Goal: Task Accomplishment & Management: Complete application form

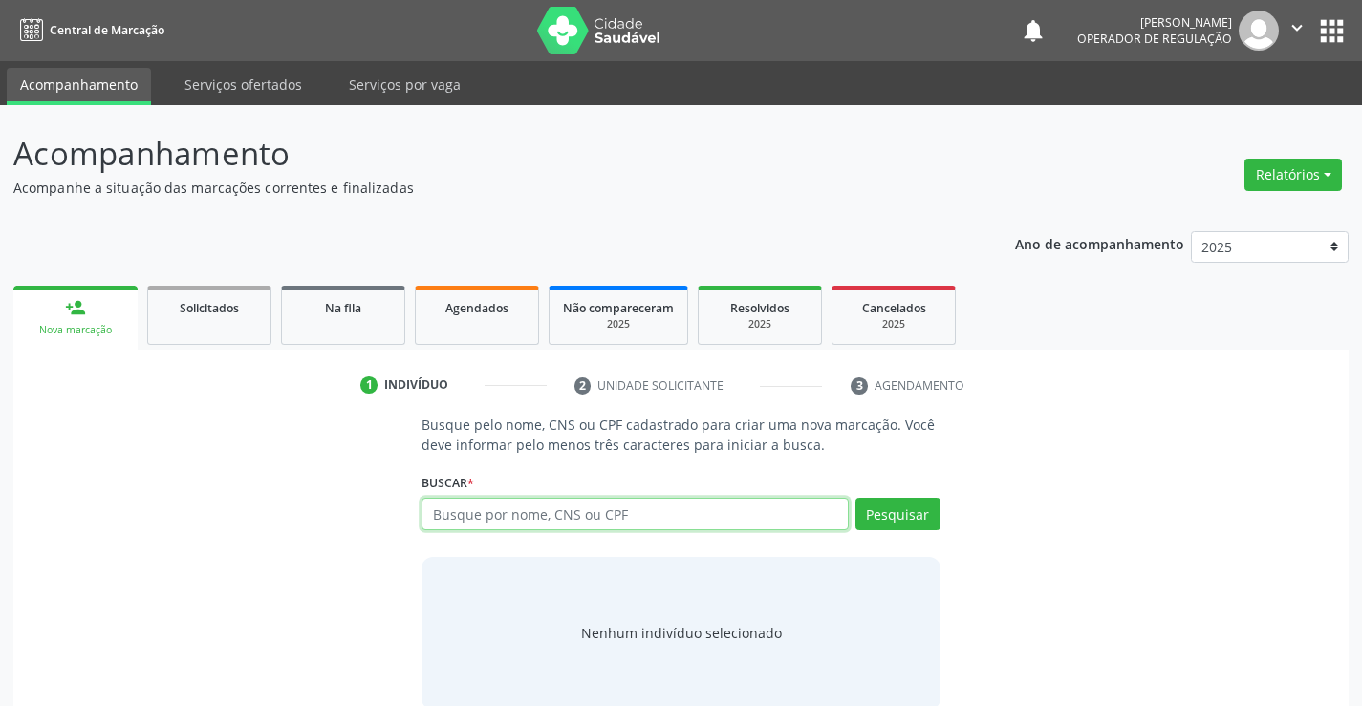
click at [724, 523] on input "text" at bounding box center [635, 514] width 426 height 33
type input "702401014323727"
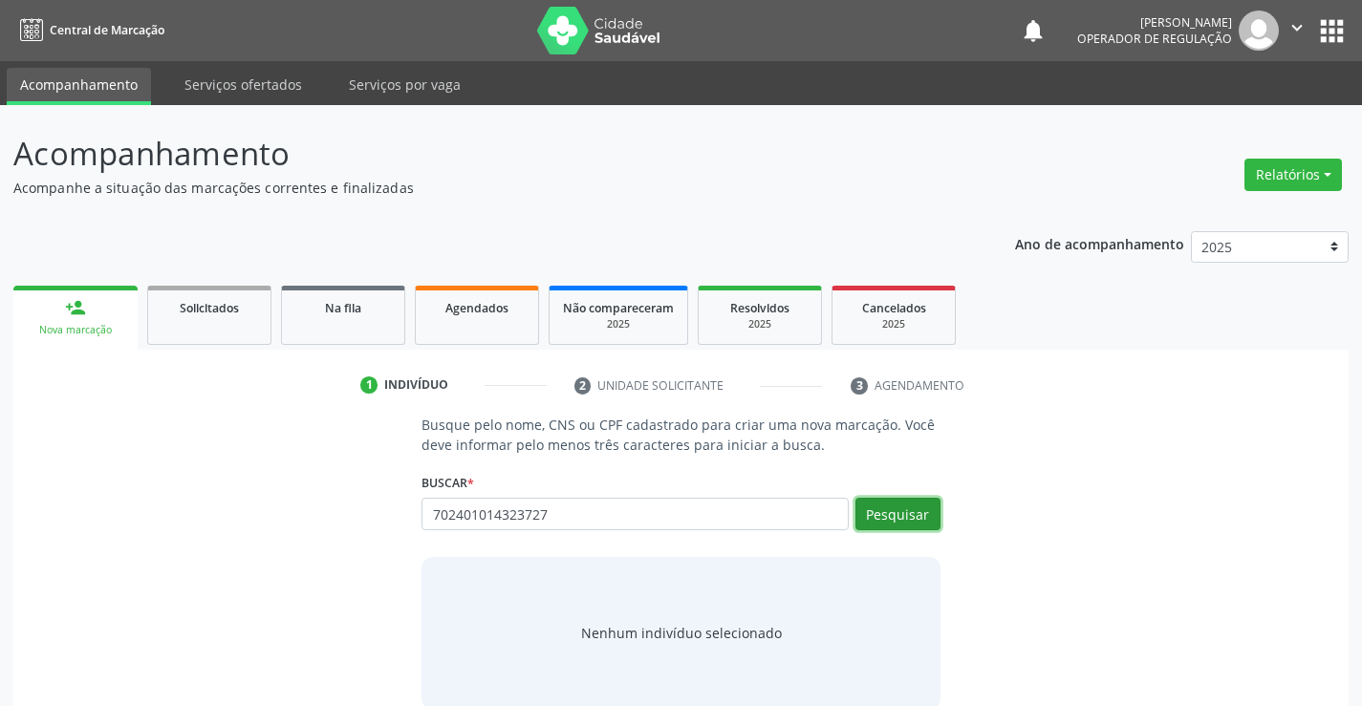
click at [901, 518] on button "Pesquisar" at bounding box center [898, 514] width 85 height 33
type input "702401014323727"
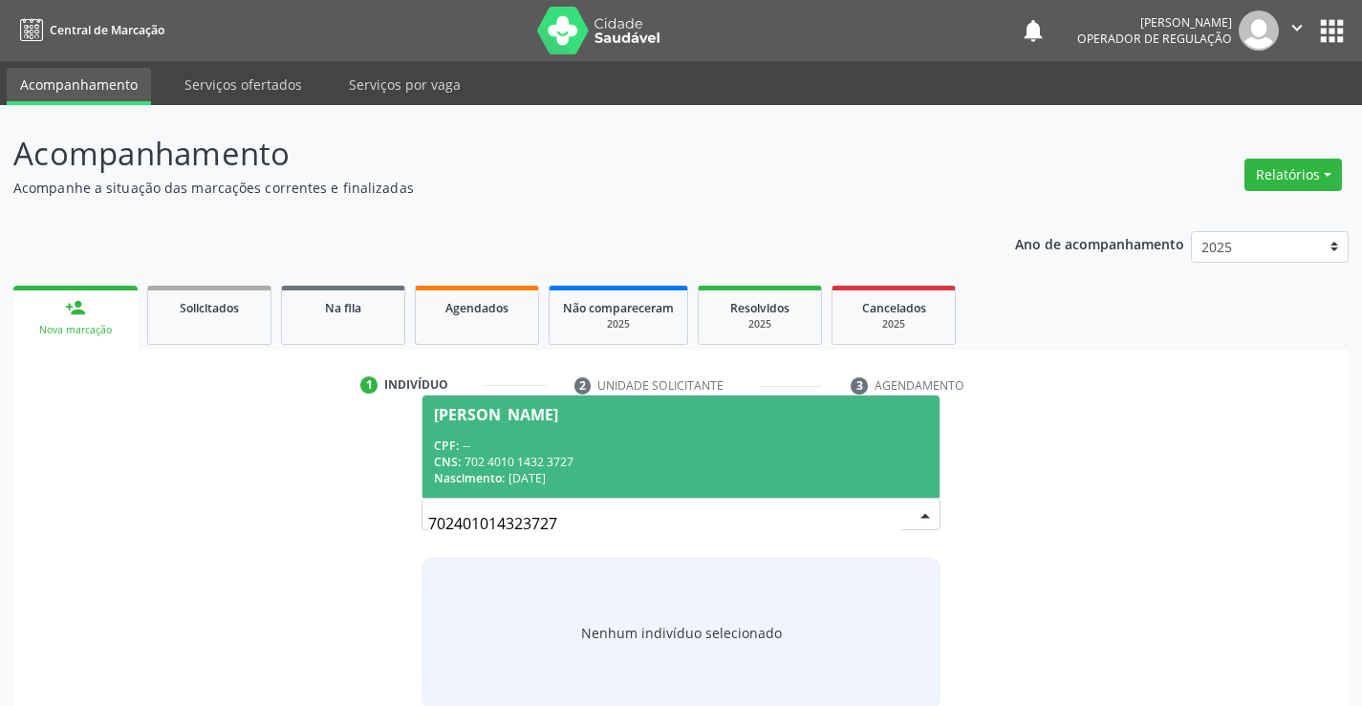
click at [694, 421] on div "[PERSON_NAME]" at bounding box center [680, 414] width 493 height 15
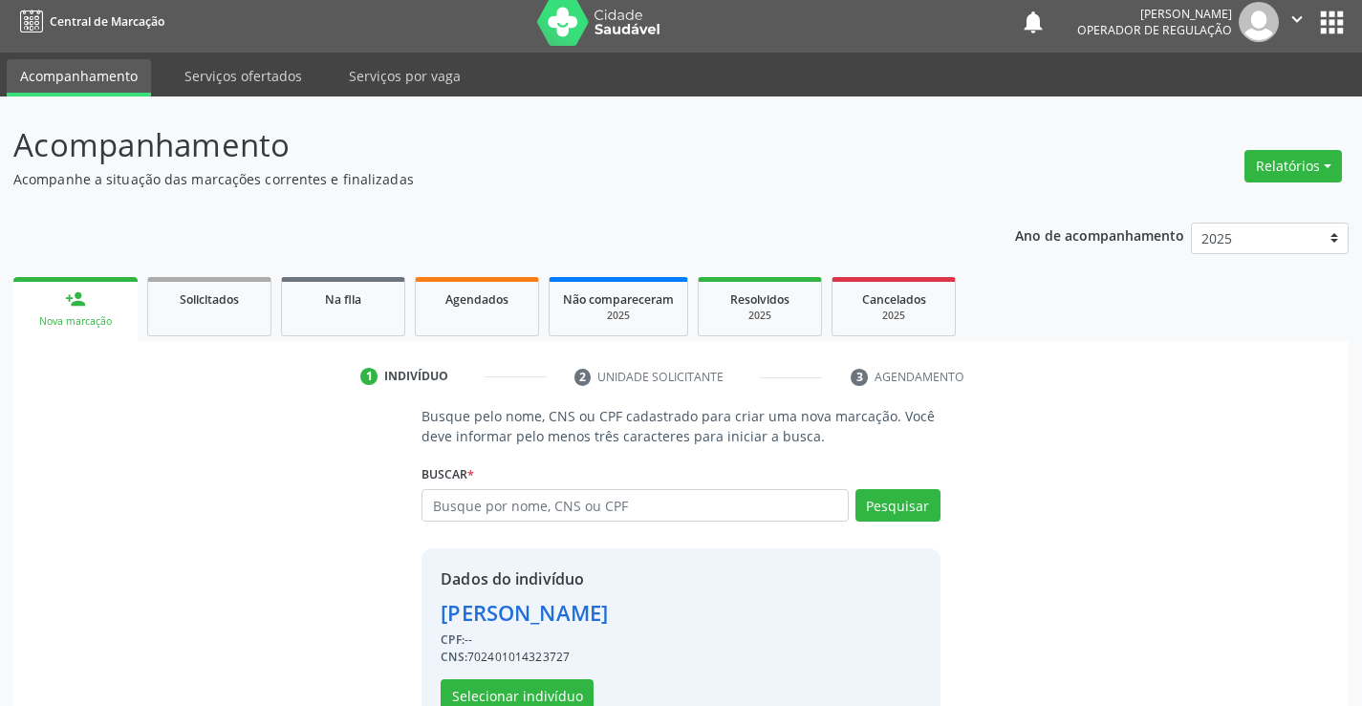
scroll to position [60, 0]
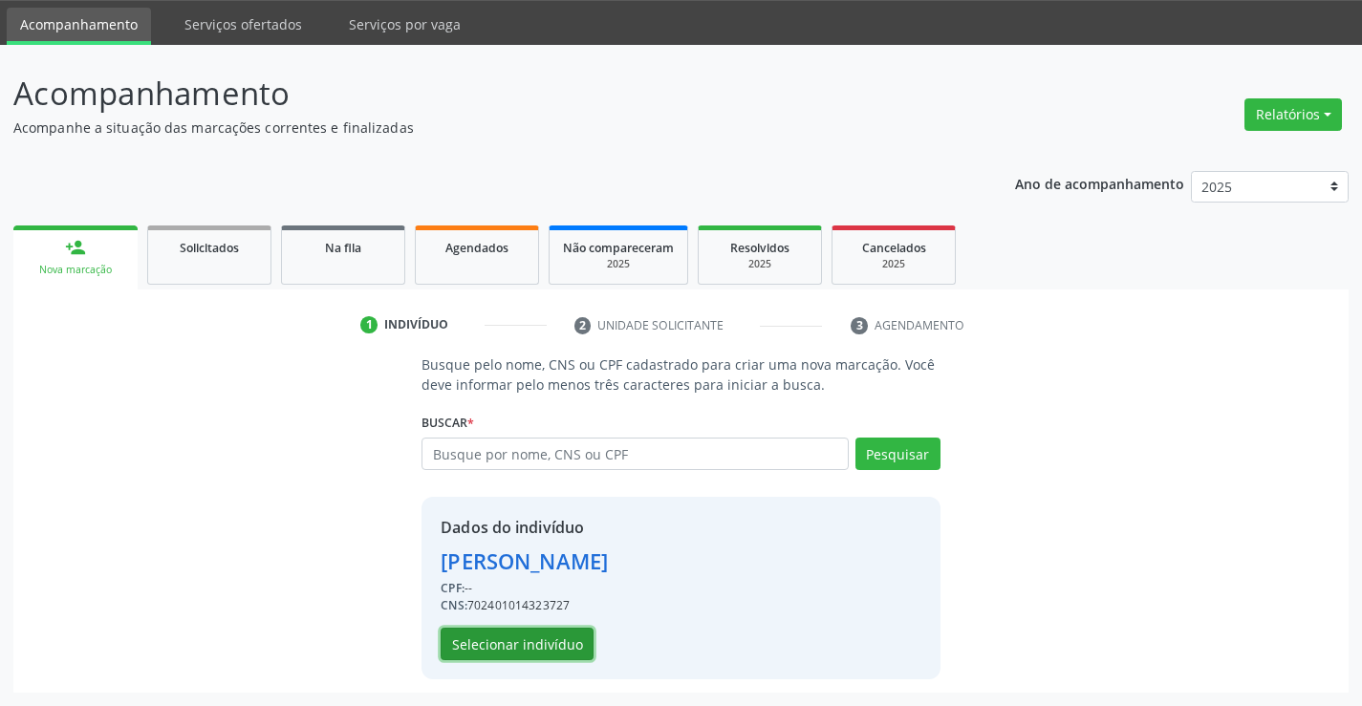
click at [538, 655] on button "Selecionar indivíduo" at bounding box center [517, 644] width 153 height 33
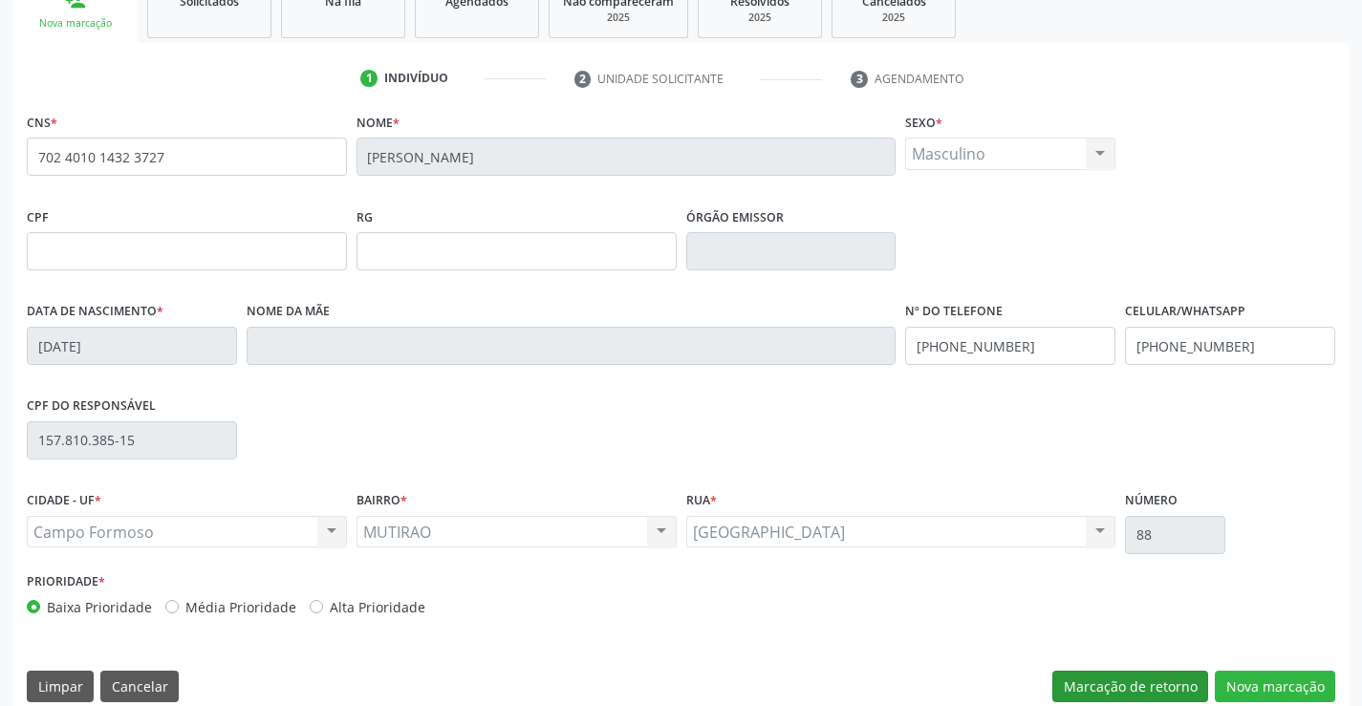
scroll to position [330, 0]
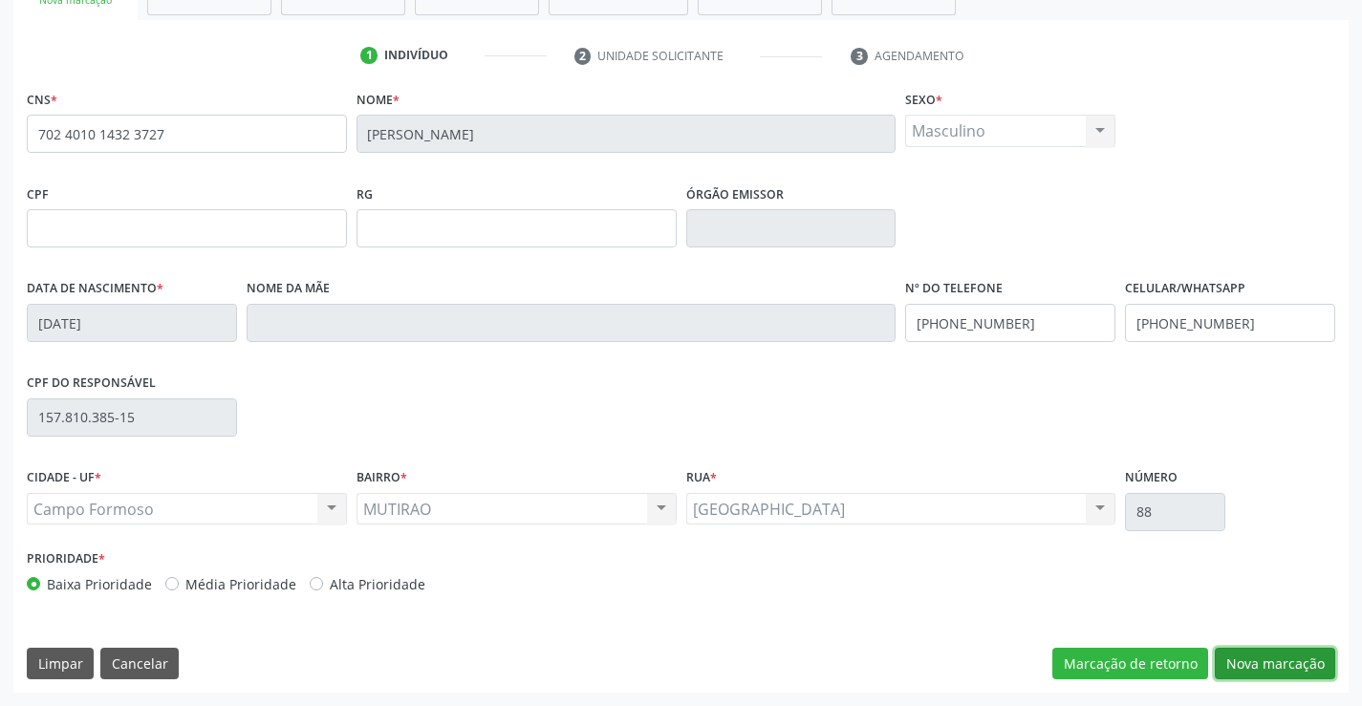
click at [1262, 658] on button "Nova marcação" at bounding box center [1275, 664] width 120 height 33
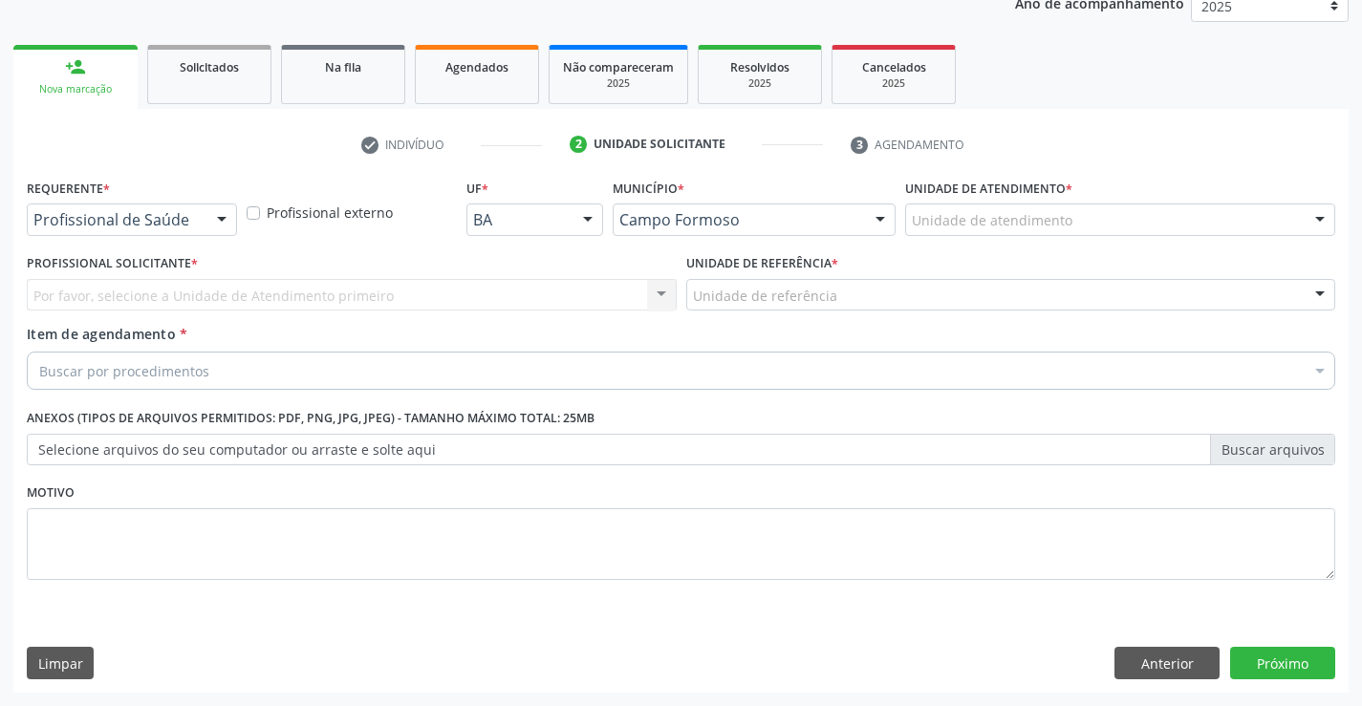
scroll to position [241, 0]
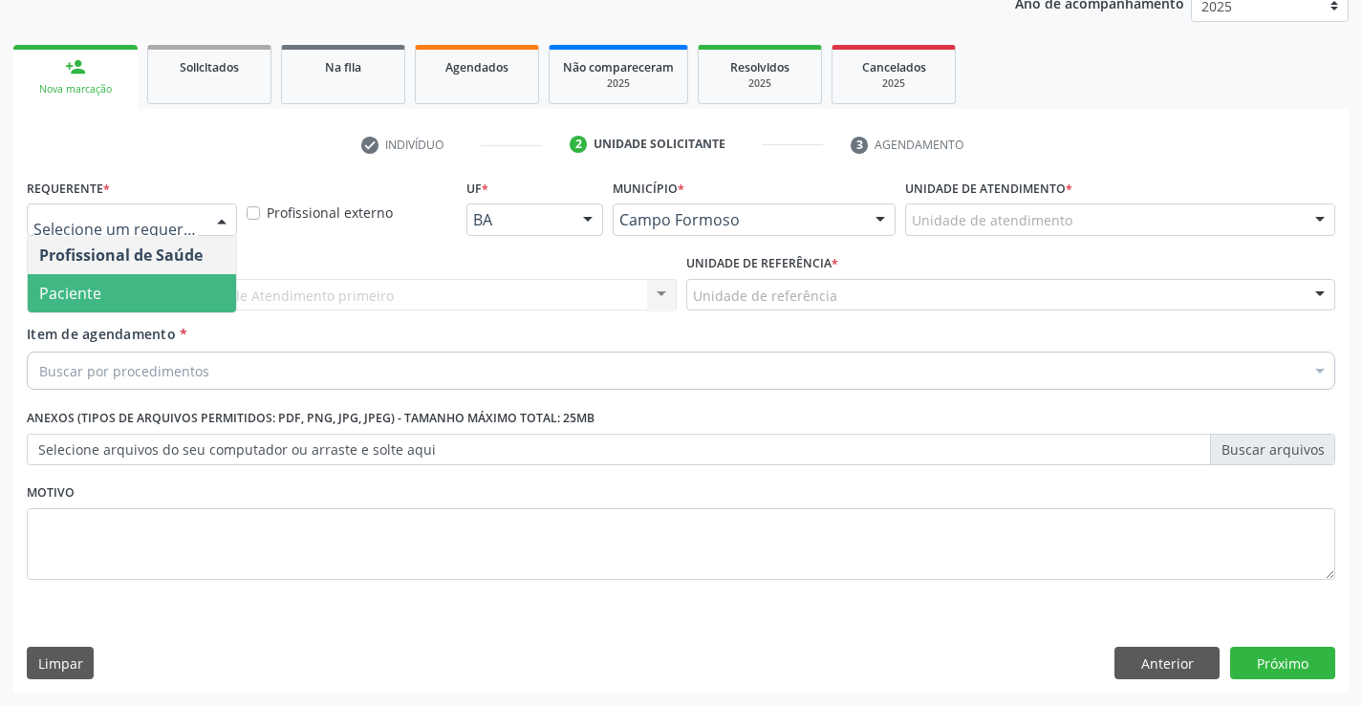
click at [129, 304] on span "Paciente" at bounding box center [132, 293] width 208 height 38
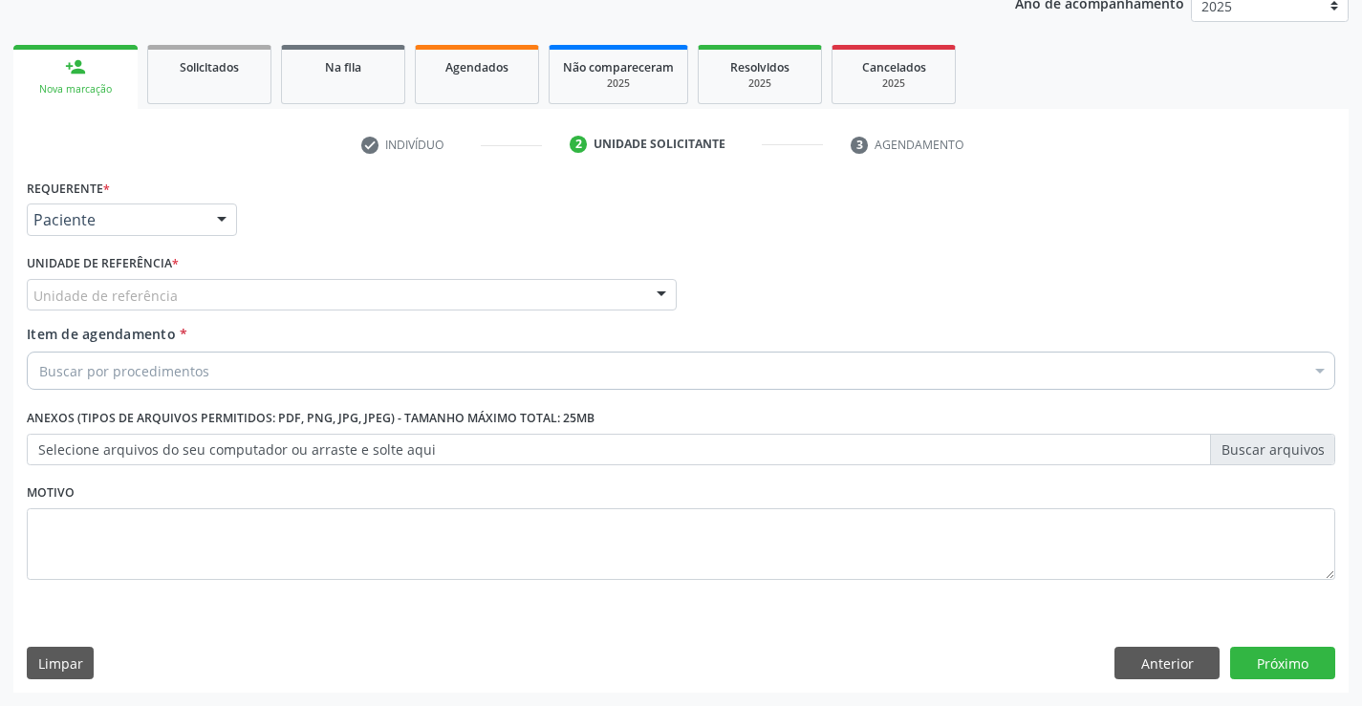
click at [163, 329] on span "Item de agendamento" at bounding box center [101, 334] width 149 height 18
click at [39, 352] on input "Item de agendamento *" at bounding box center [39, 371] width 0 height 38
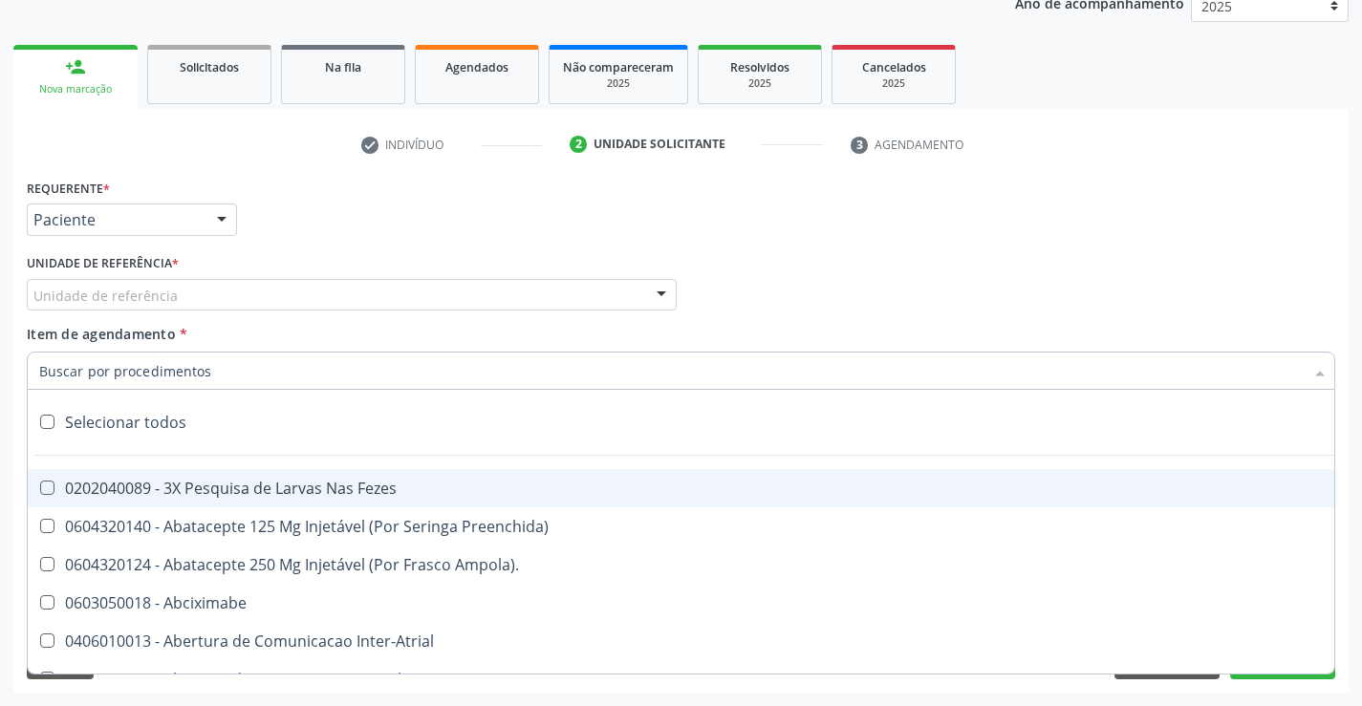
click at [183, 289] on div "Unidade de referência" at bounding box center [352, 295] width 650 height 33
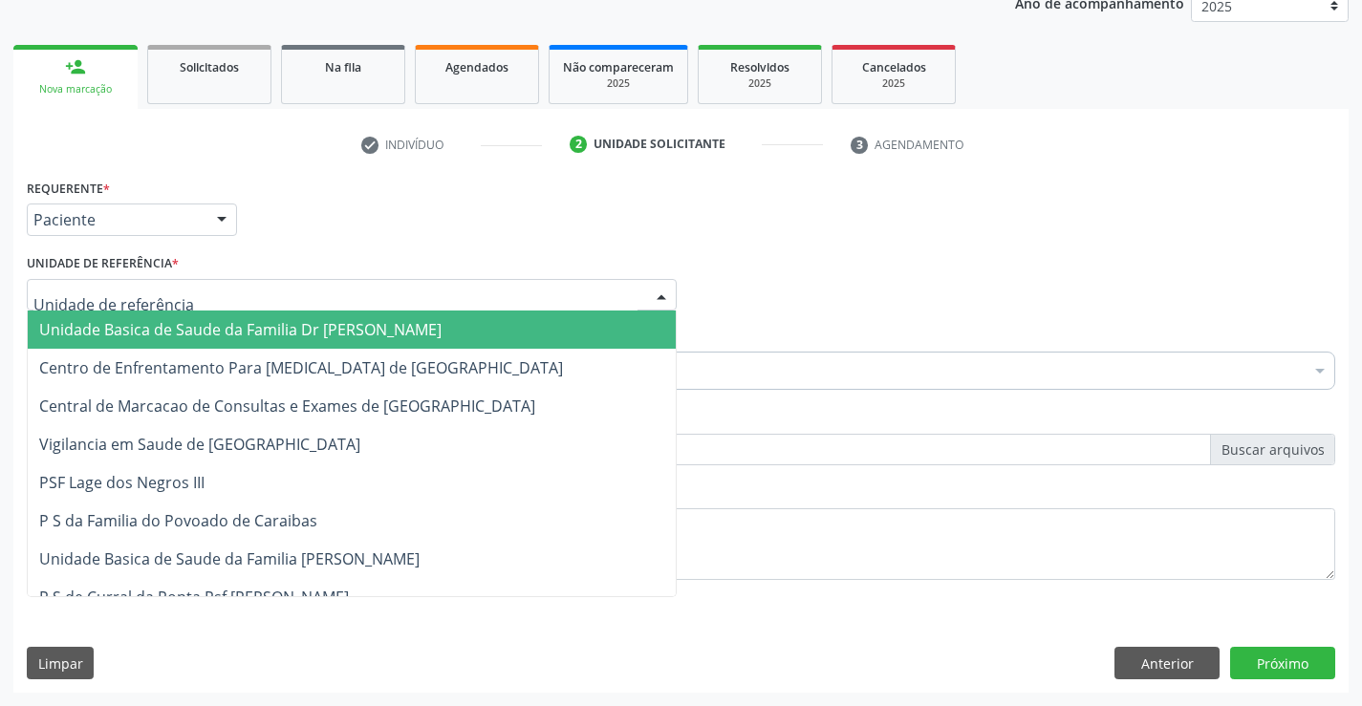
click at [192, 322] on span "Unidade Basica de Saude da Familia Dr [PERSON_NAME]" at bounding box center [240, 329] width 402 height 21
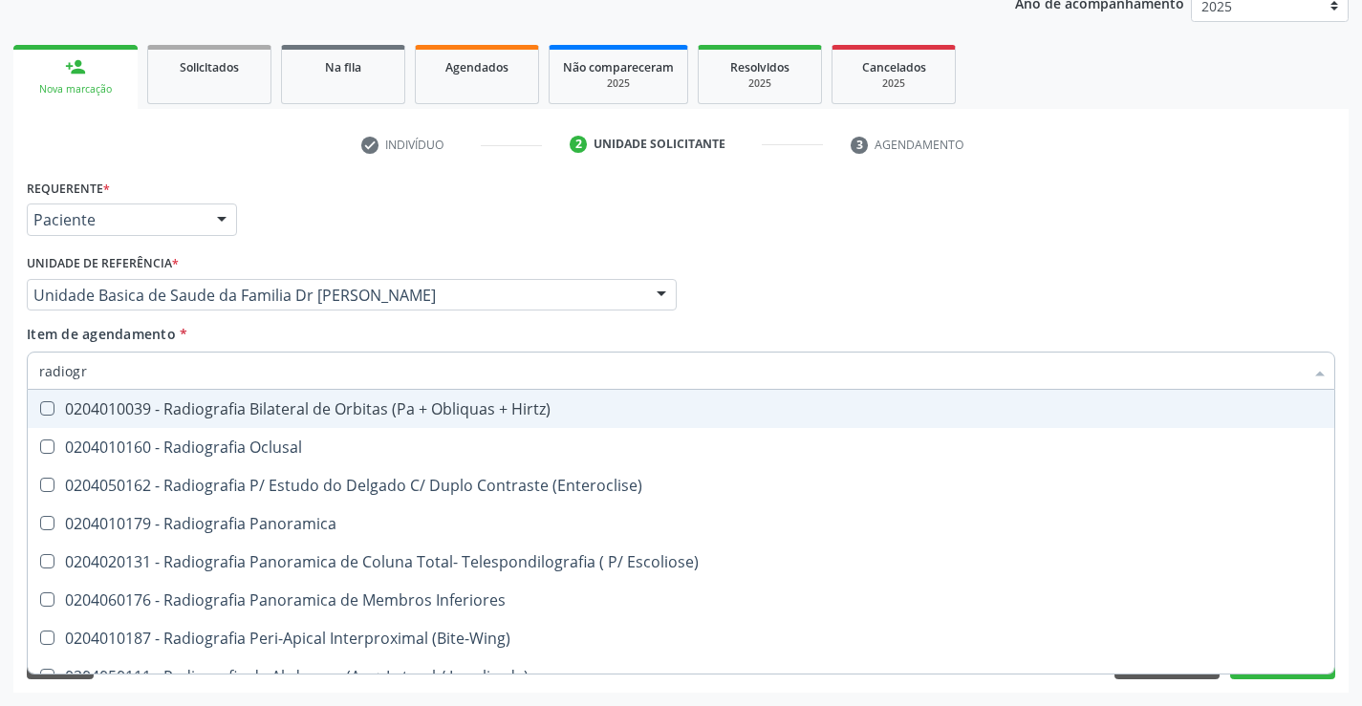
type input "radiogra"
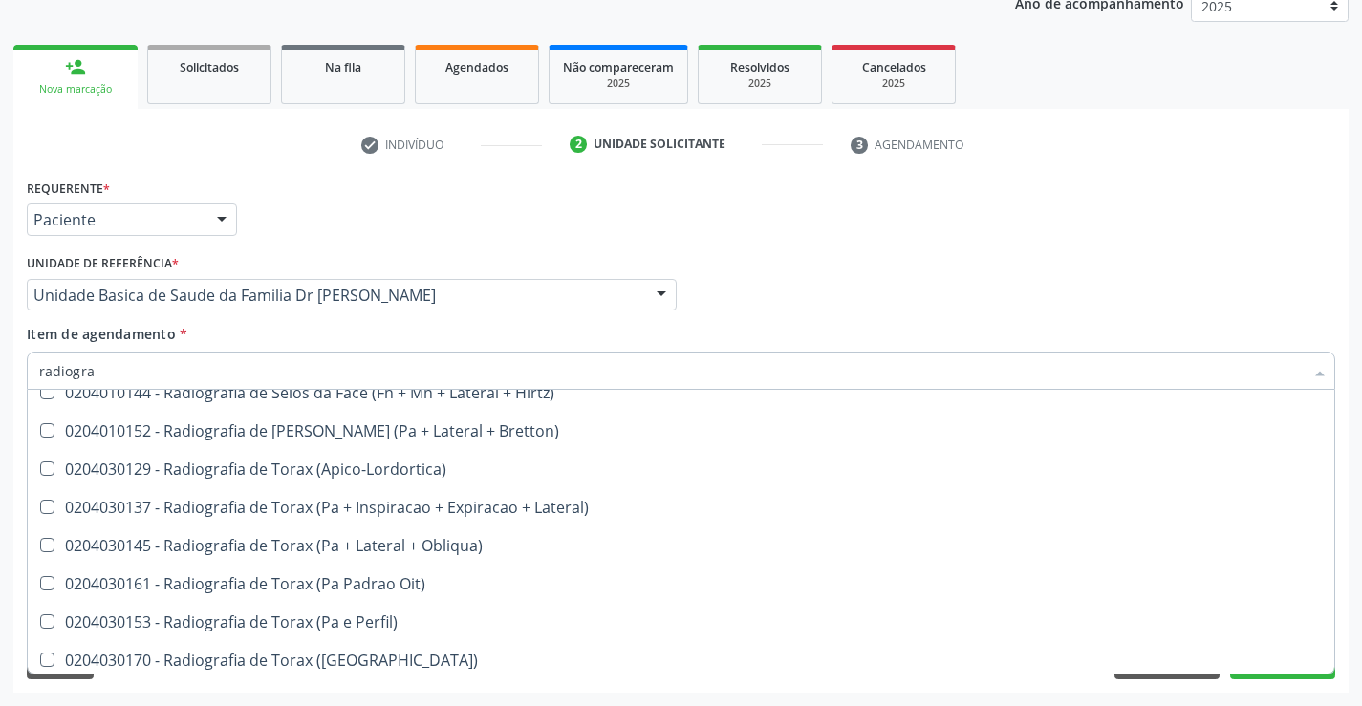
scroll to position [2390, 0]
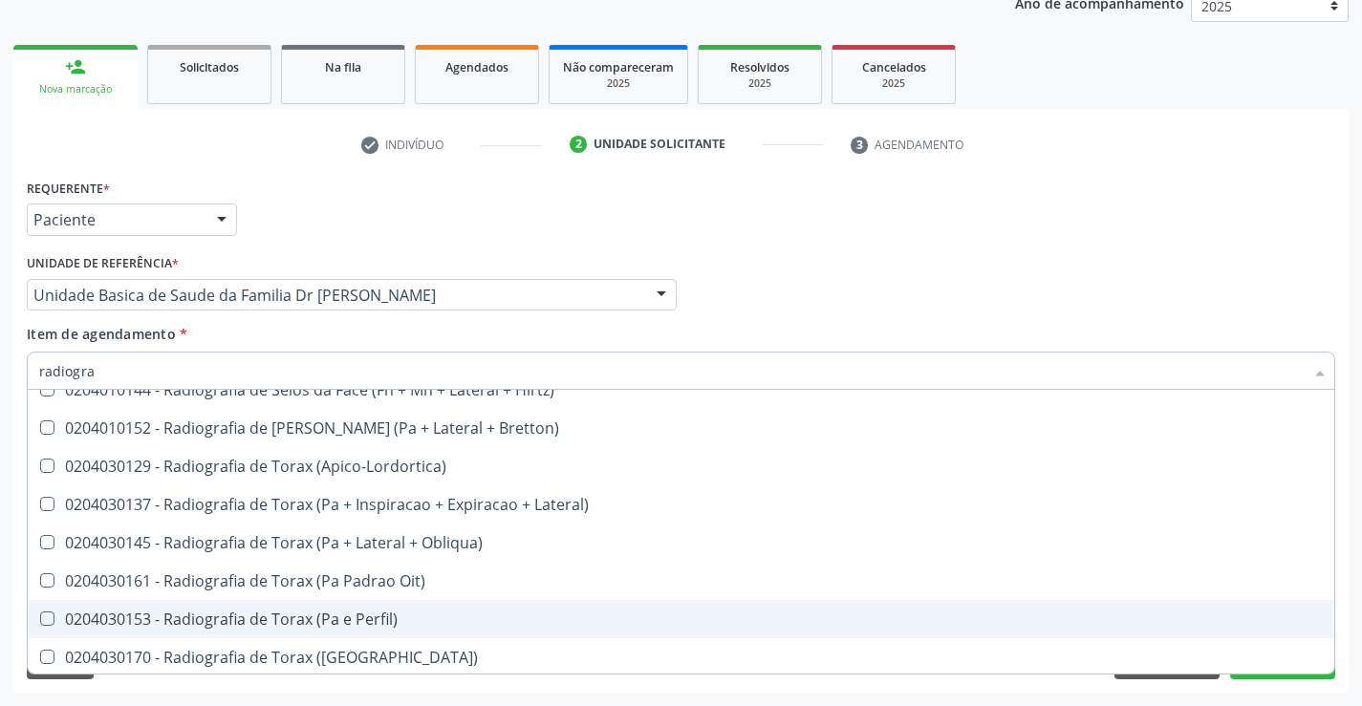
click at [390, 614] on div "0204030153 - Radiografia de Torax (Pa e Perfil)" at bounding box center [681, 619] width 1284 height 15
checkbox Perfil\) "true"
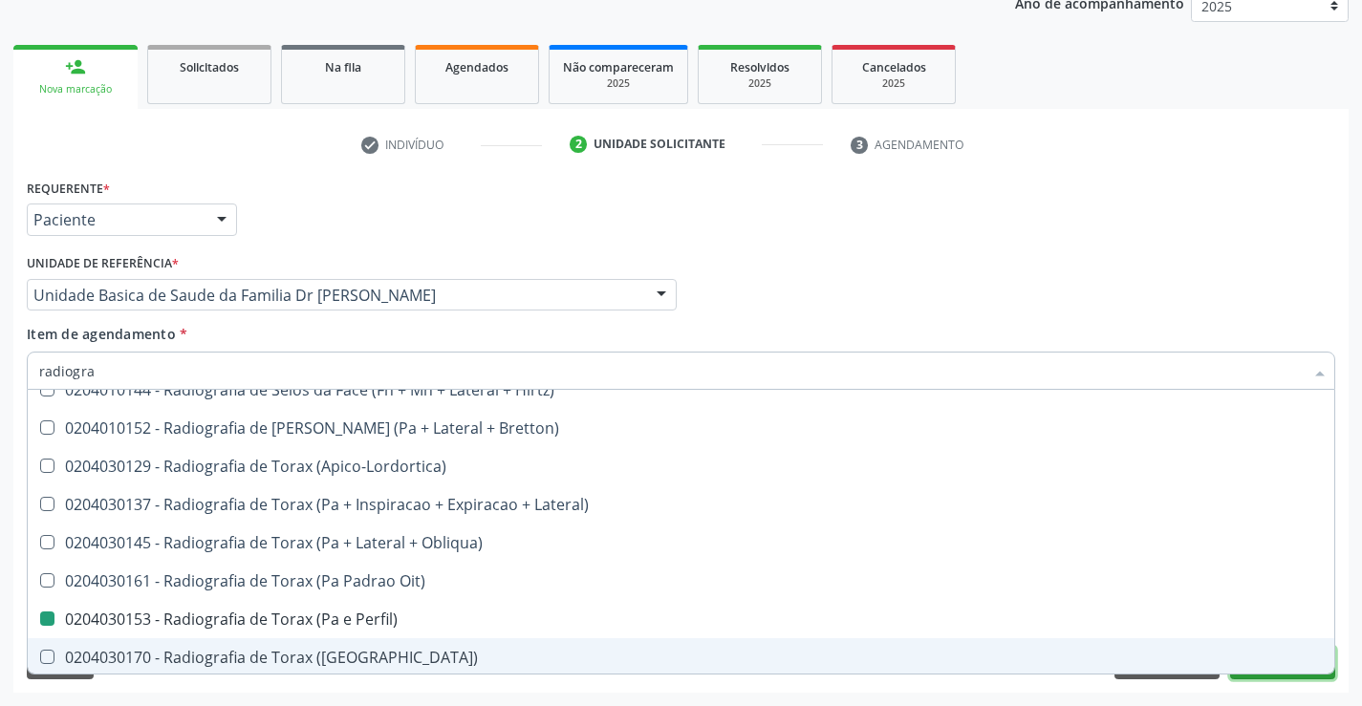
click at [1258, 676] on button "Próximo" at bounding box center [1282, 663] width 105 height 33
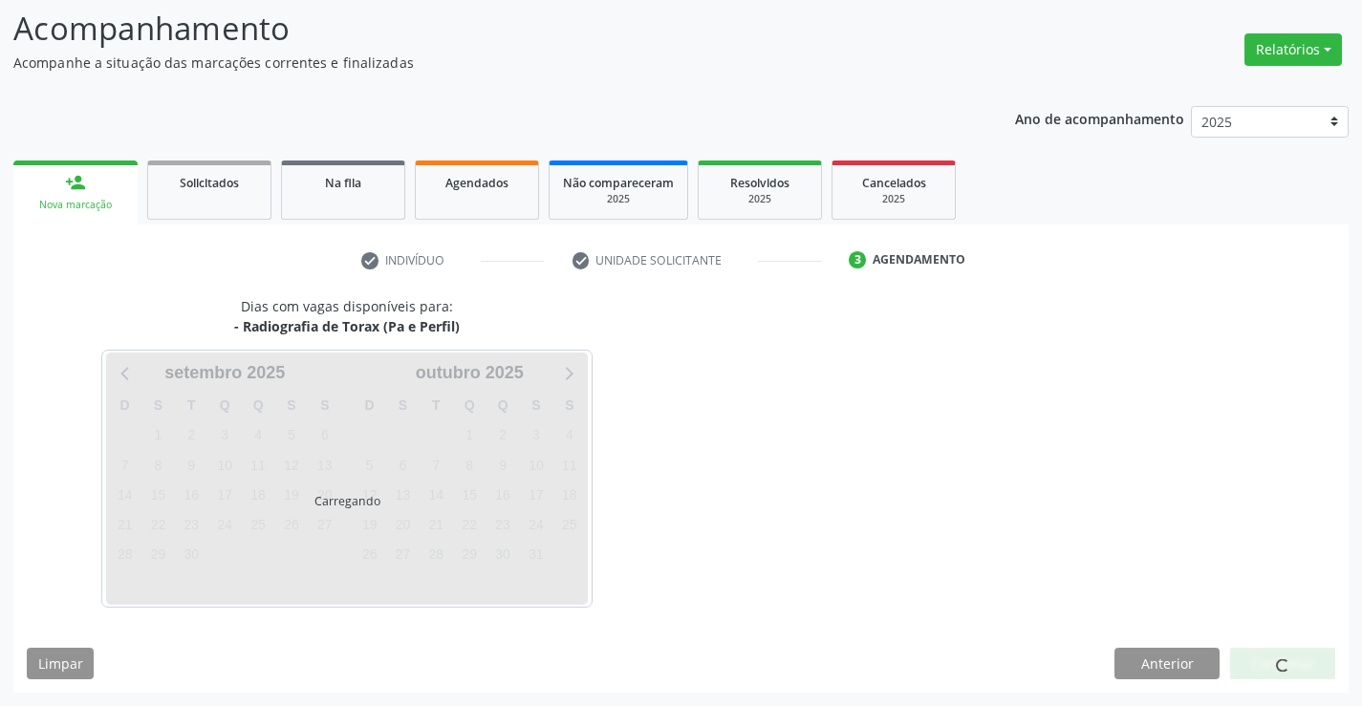
scroll to position [0, 0]
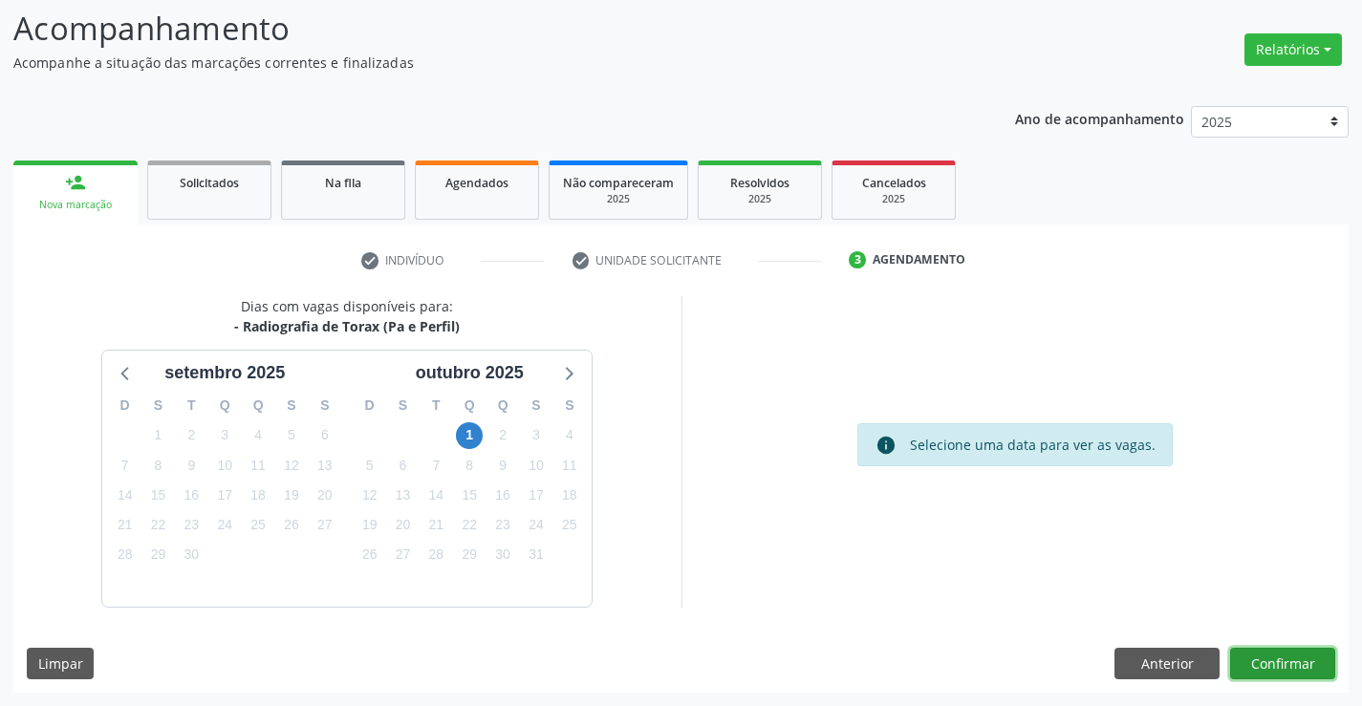
click at [1272, 670] on button "Confirmar" at bounding box center [1282, 664] width 105 height 33
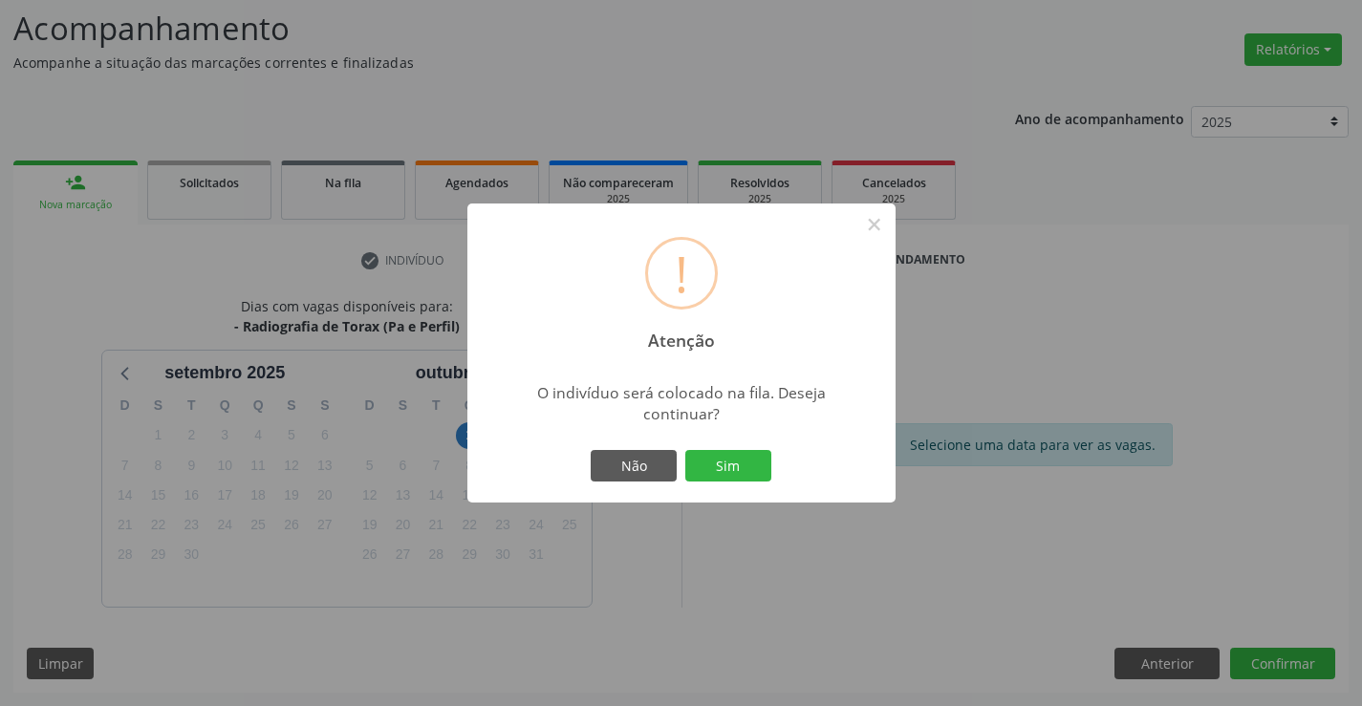
drag, startPoint x: 632, startPoint y: 562, endPoint x: 648, endPoint y: 568, distance: 17.2
click at [641, 566] on div "! Atenção × O indivíduo será colocado na fila. Deseja continuar? Não Sim" at bounding box center [681, 353] width 1362 height 706
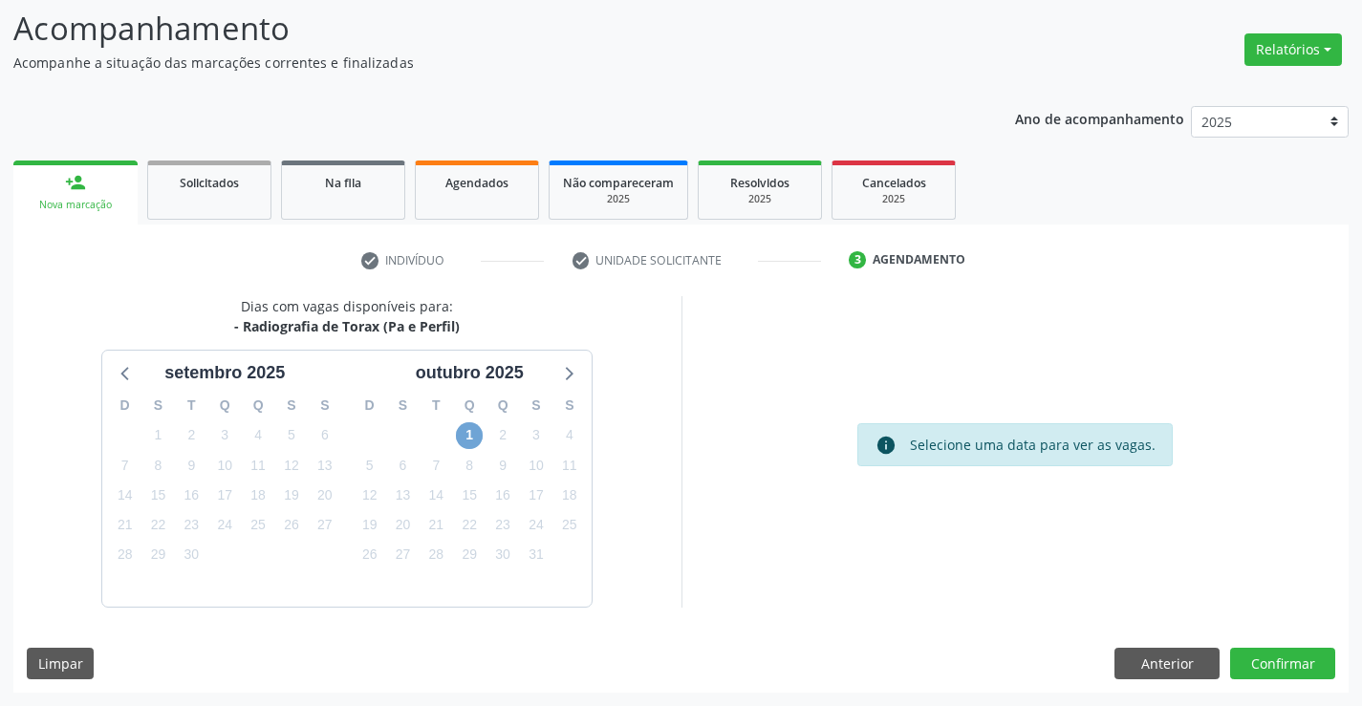
click at [479, 443] on span "1" at bounding box center [469, 436] width 27 height 27
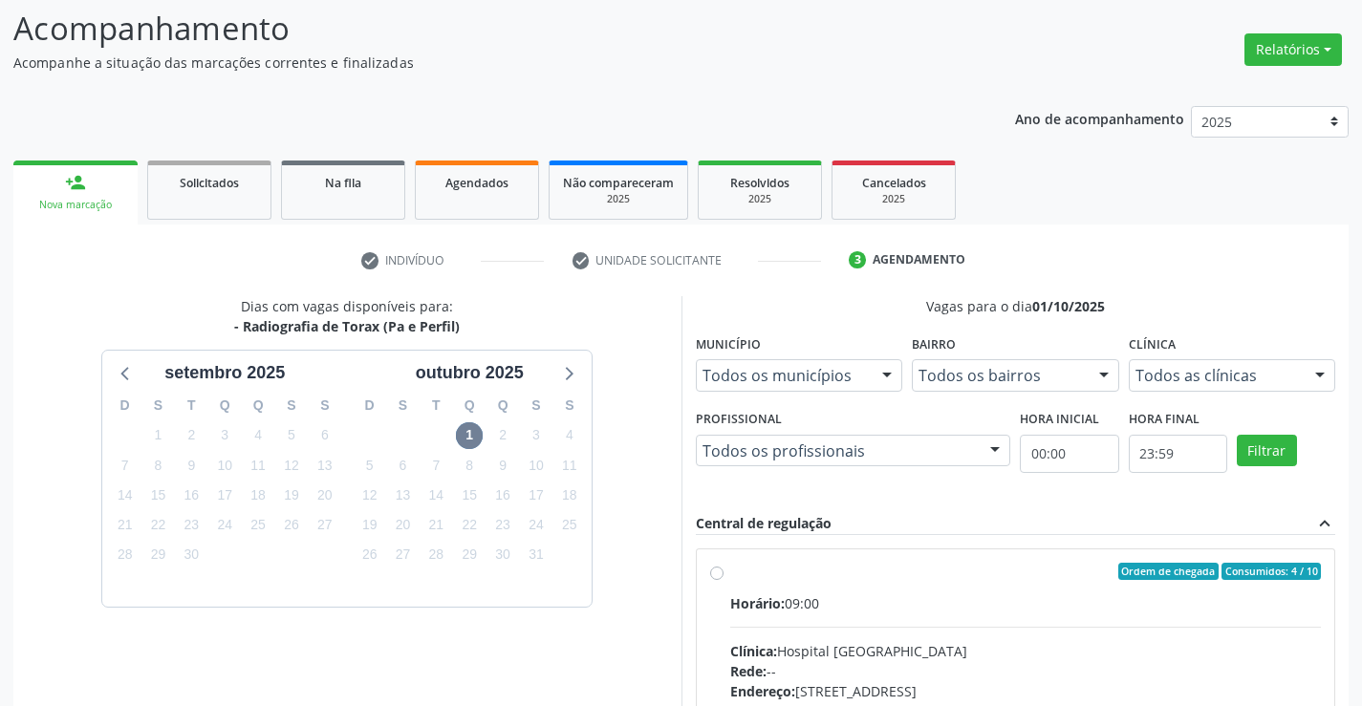
click at [730, 578] on label "Ordem de chegada Consumidos: 4 / 10 Horário: 09:00 Clínica: Hospital [GEOGRAPHI…" at bounding box center [1026, 709] width 592 height 293
click at [718, 578] on input "Ordem de chegada Consumidos: 4 / 10 Horário: 09:00 Clínica: Hospital [GEOGRAPHI…" at bounding box center [716, 571] width 13 height 17
radio input "true"
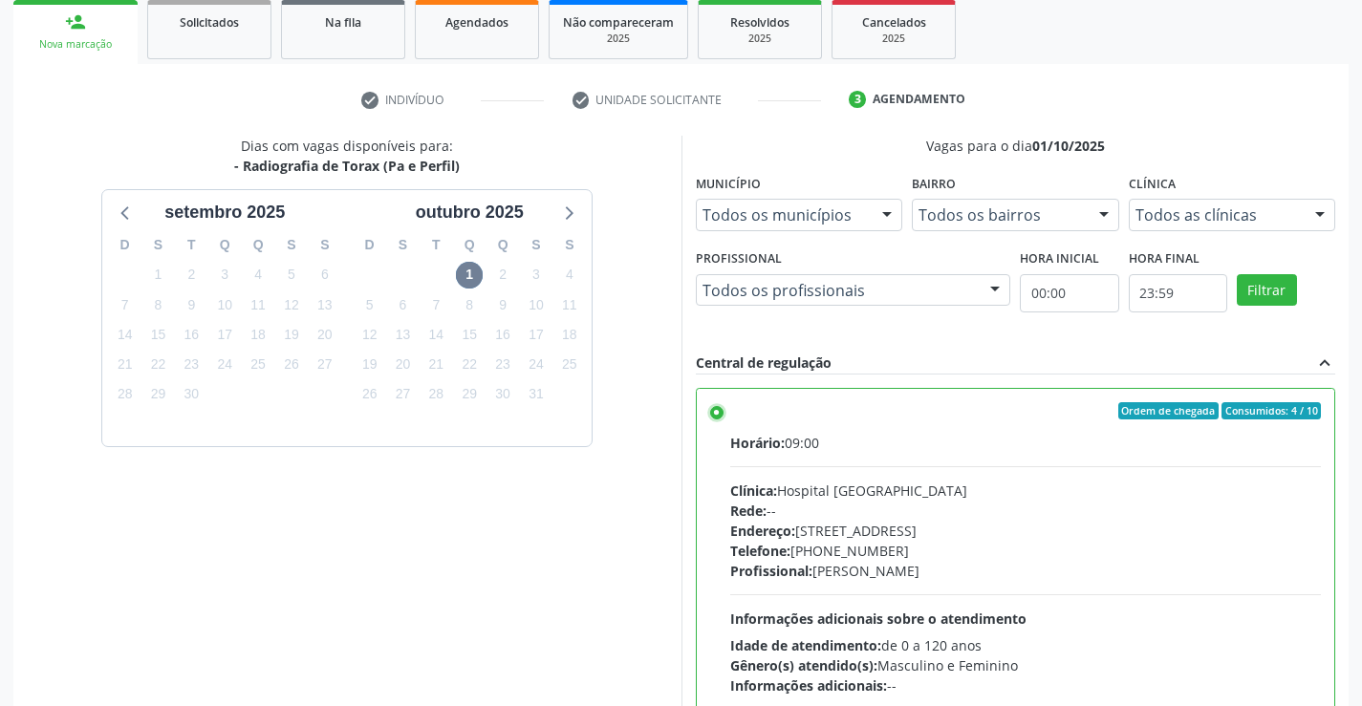
scroll to position [401, 0]
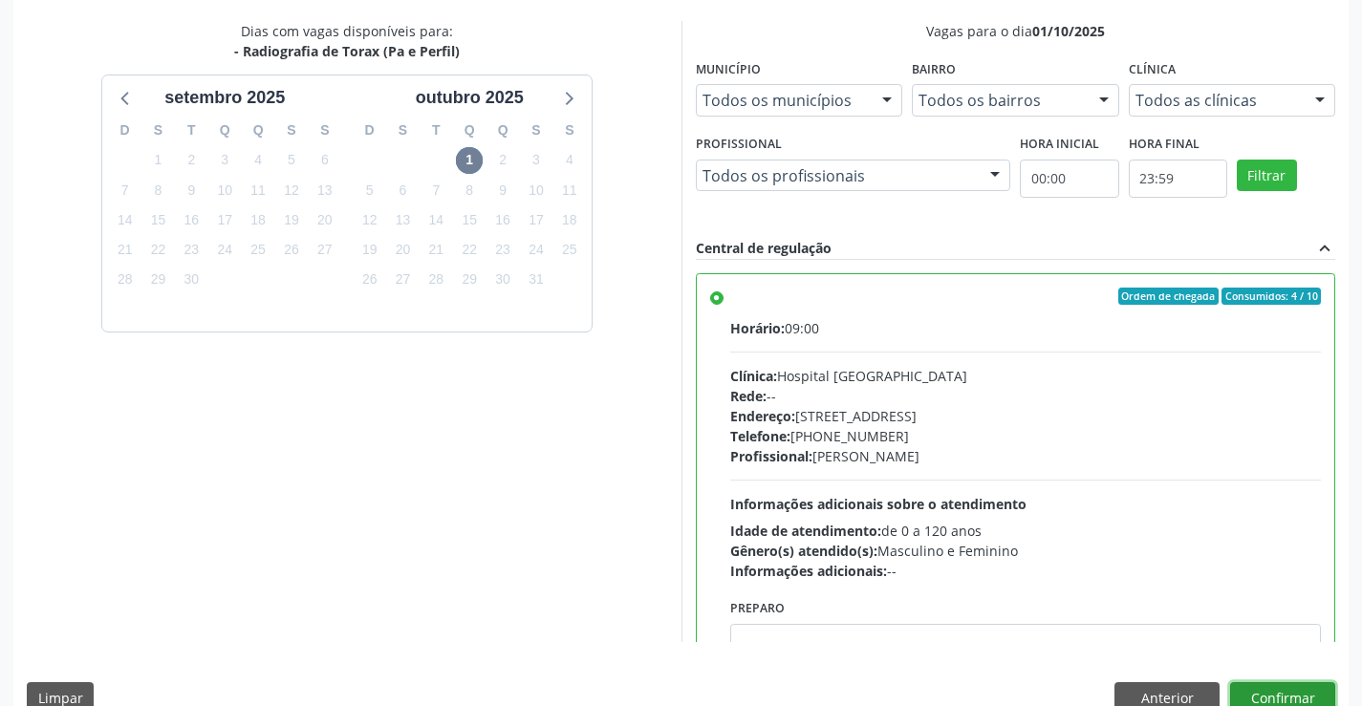
click at [1278, 692] on button "Confirmar" at bounding box center [1282, 699] width 105 height 33
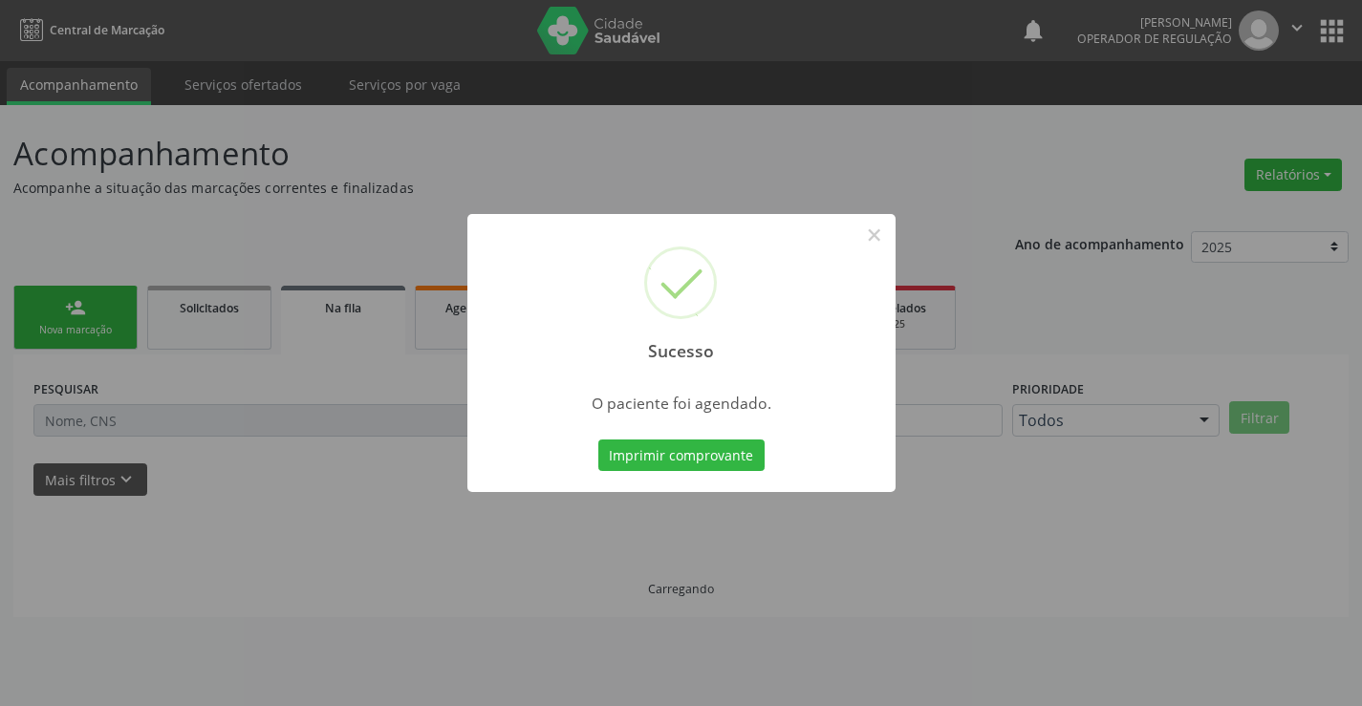
scroll to position [0, 0]
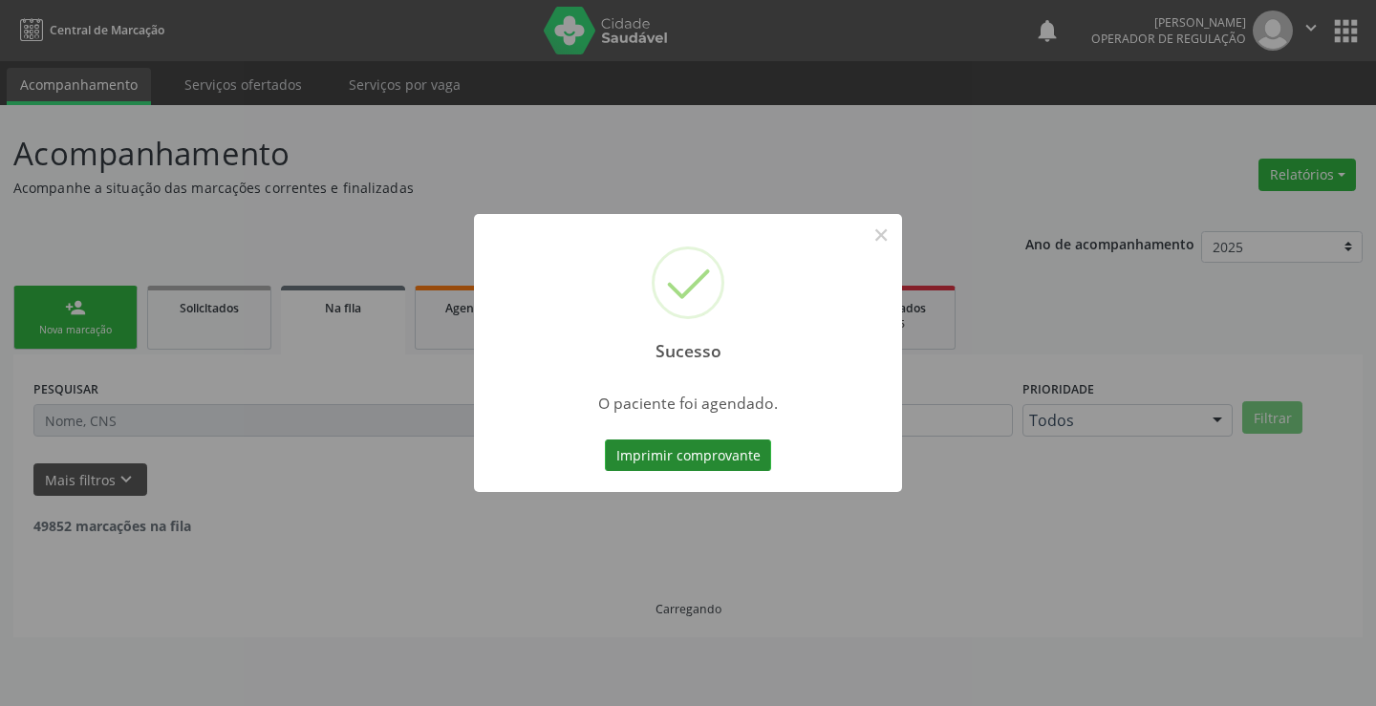
click at [745, 457] on button "Imprimir comprovante" at bounding box center [688, 456] width 166 height 33
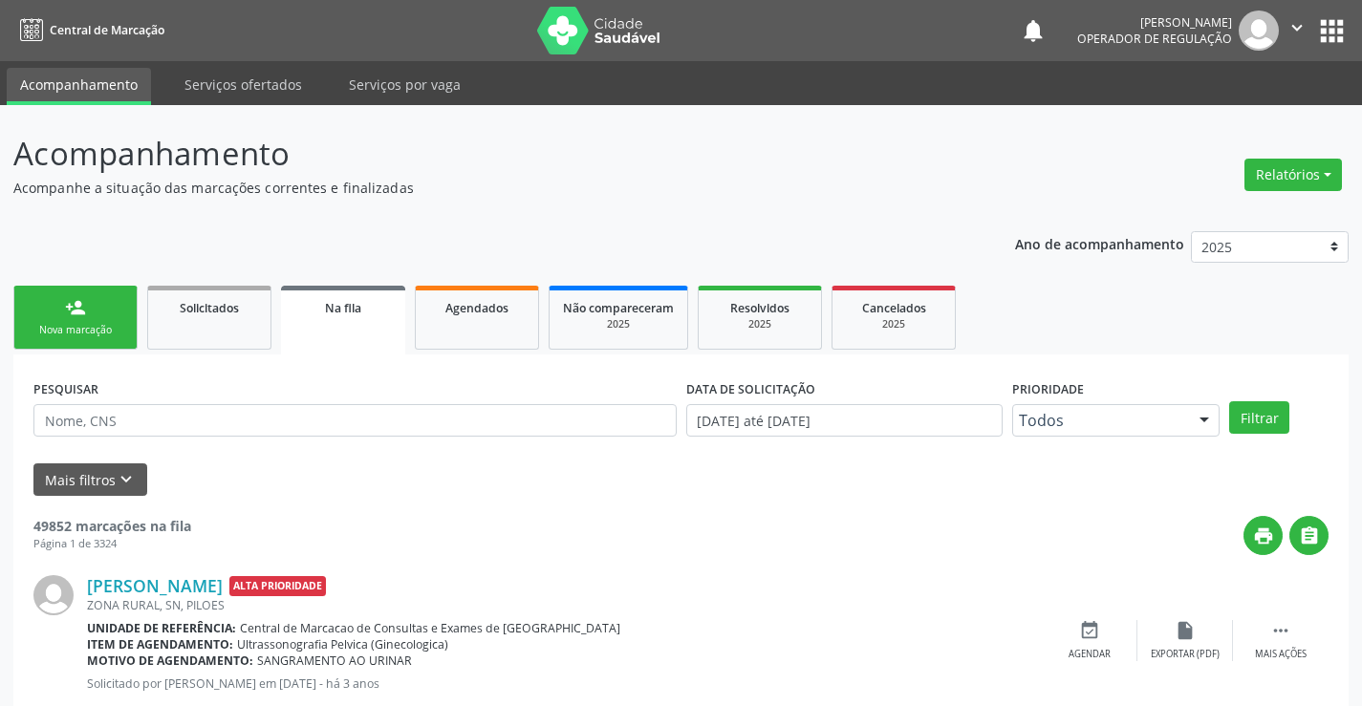
click at [99, 312] on link "person_add Nova marcação" at bounding box center [75, 318] width 124 height 64
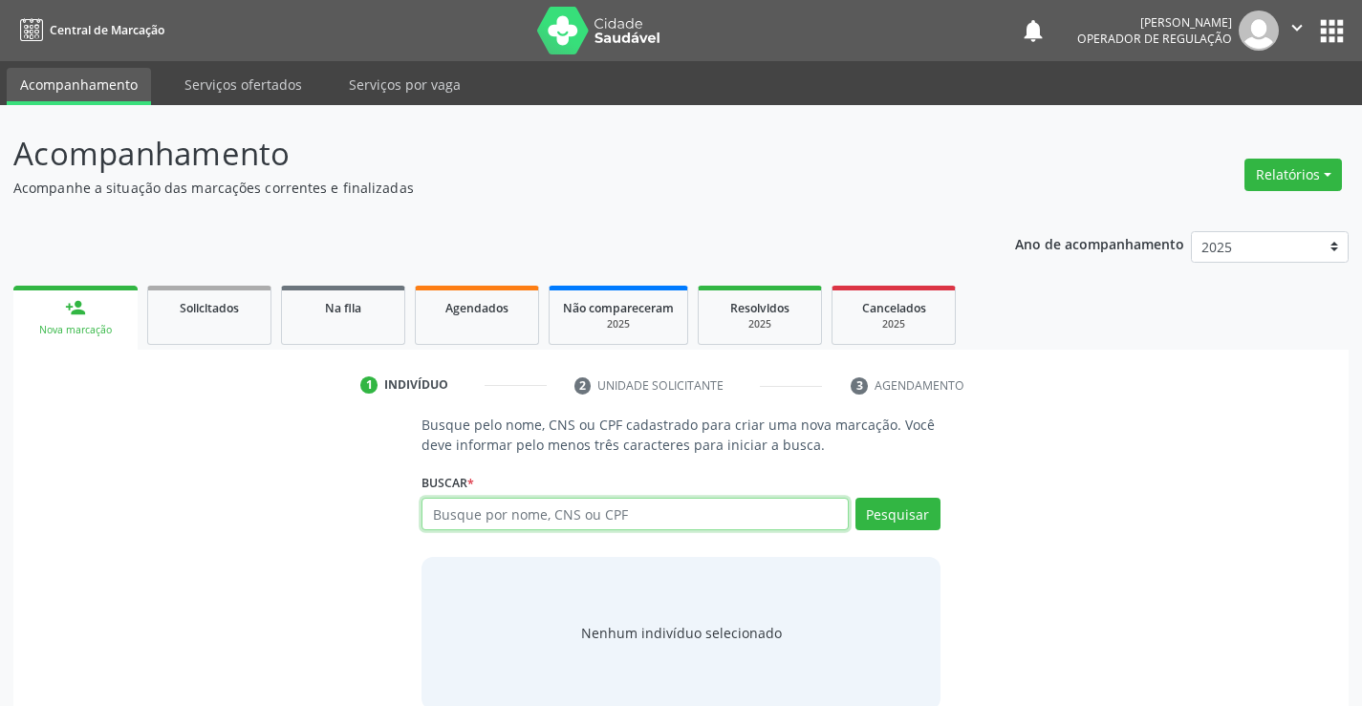
click at [540, 521] on input "text" at bounding box center [635, 514] width 426 height 33
type input "702401014323727"
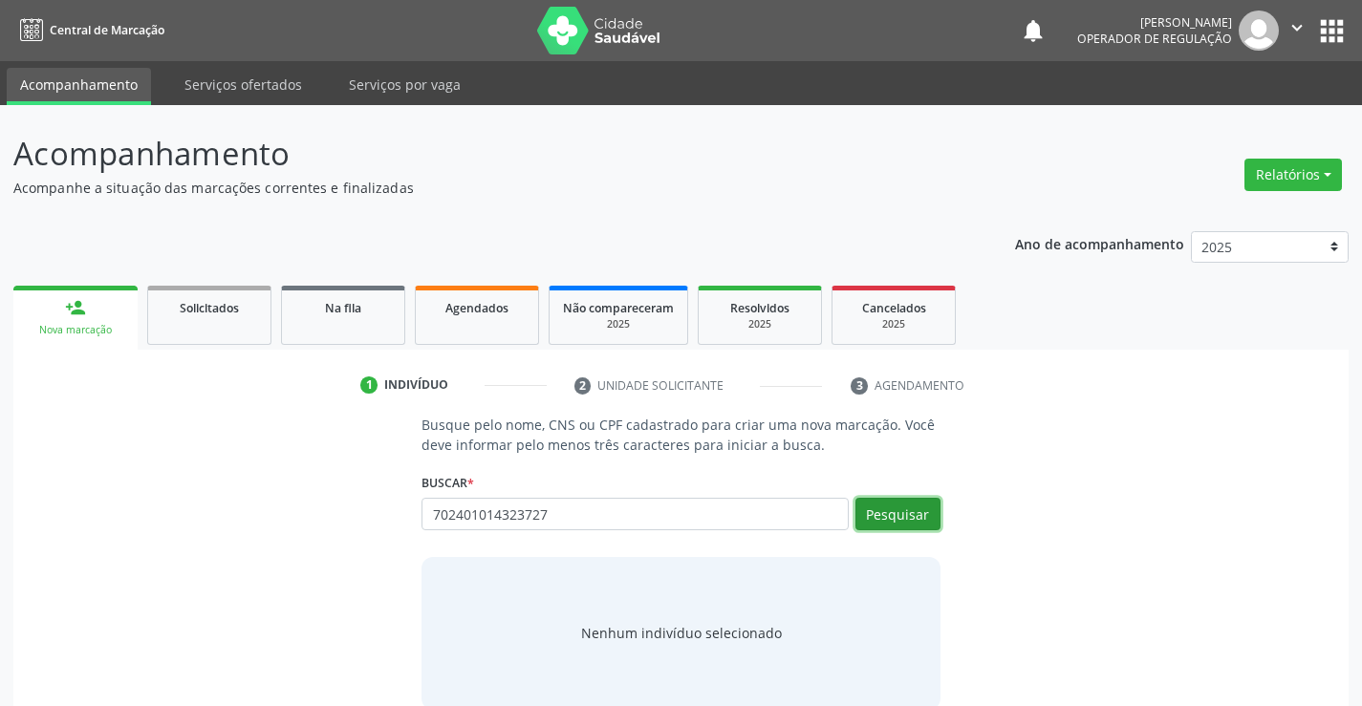
click at [893, 512] on button "Pesquisar" at bounding box center [898, 514] width 85 height 33
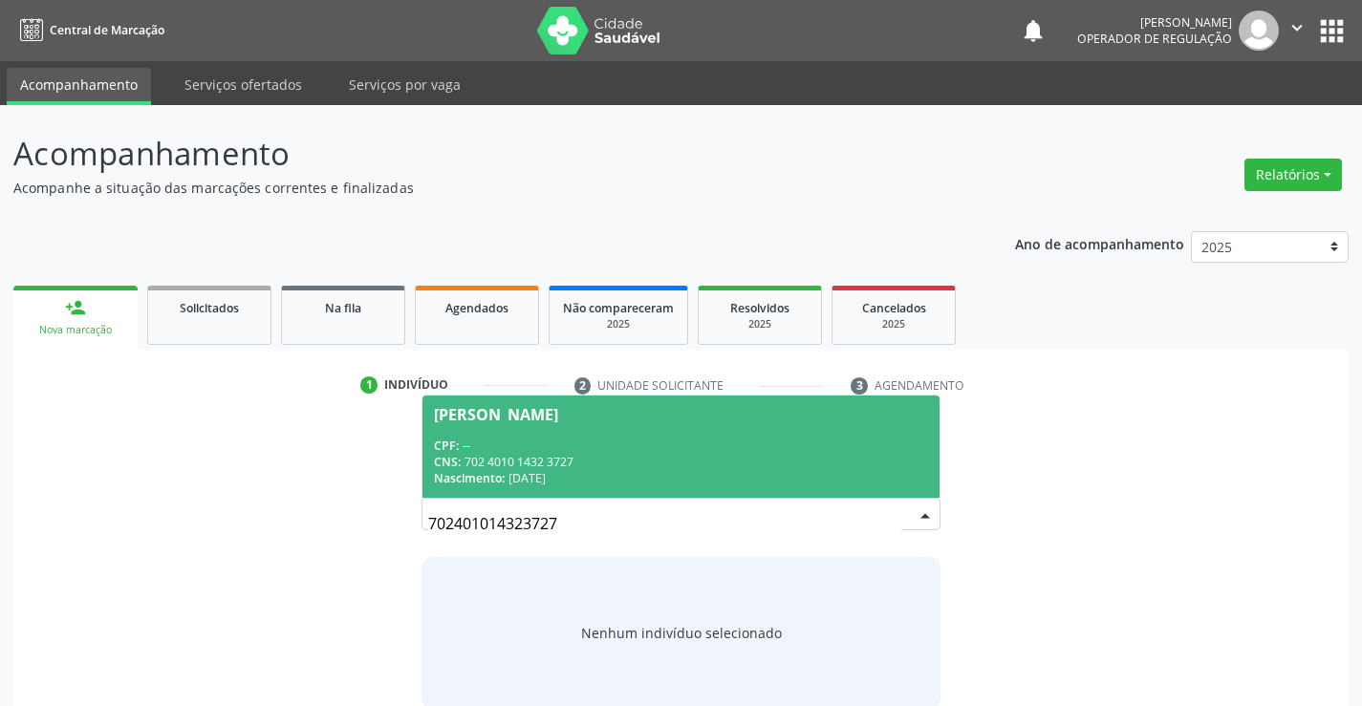
click at [796, 451] on div "CPF: --" at bounding box center [680, 446] width 493 height 16
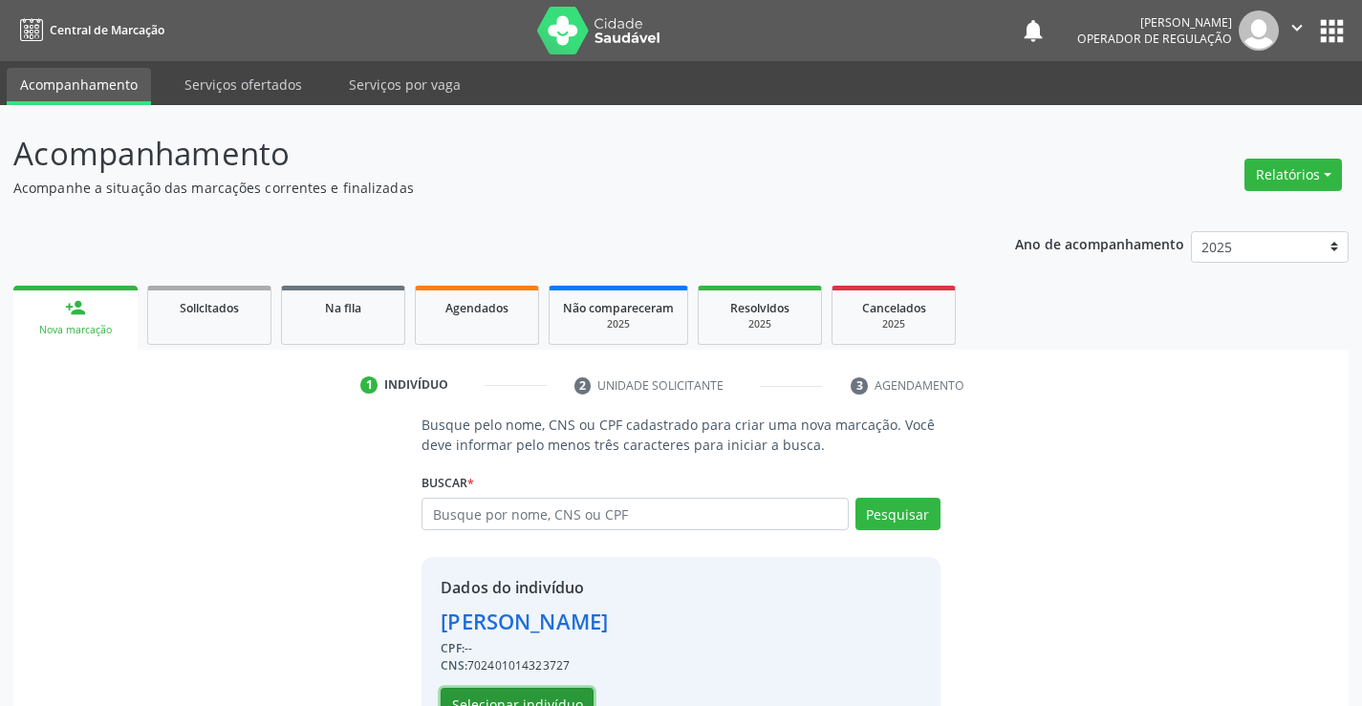
click at [523, 700] on button "Selecionar indivíduo" at bounding box center [517, 704] width 153 height 33
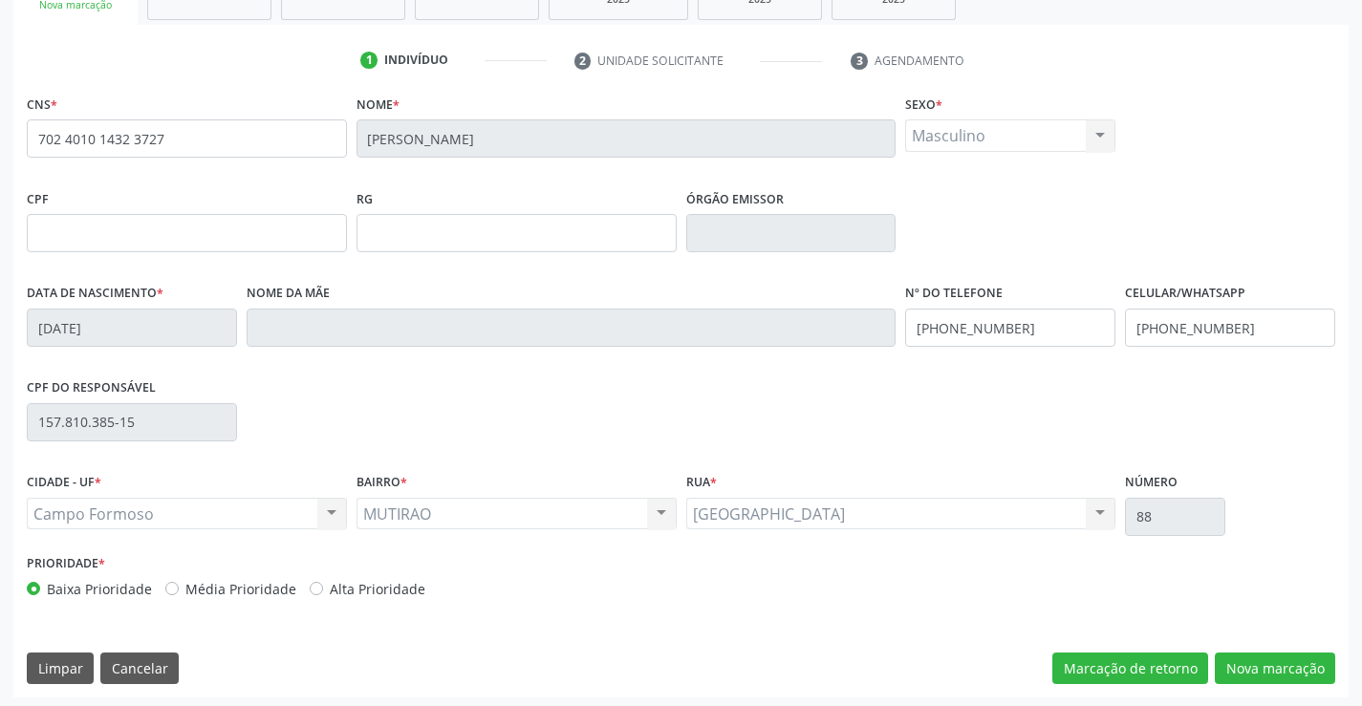
scroll to position [330, 0]
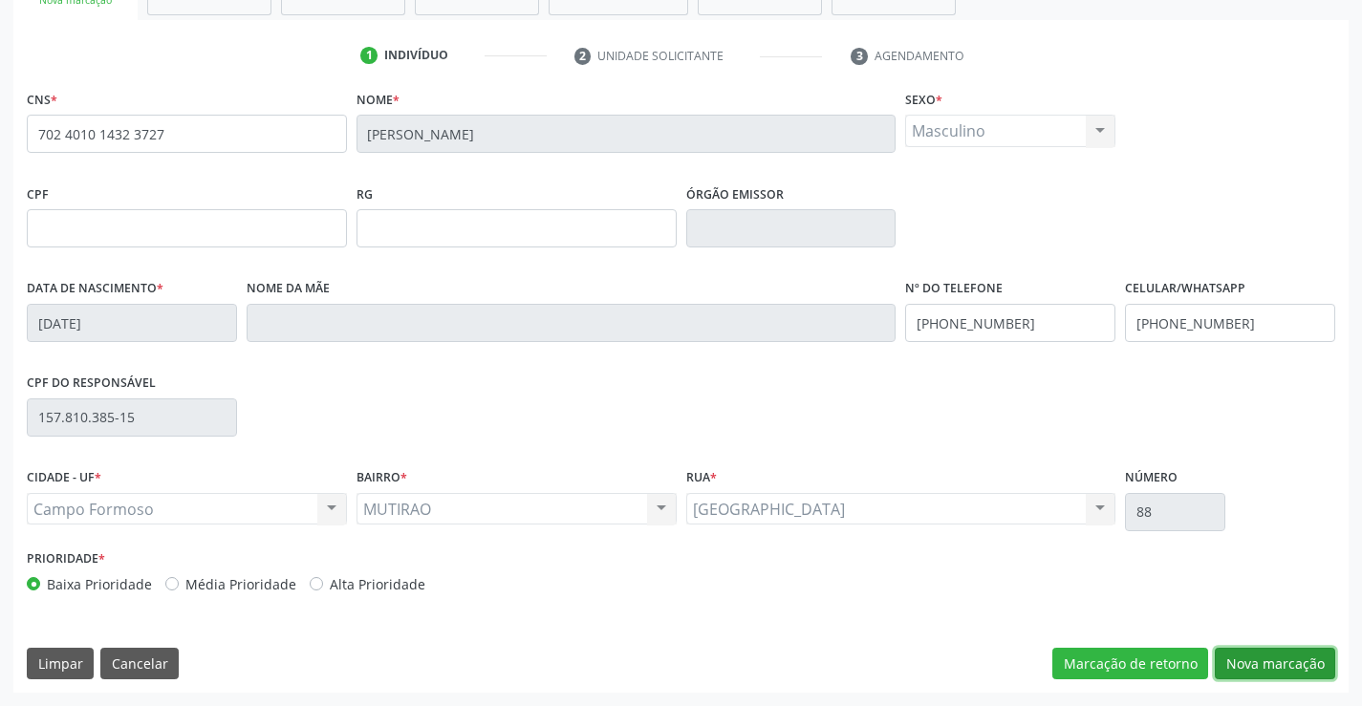
click at [1251, 671] on button "Nova marcação" at bounding box center [1275, 664] width 120 height 33
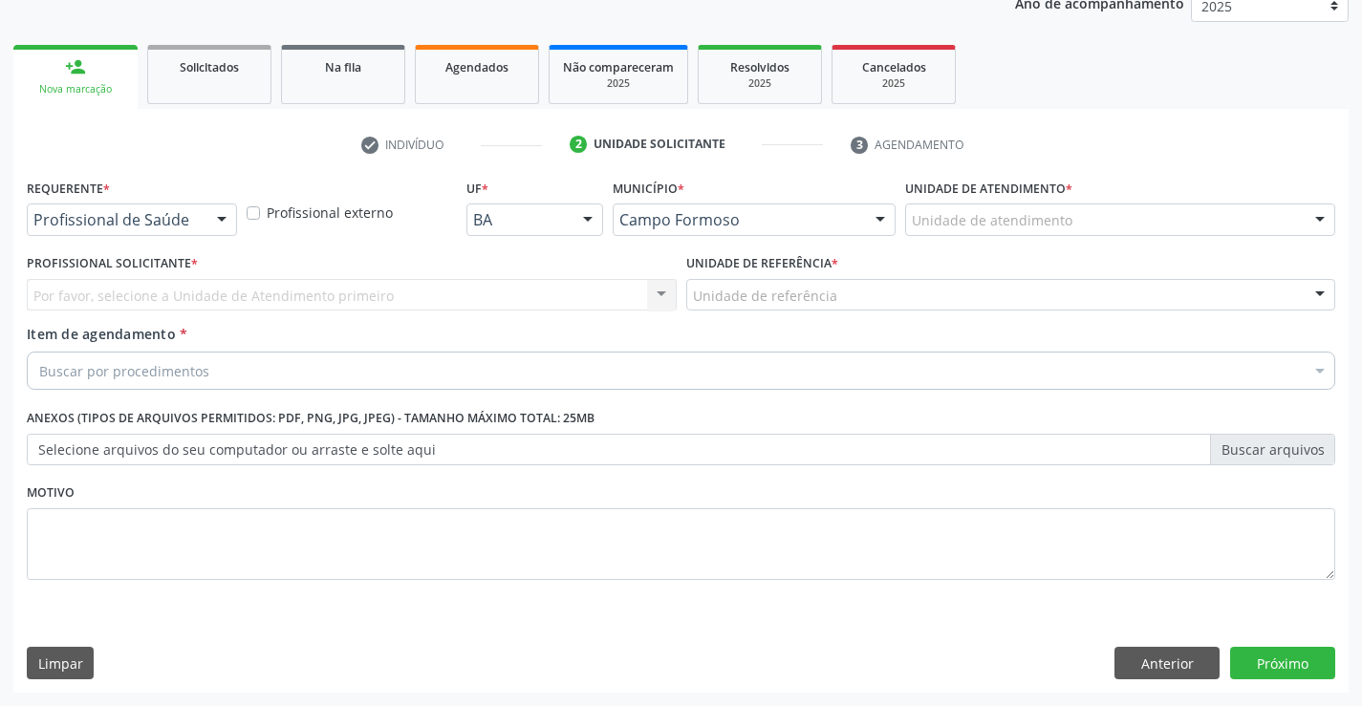
scroll to position [241, 0]
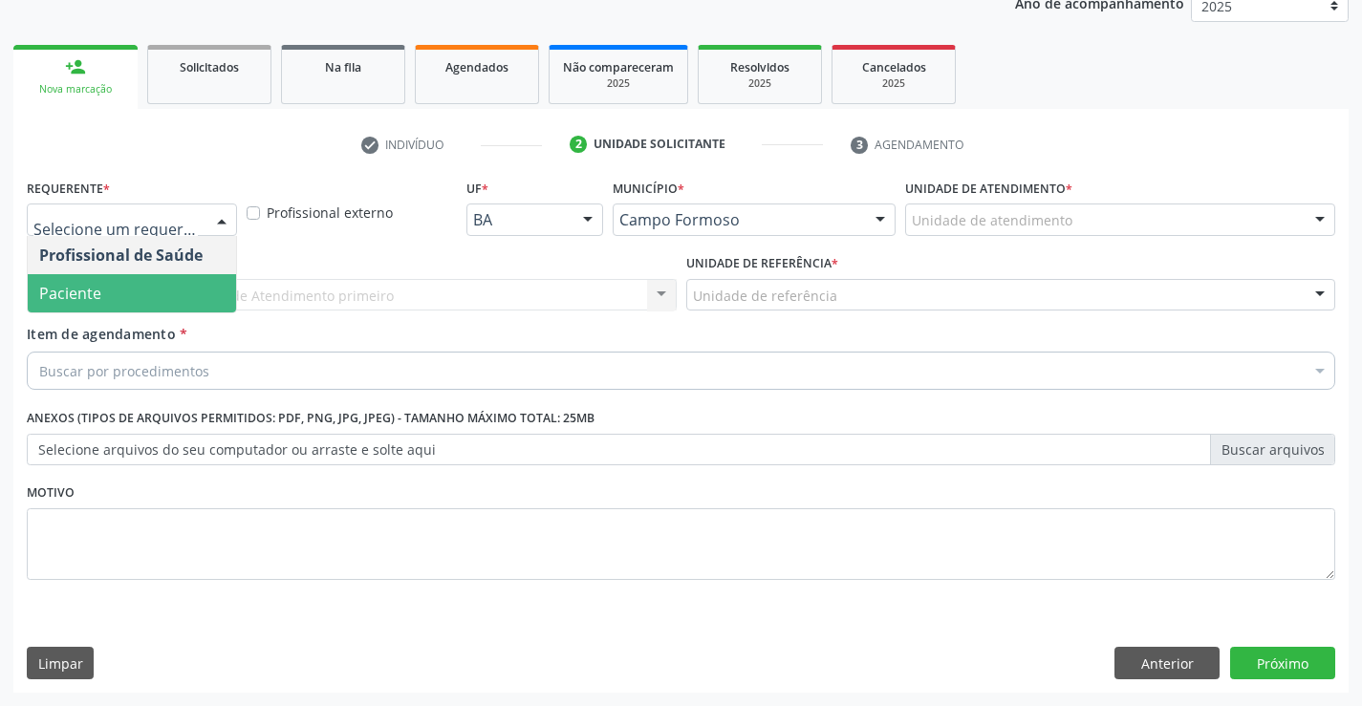
click at [83, 288] on span "Paciente" at bounding box center [70, 293] width 62 height 21
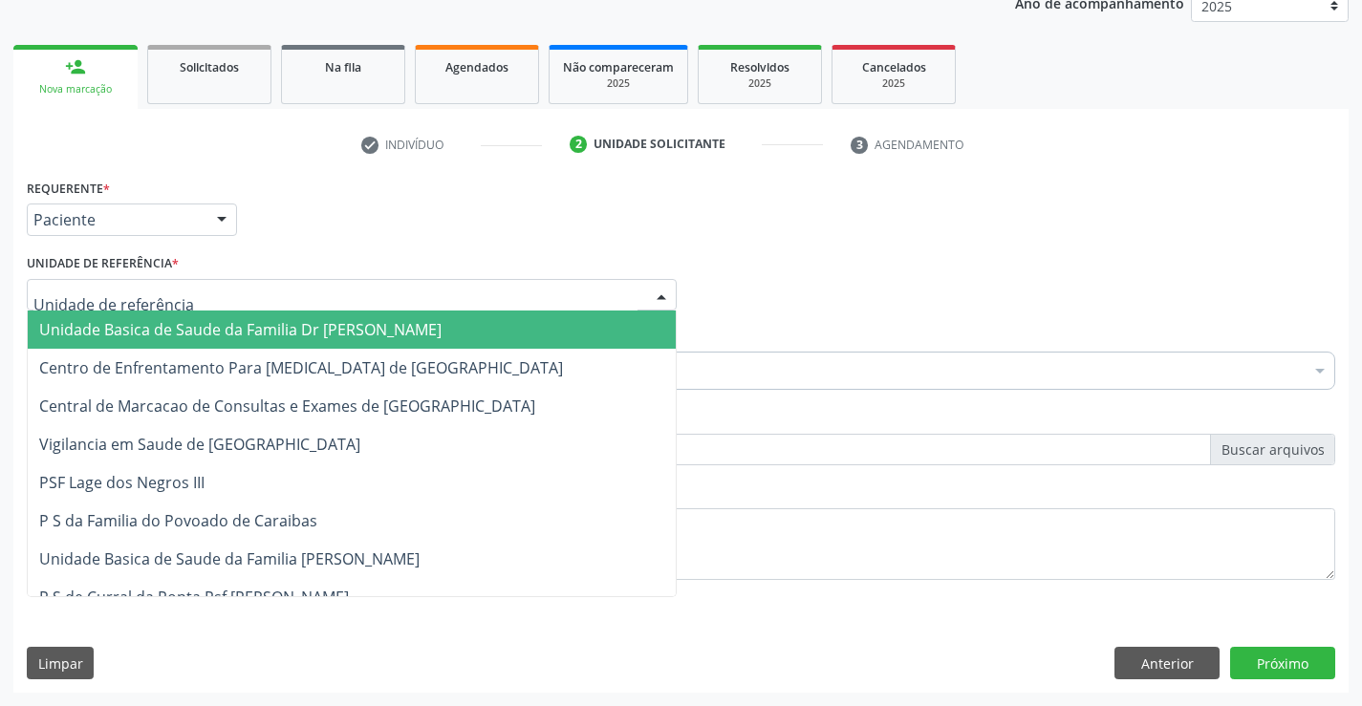
drag, startPoint x: 181, startPoint y: 323, endPoint x: 163, endPoint y: 341, distance: 25.0
click at [178, 323] on span "Unidade Basica de Saude da Familia Dr [PERSON_NAME]" at bounding box center [240, 329] width 402 height 21
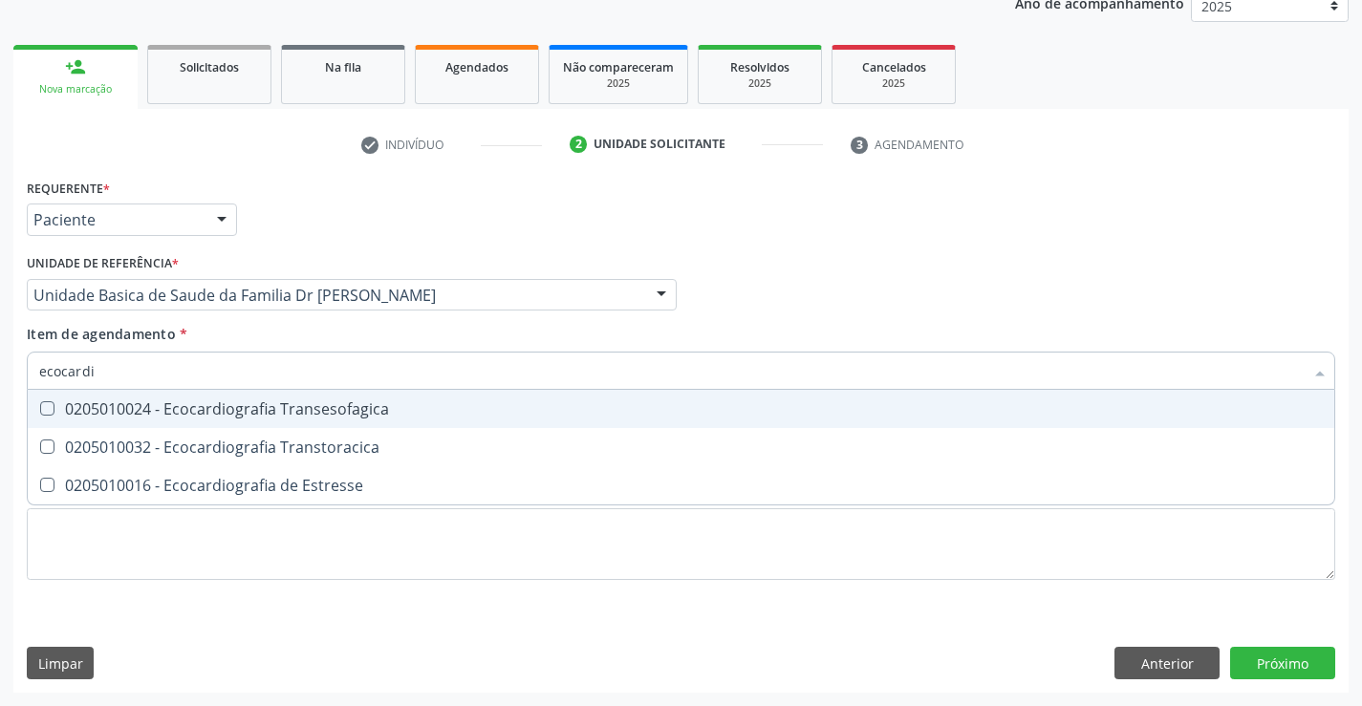
type input "ecocardio"
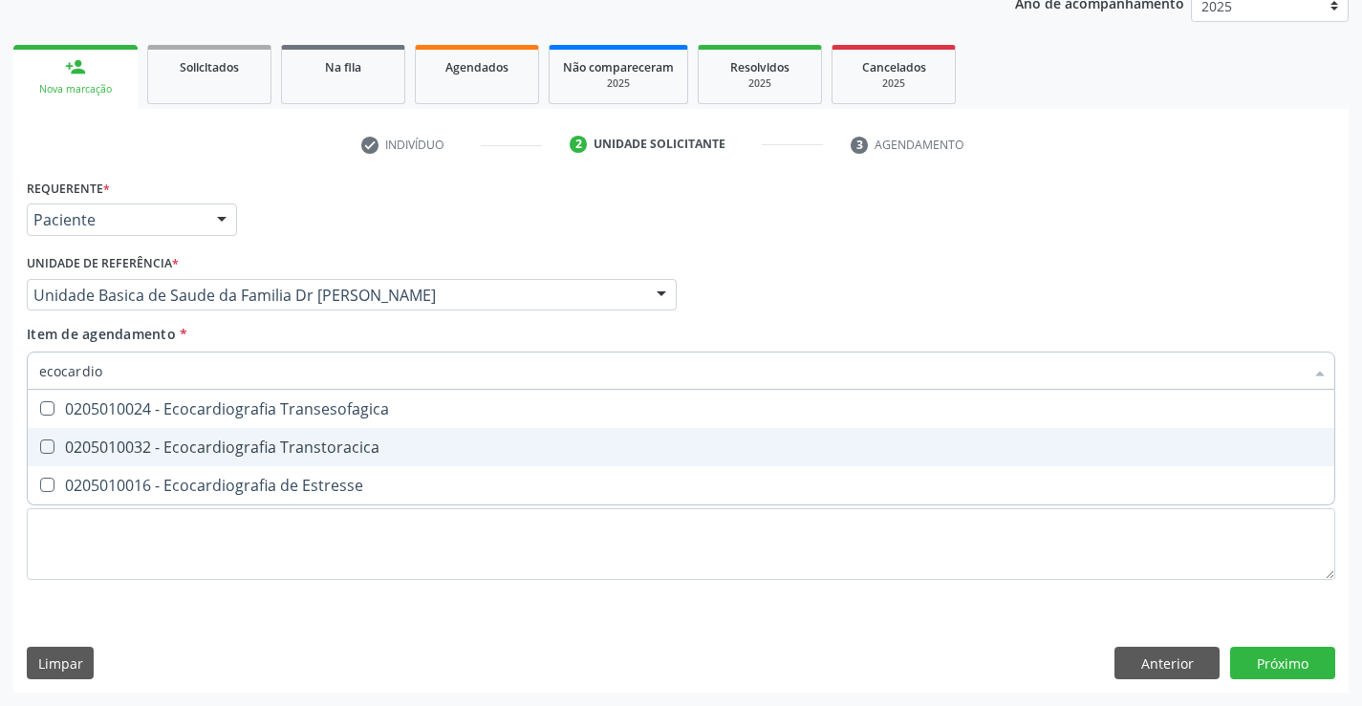
click at [251, 453] on div "0205010032 - Ecocardiografia Transtoracica" at bounding box center [681, 447] width 1284 height 15
checkbox Transtoracica "true"
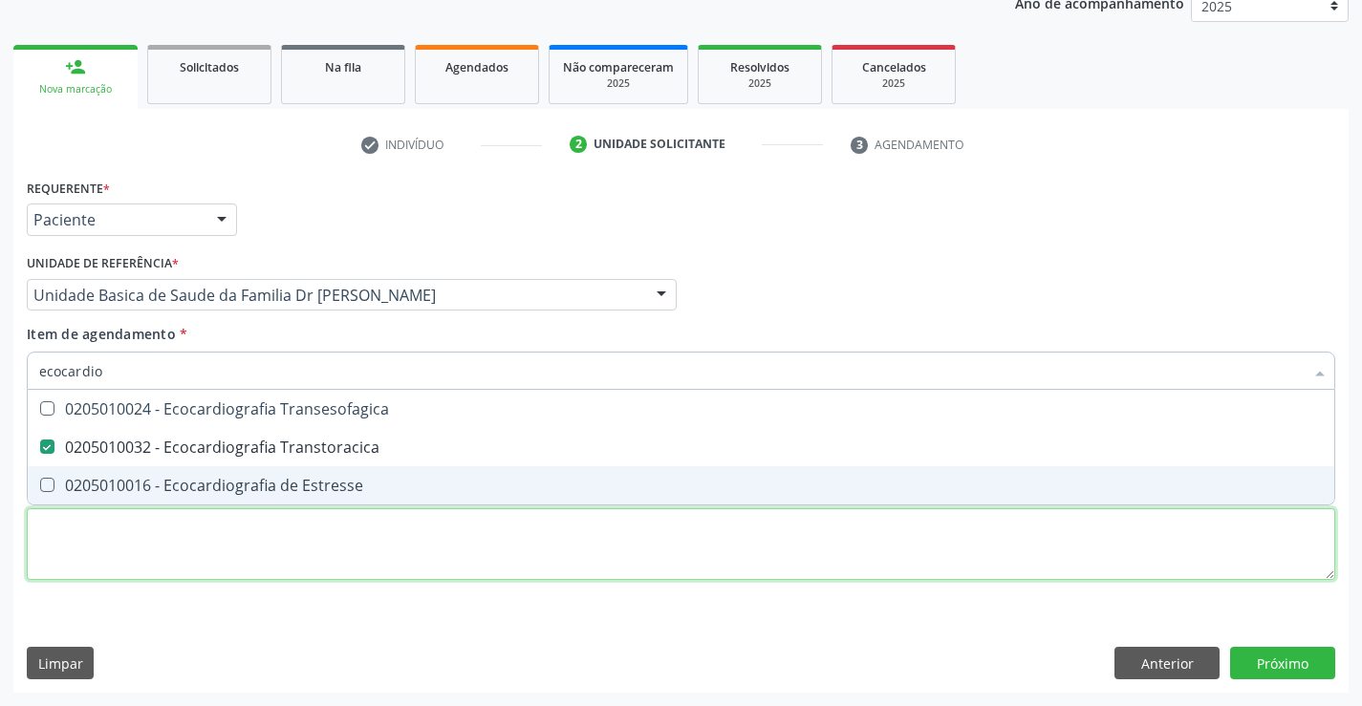
drag, startPoint x: 236, startPoint y: 578, endPoint x: 218, endPoint y: 412, distance: 167.3
click at [236, 578] on div "Requerente * Paciente Profissional de Saúde Paciente Nenhum resultado encontrad…" at bounding box center [681, 390] width 1309 height 433
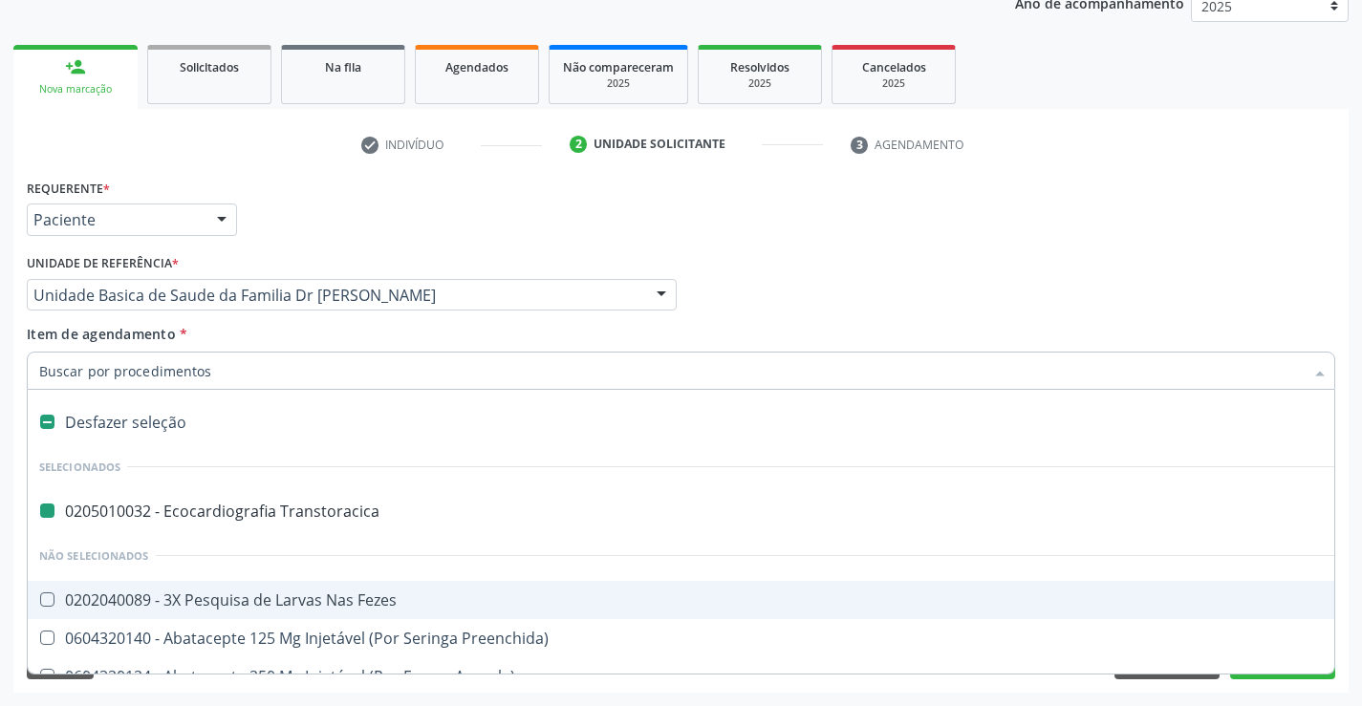
type input "u"
checkbox Transtoracica "false"
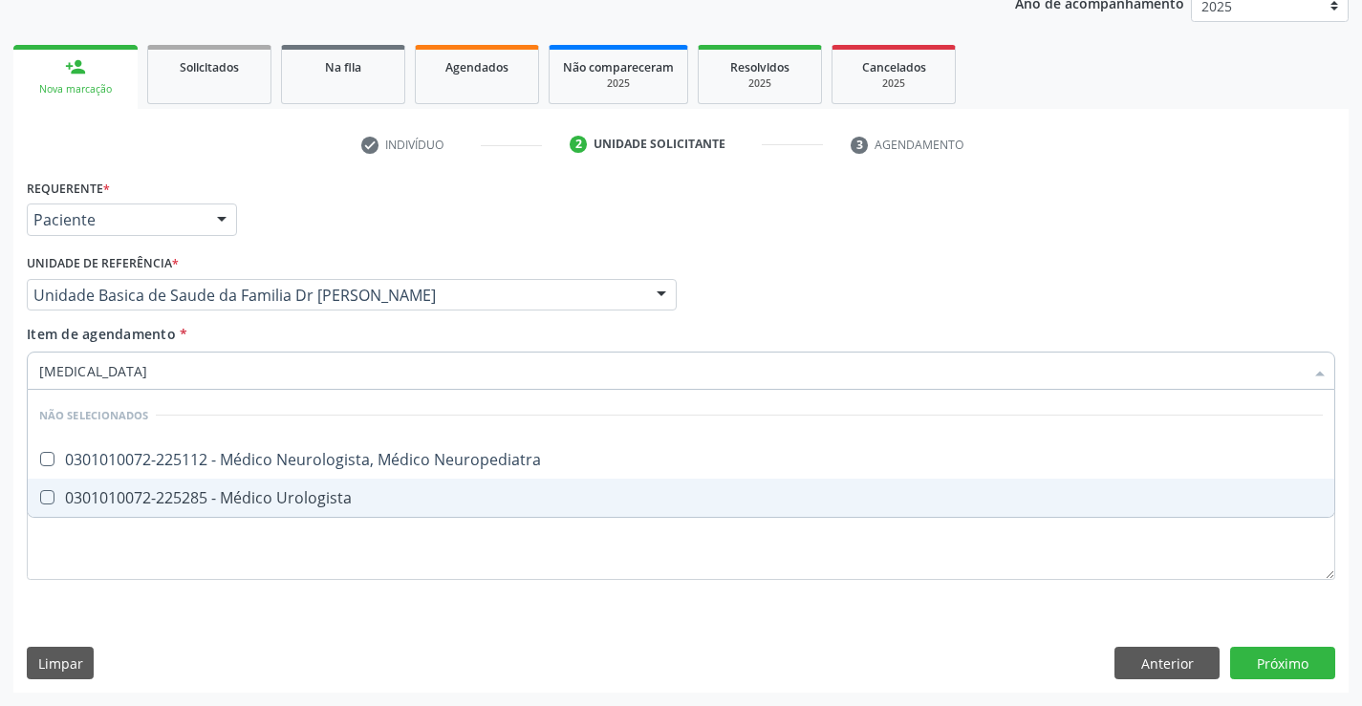
type input "urologista"
click at [262, 490] on div "0301010072-225285 - Médico Urologista" at bounding box center [681, 497] width 1284 height 15
checkbox Urologista "true"
click at [1271, 655] on div "Requerente * Paciente Profissional de Saúde Paciente Nenhum resultado encontrad…" at bounding box center [680, 433] width 1335 height 519
checkbox Neuropediatra "true"
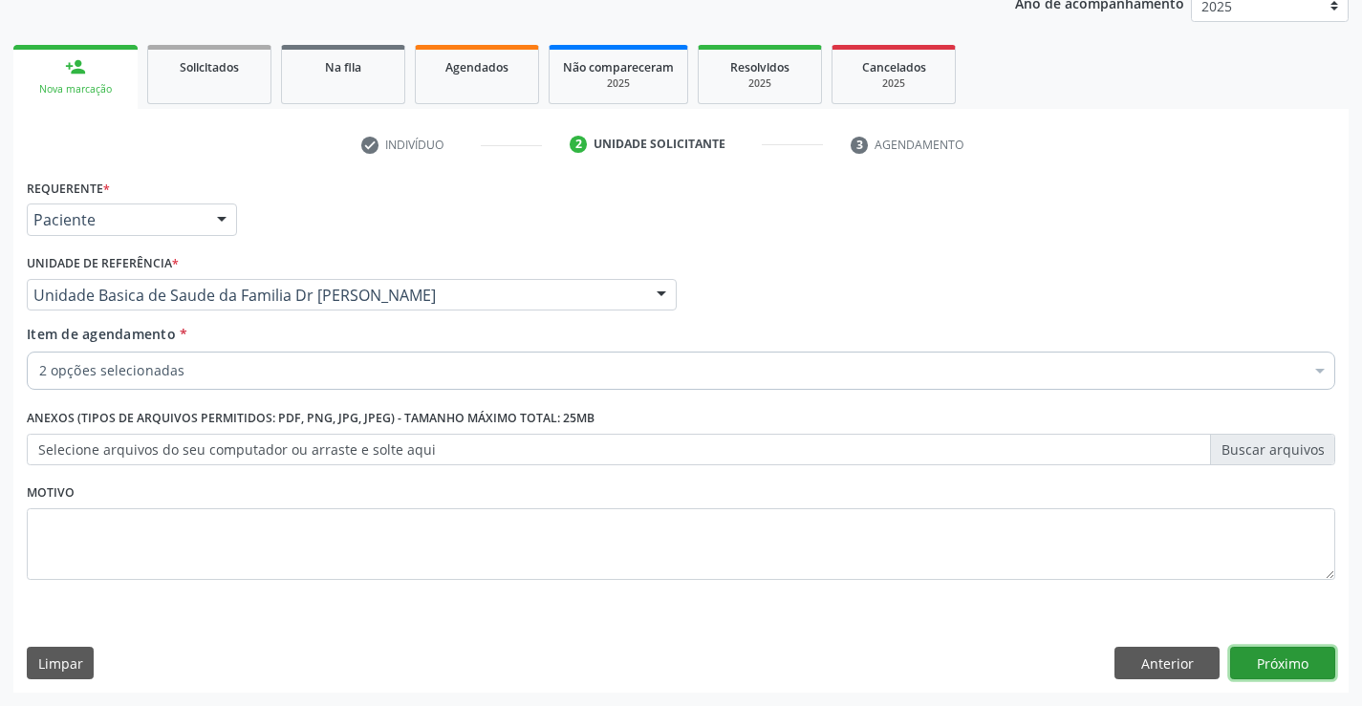
click at [1264, 656] on button "Próximo" at bounding box center [1282, 663] width 105 height 33
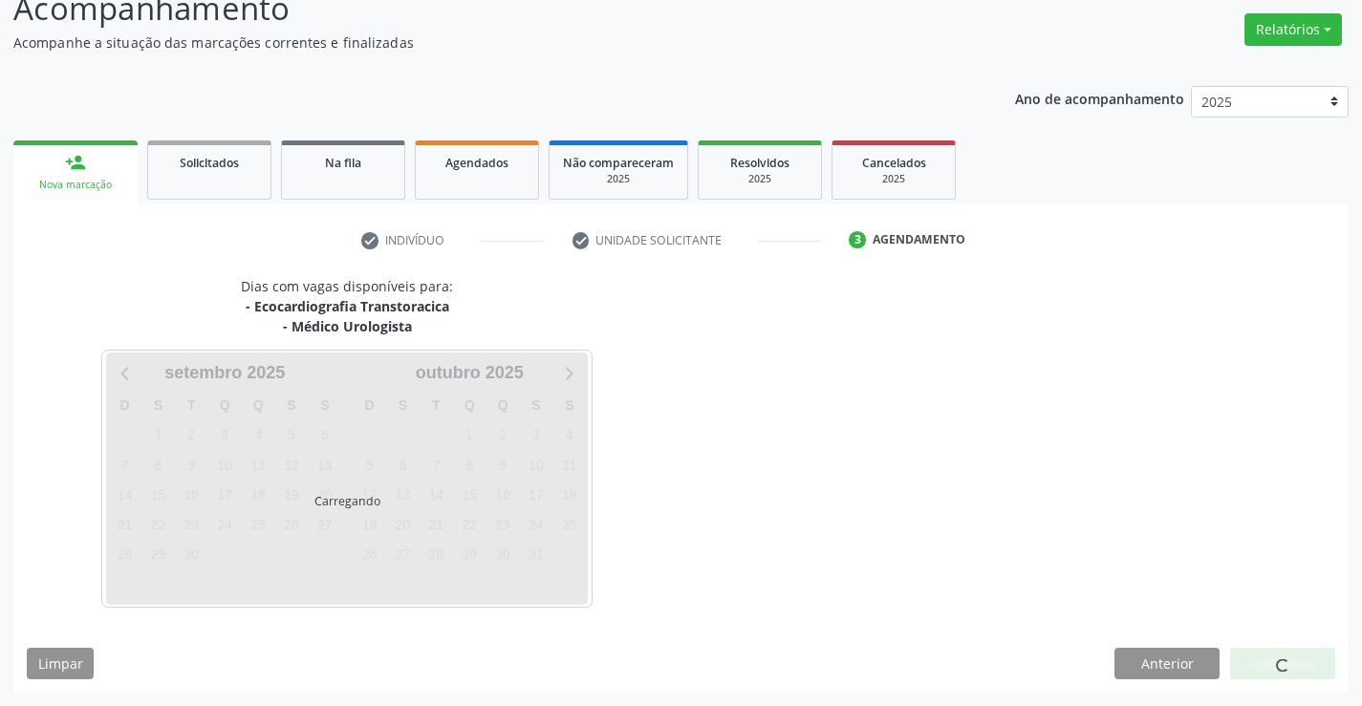
scroll to position [202, 0]
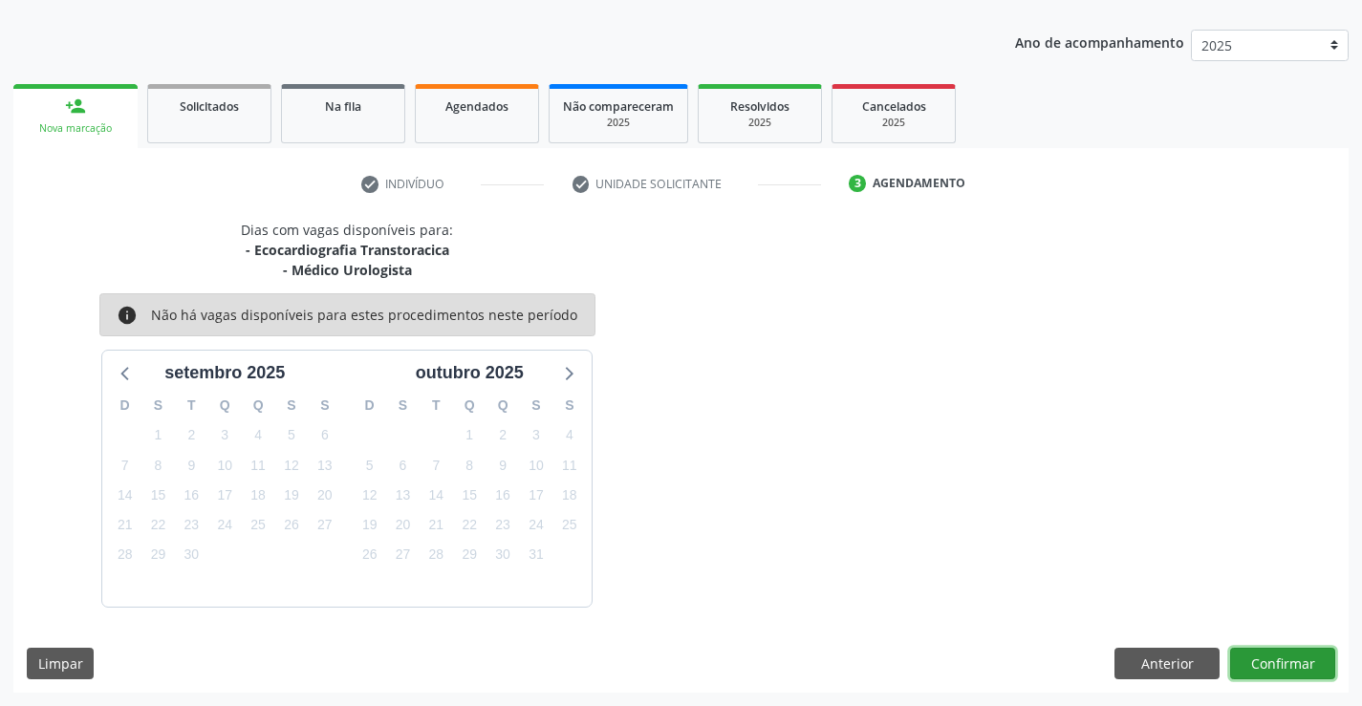
click at [1274, 660] on button "Confirmar" at bounding box center [1282, 664] width 105 height 33
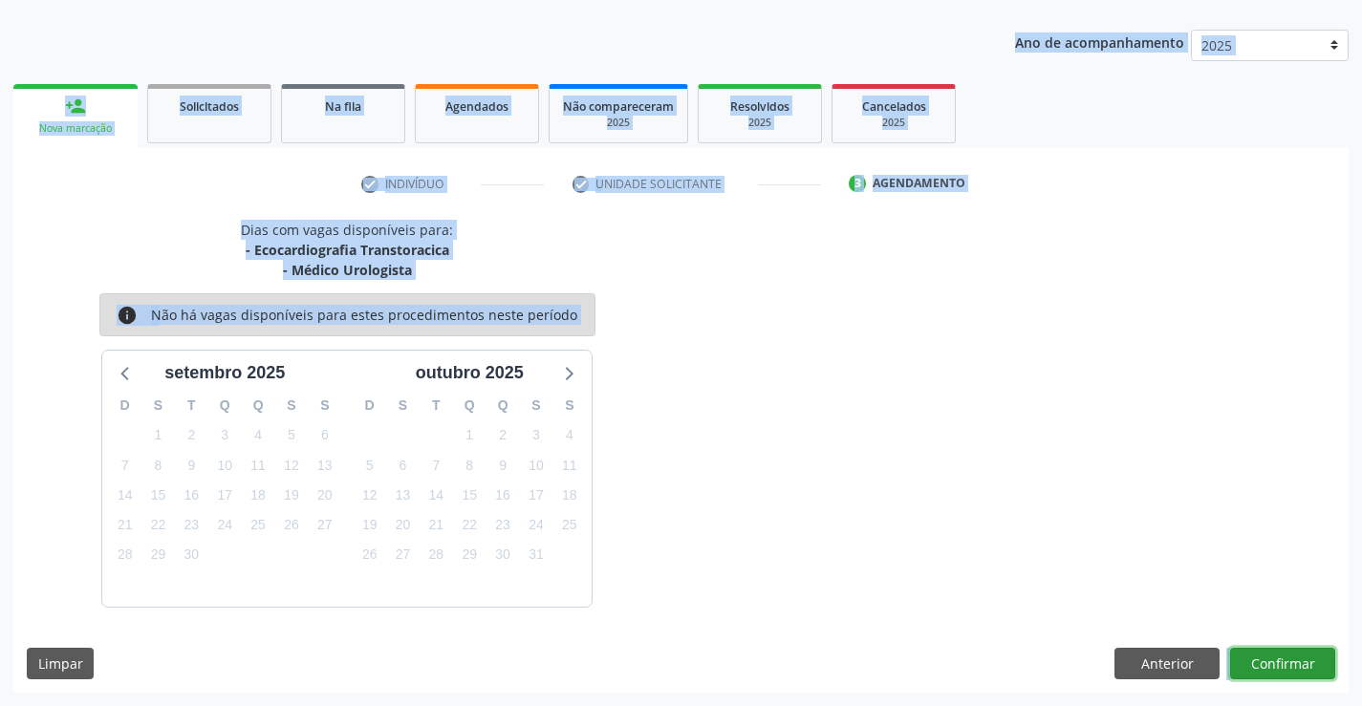
click at [1288, 662] on button "Confirmar" at bounding box center [1282, 664] width 105 height 33
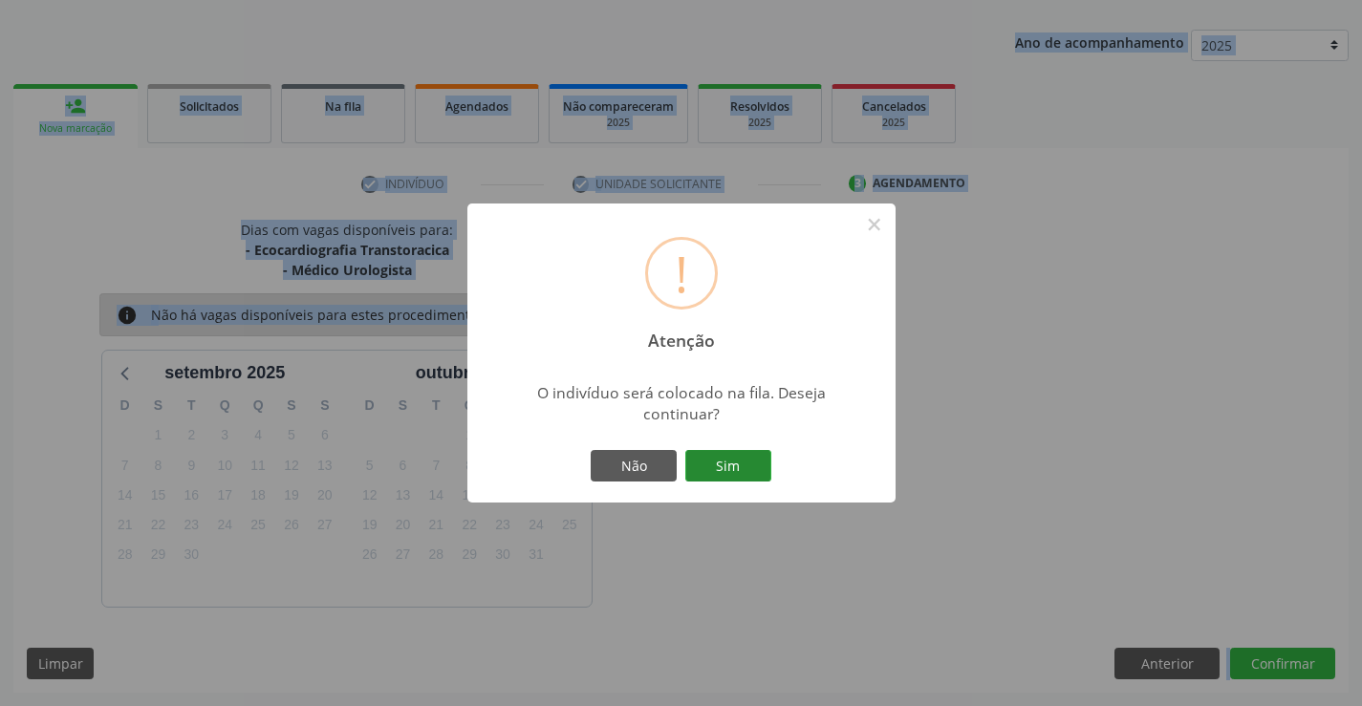
click at [730, 461] on button "Sim" at bounding box center [728, 466] width 86 height 33
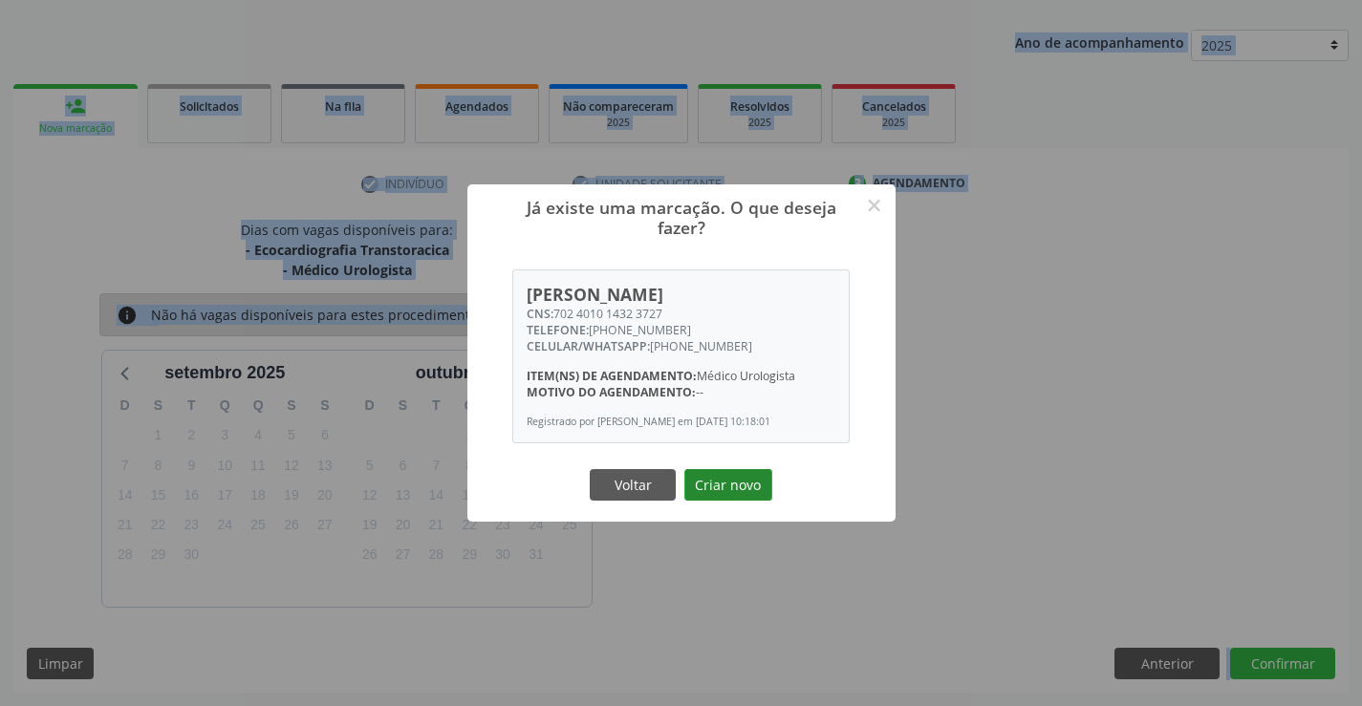
click at [730, 490] on button "Criar novo" at bounding box center [728, 485] width 88 height 33
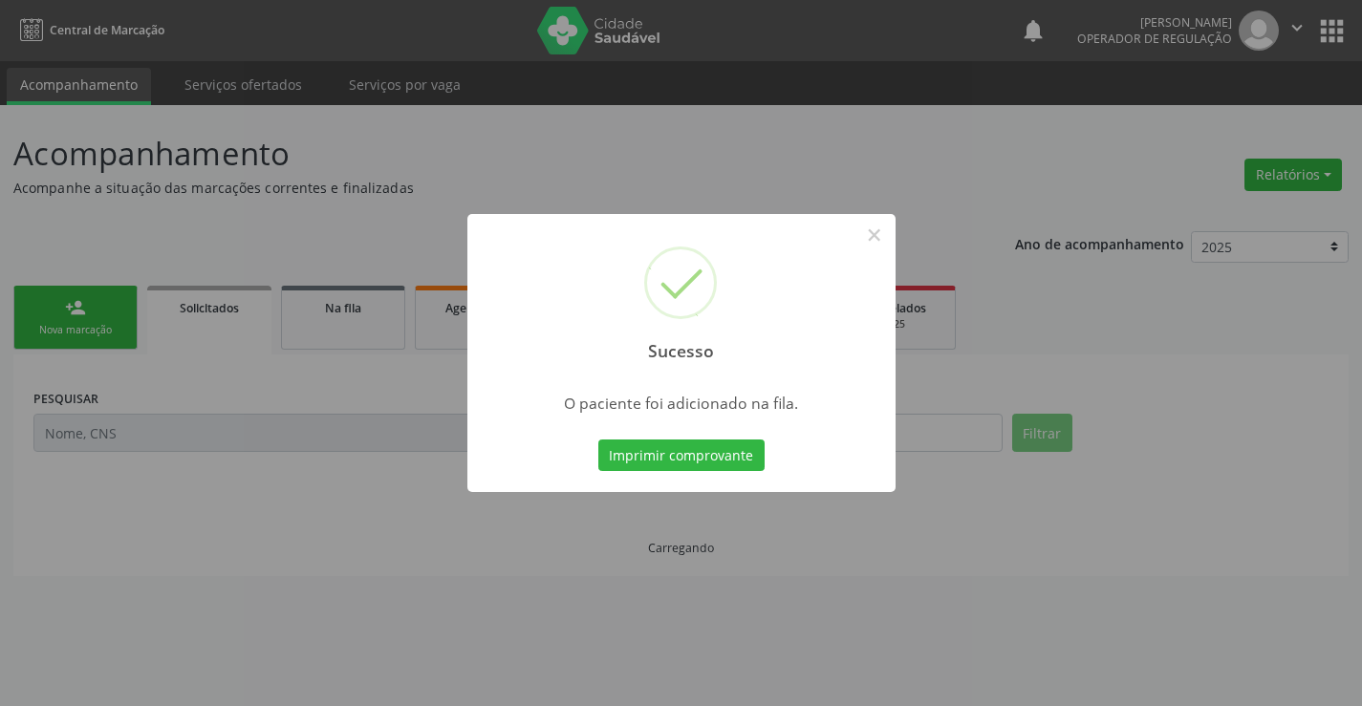
scroll to position [0, 0]
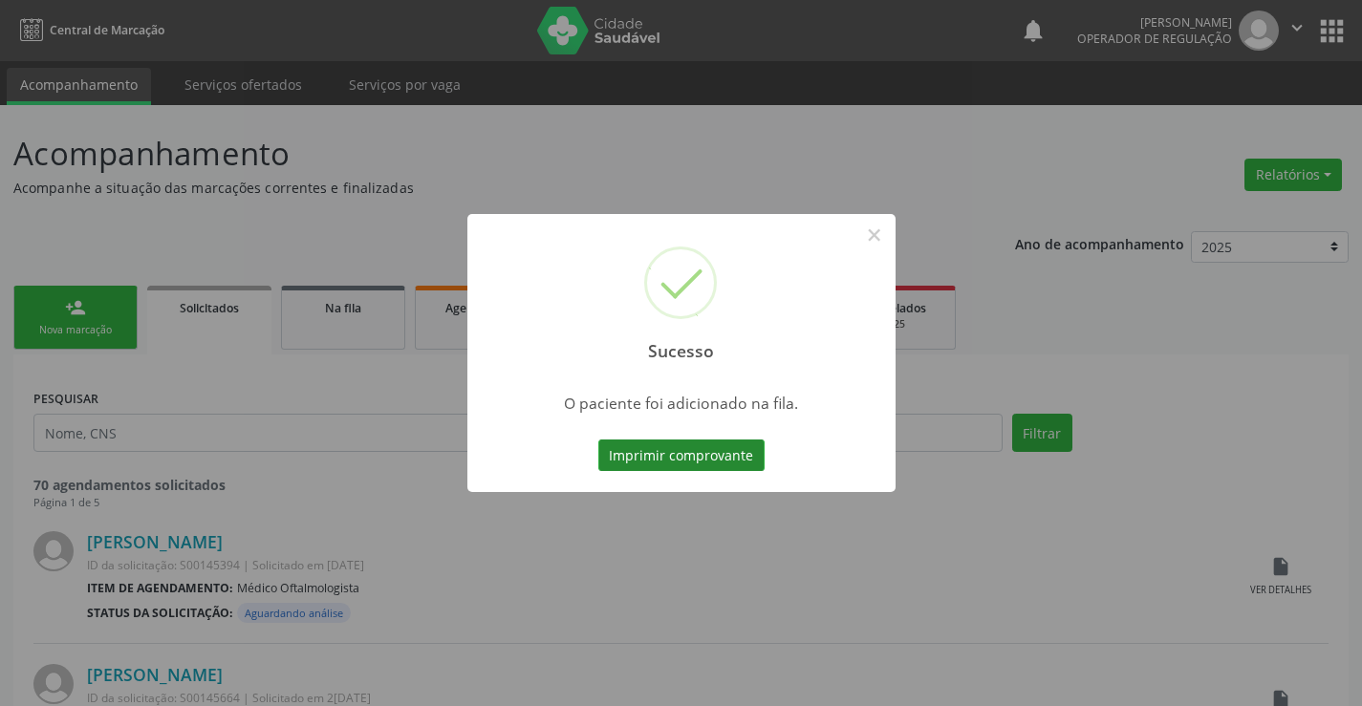
click at [722, 455] on button "Imprimir comprovante" at bounding box center [681, 456] width 166 height 33
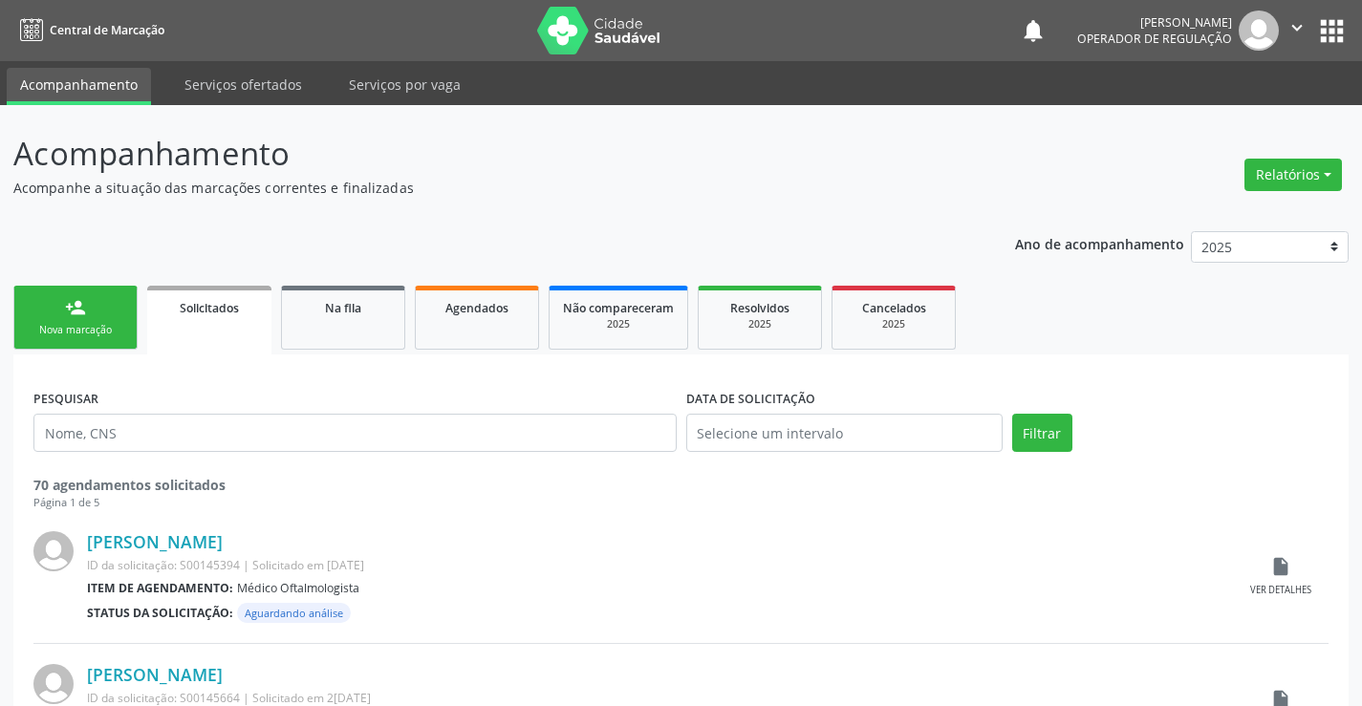
click at [124, 323] on link "person_add Nova marcação" at bounding box center [75, 318] width 124 height 64
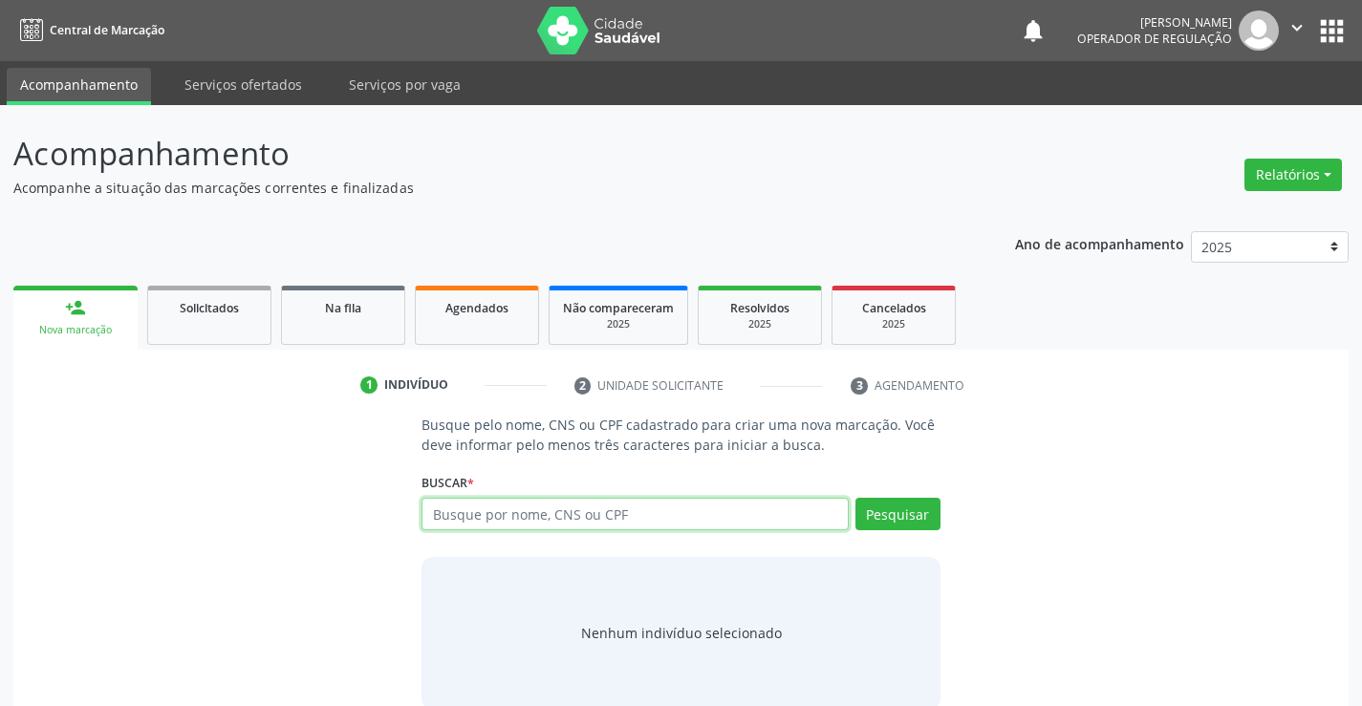
click at [542, 515] on input "text" at bounding box center [635, 514] width 426 height 33
type input "707002861852439"
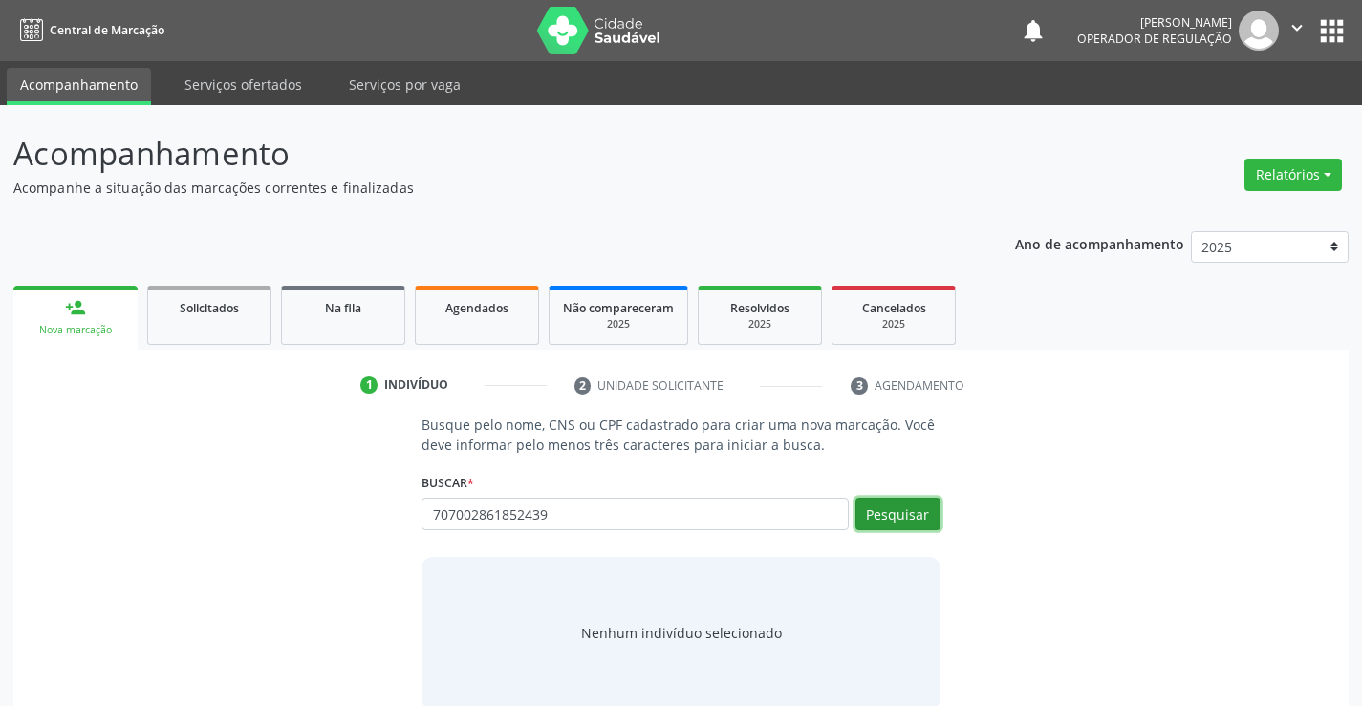
click at [913, 514] on button "Pesquisar" at bounding box center [898, 514] width 85 height 33
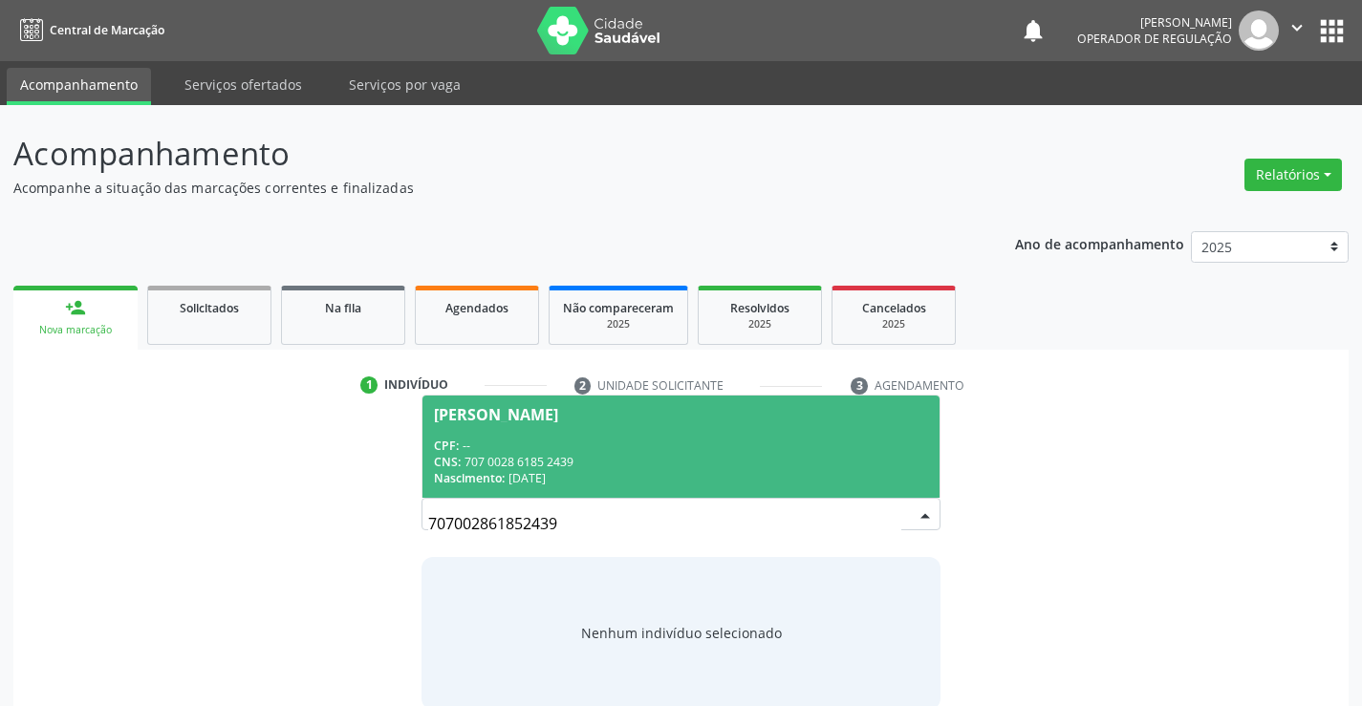
click at [657, 452] on div "CPF: --" at bounding box center [680, 446] width 493 height 16
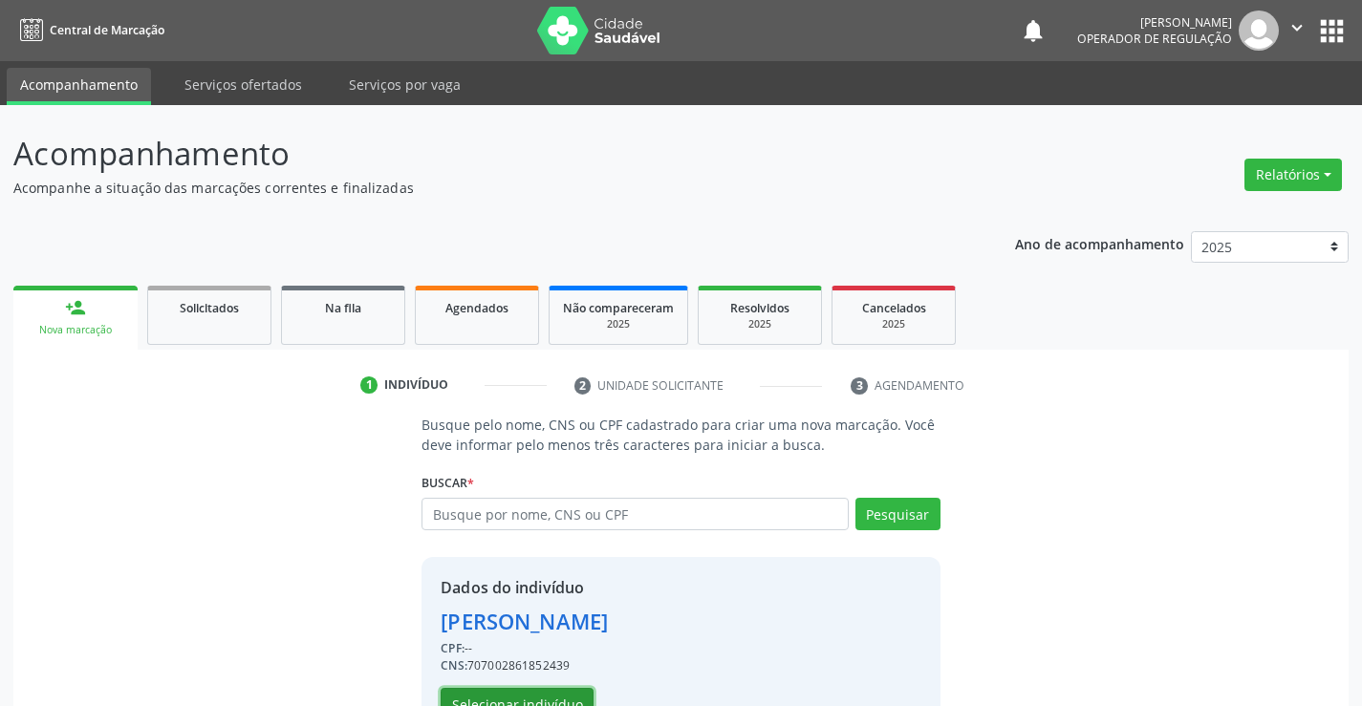
click at [523, 695] on button "Selecionar indivíduo" at bounding box center [517, 704] width 153 height 33
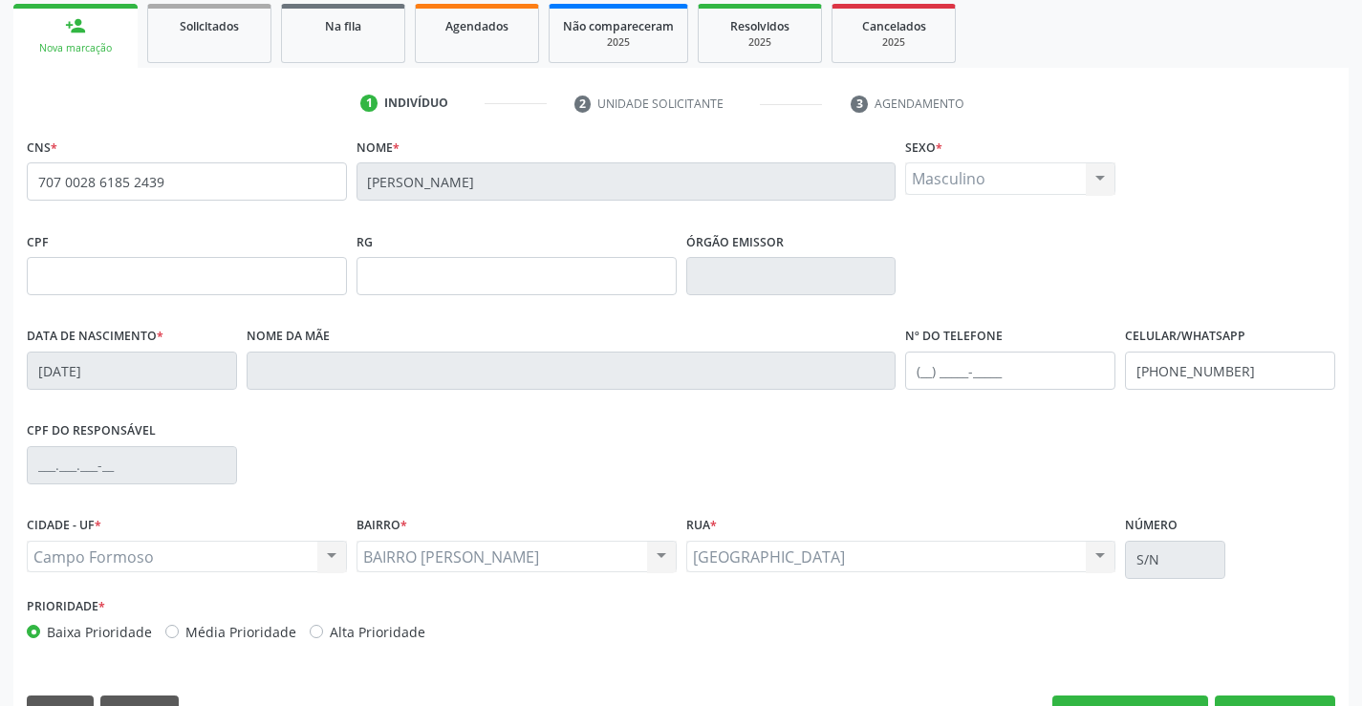
scroll to position [330, 0]
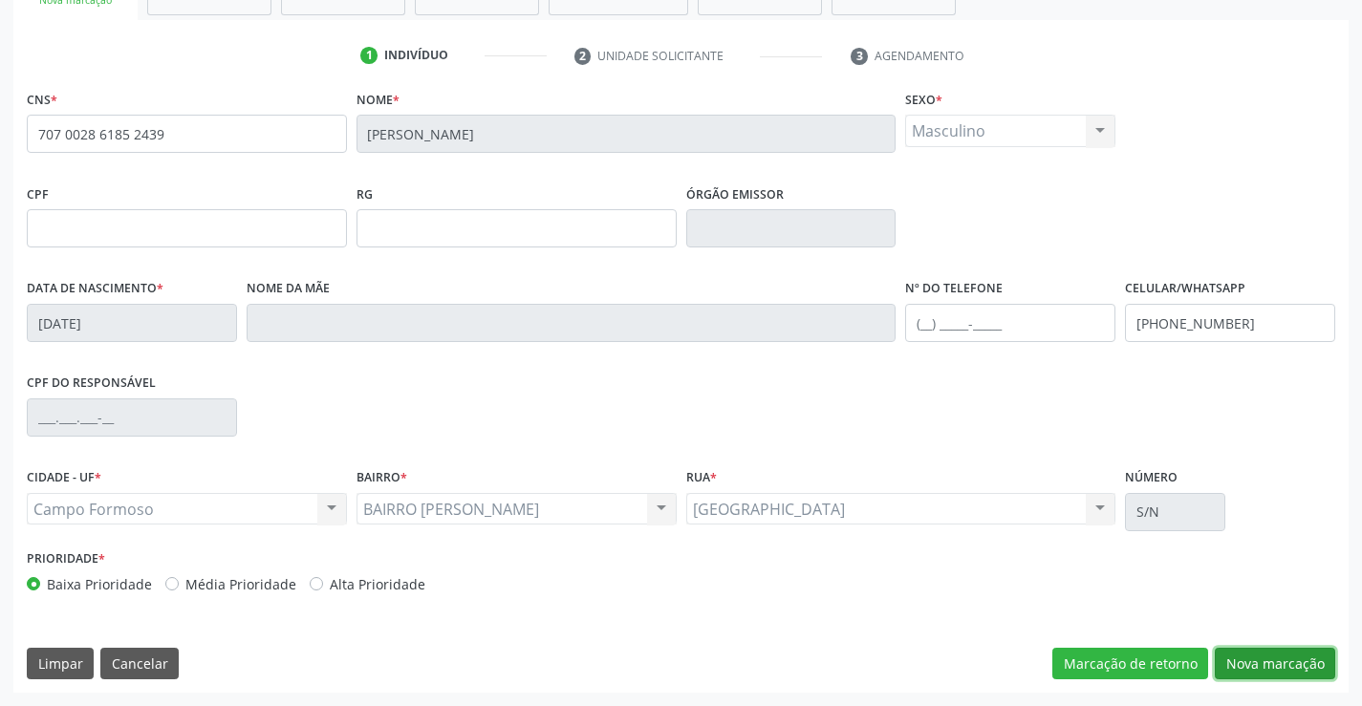
click at [1267, 652] on button "Nova marcação" at bounding box center [1275, 664] width 120 height 33
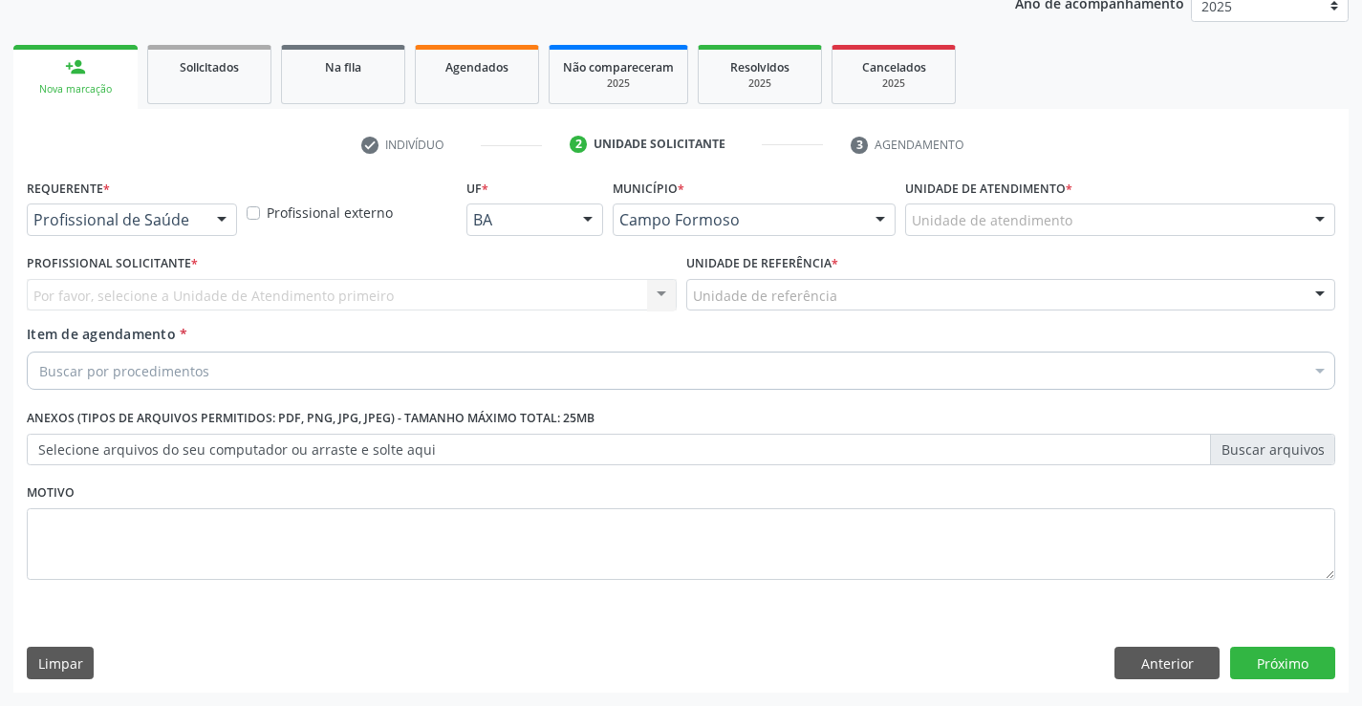
scroll to position [241, 0]
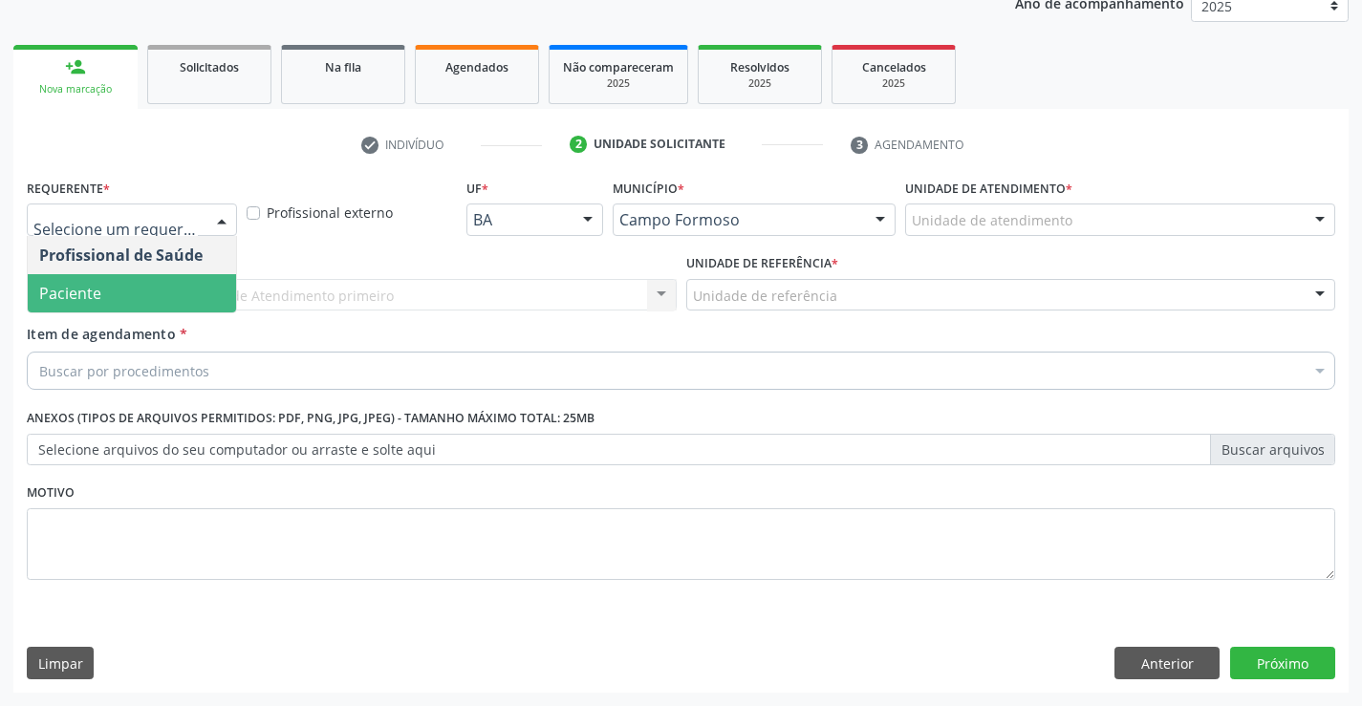
click at [118, 298] on span "Paciente" at bounding box center [132, 293] width 208 height 38
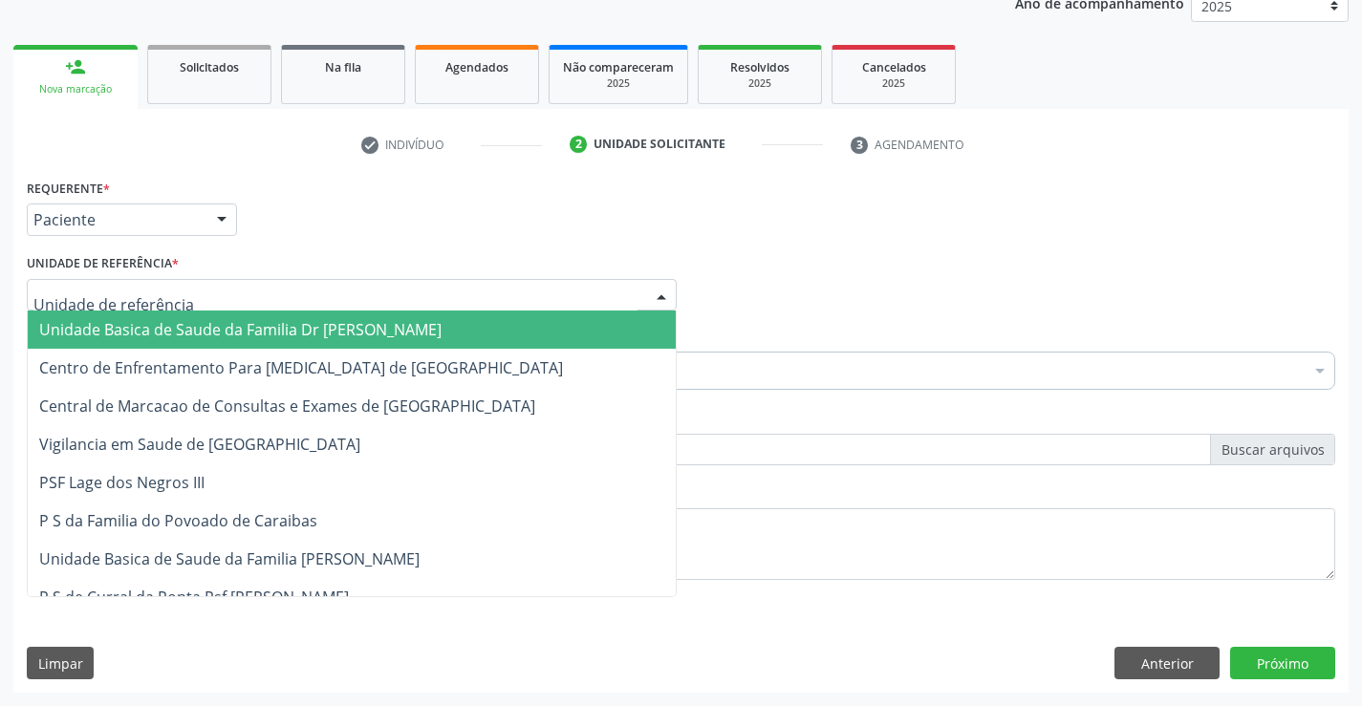
click at [136, 326] on span "Unidade Basica de Saude da Familia Dr [PERSON_NAME]" at bounding box center [240, 329] width 402 height 21
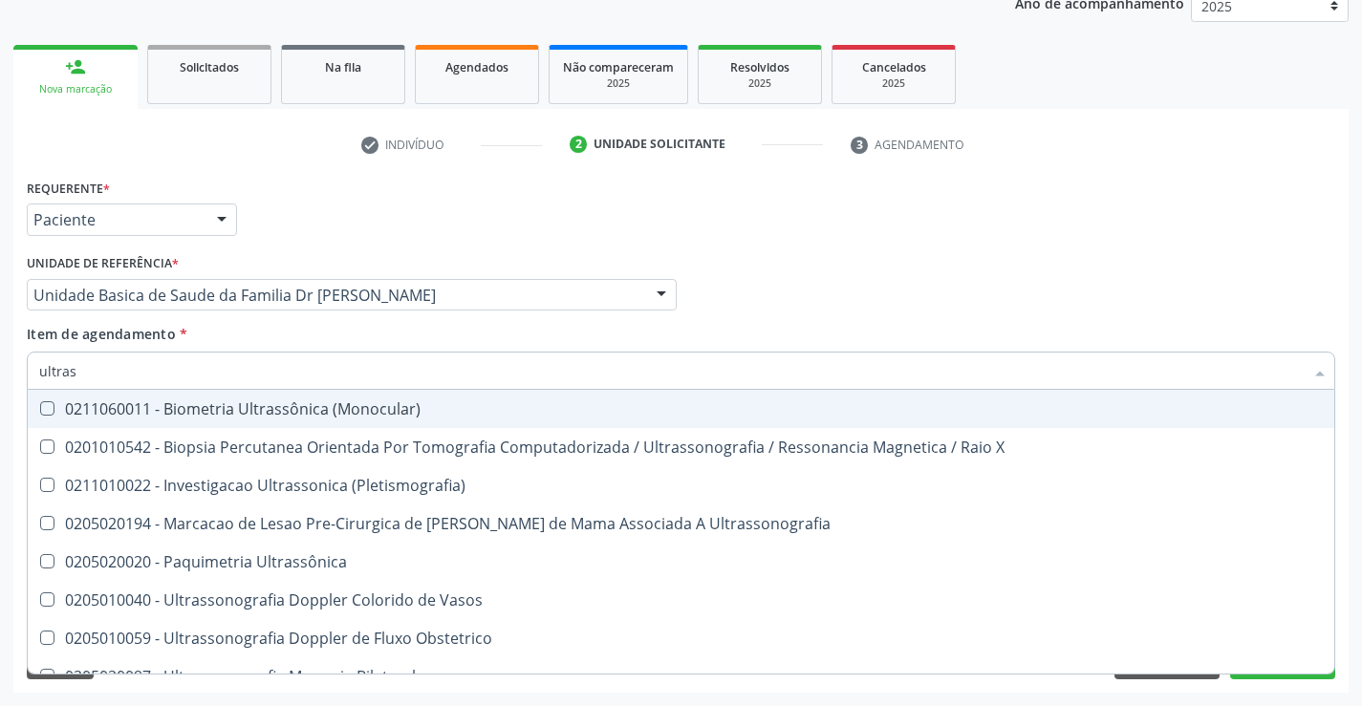
type input "ultrass"
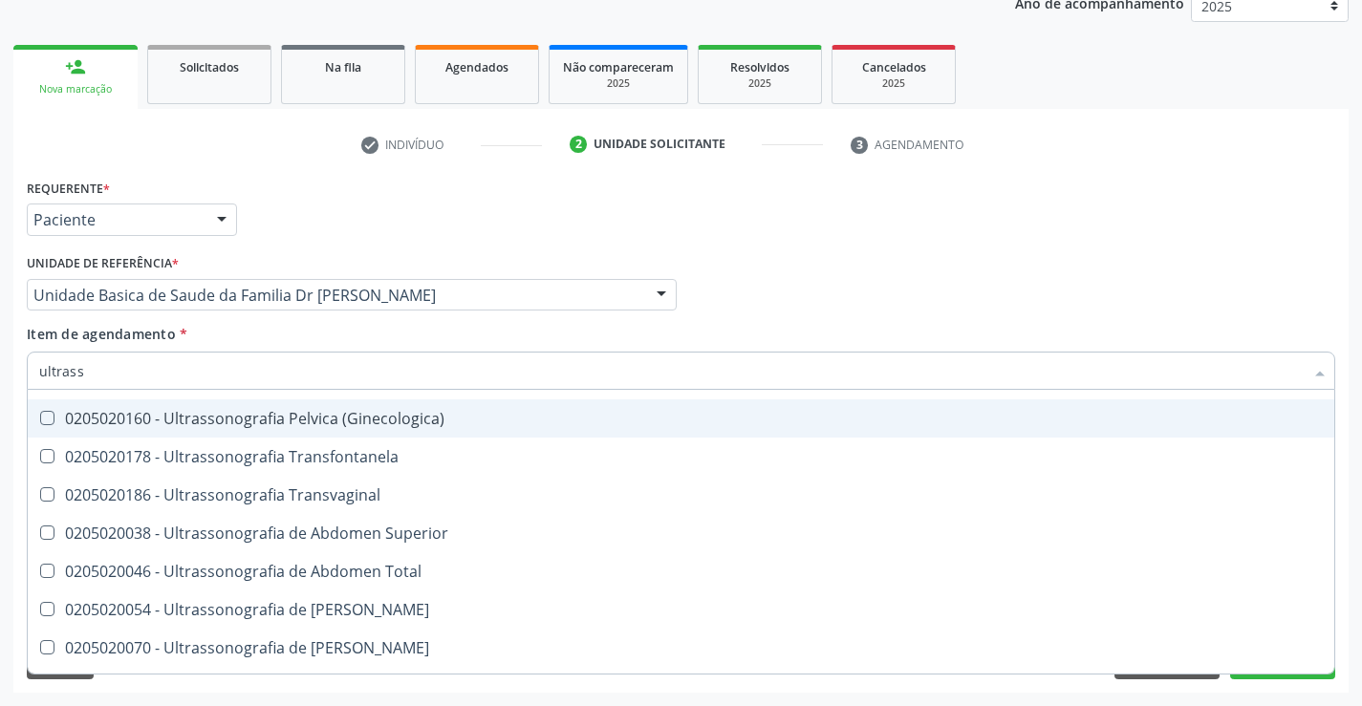
scroll to position [382, 0]
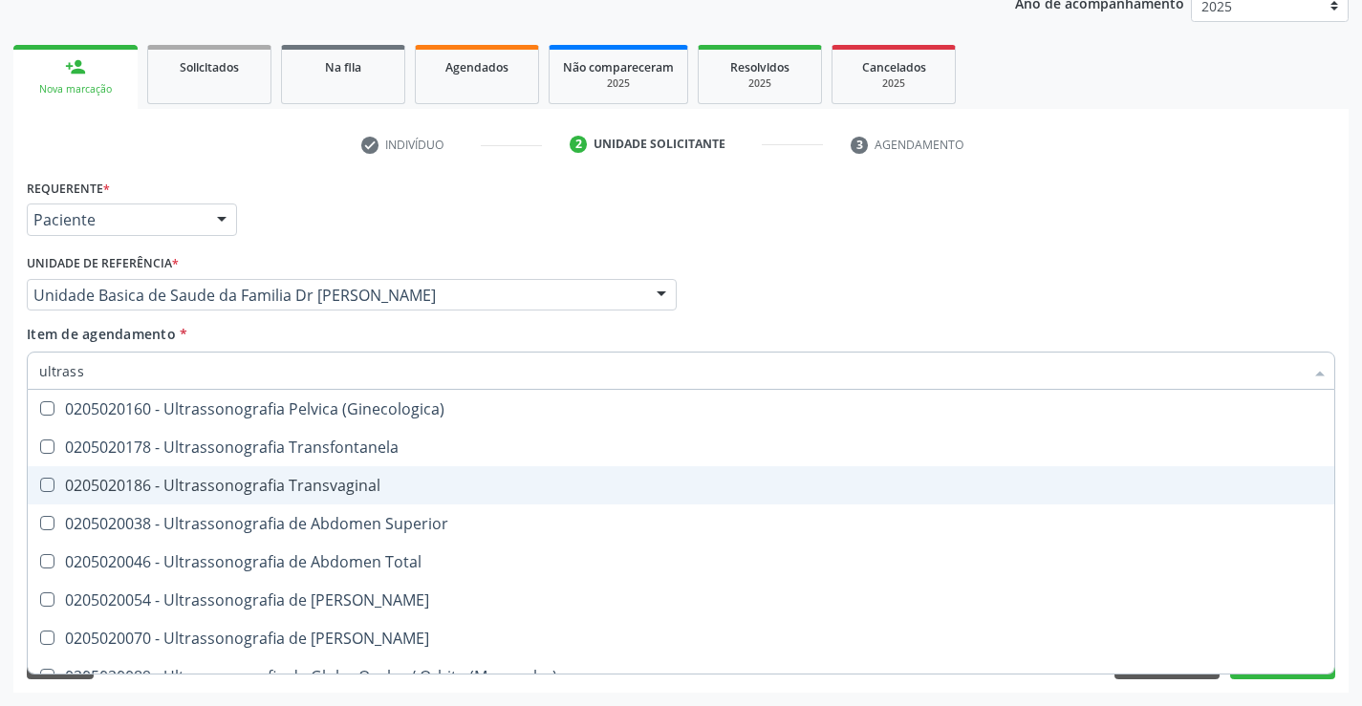
click at [378, 491] on div "0205020186 - Ultrassonografia Transvaginal" at bounding box center [681, 485] width 1284 height 15
checkbox Transvaginal "true"
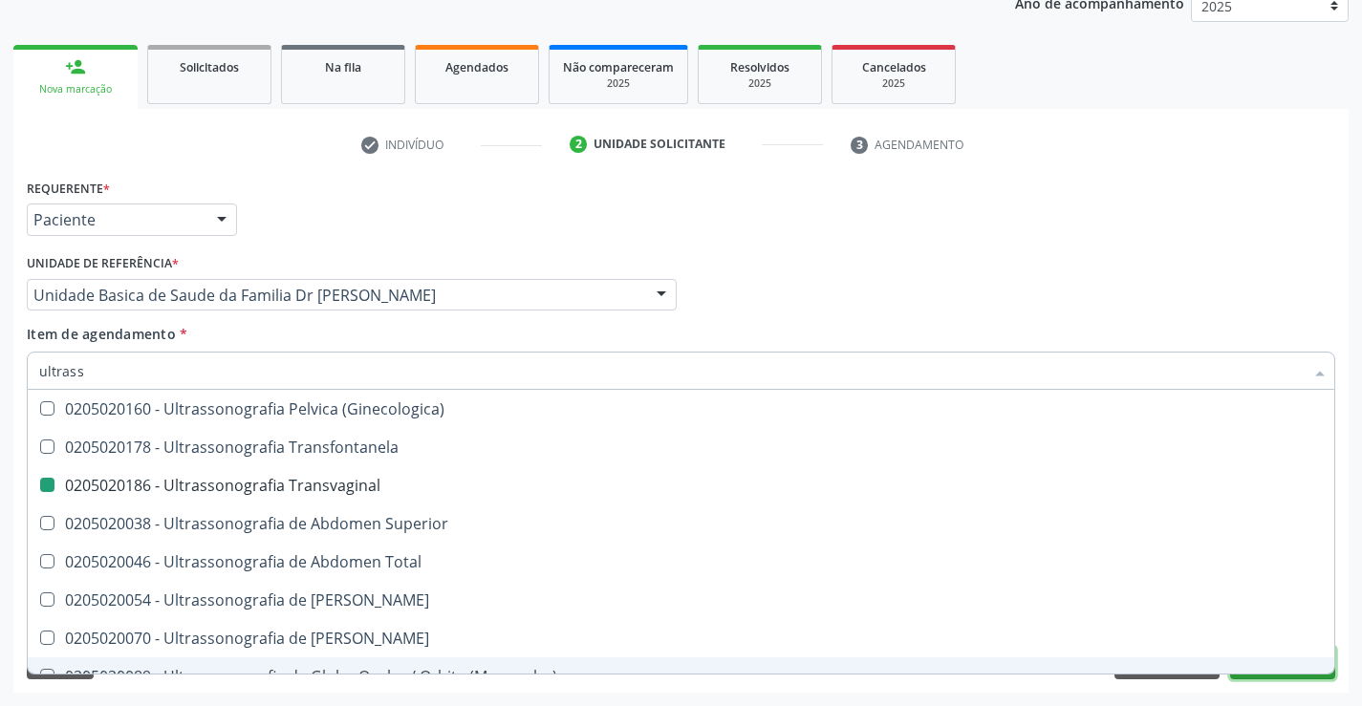
click at [1260, 676] on button "Próximo" at bounding box center [1282, 663] width 105 height 33
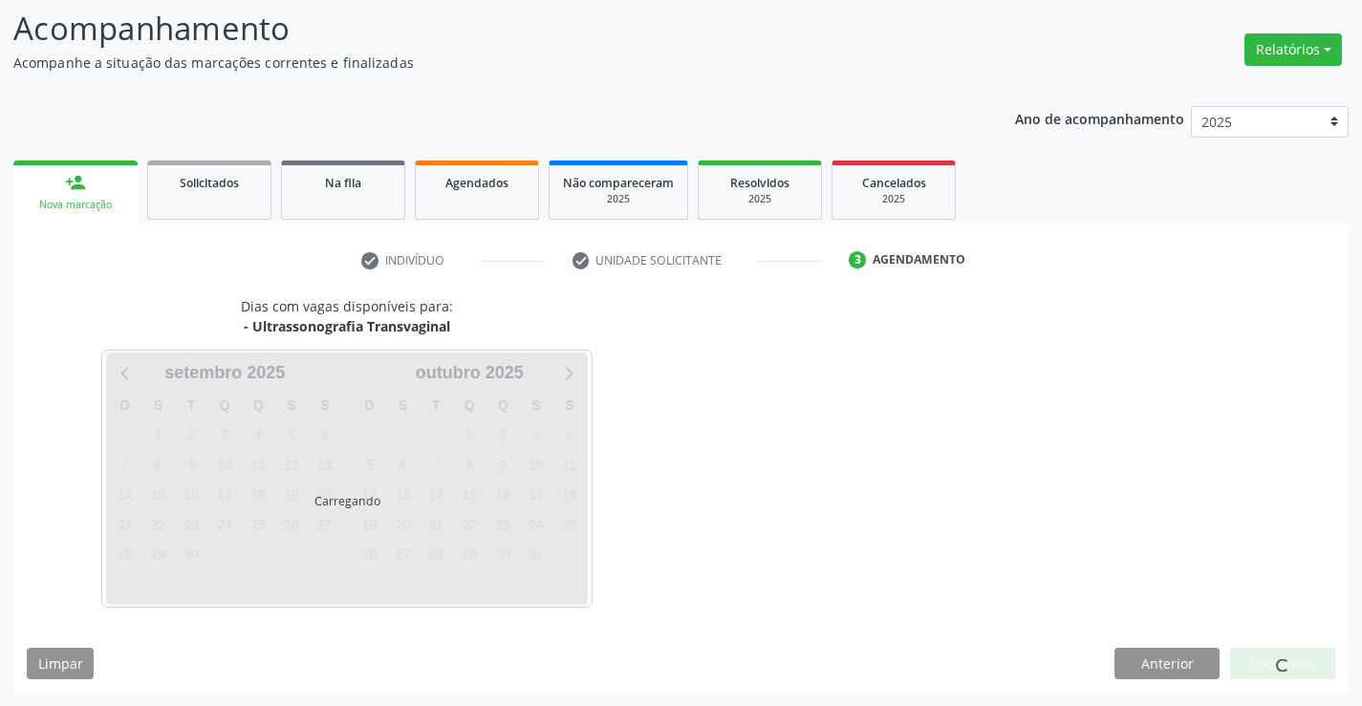
scroll to position [0, 0]
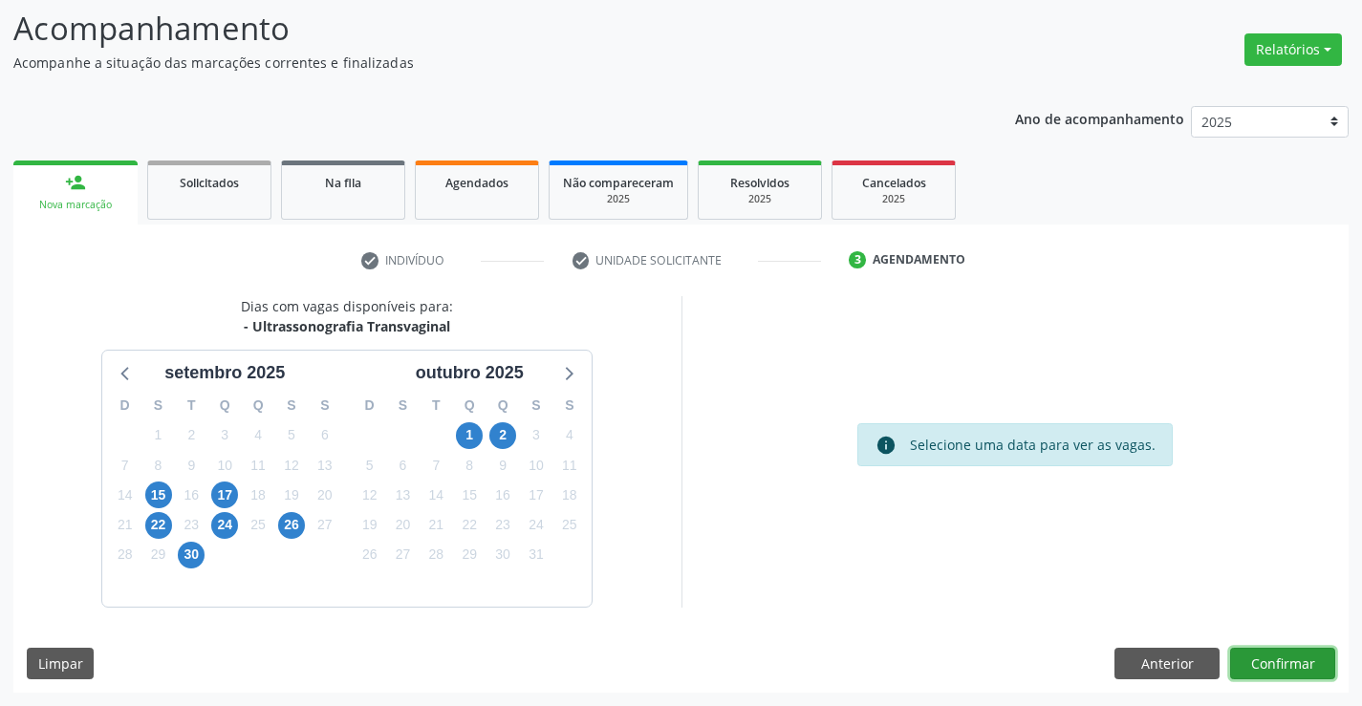
click at [1271, 669] on button "Confirmar" at bounding box center [1282, 664] width 105 height 33
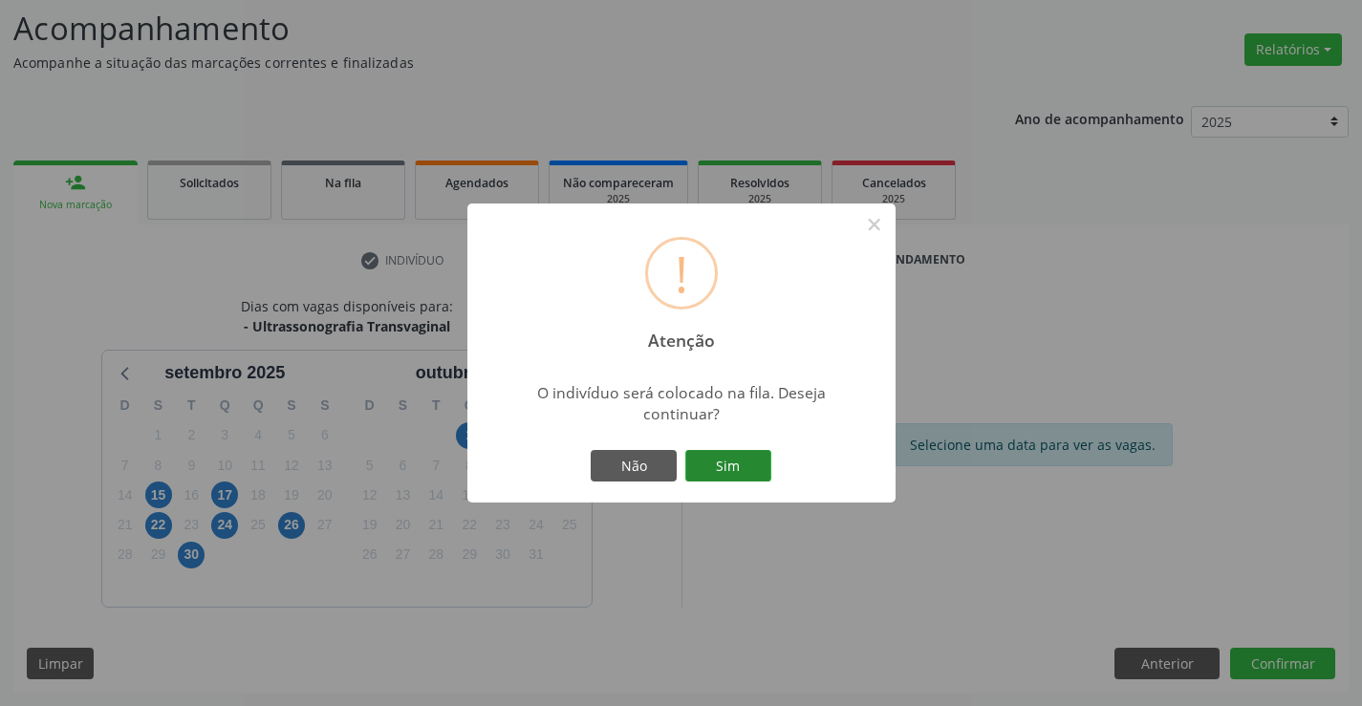
click at [714, 465] on button "Sim" at bounding box center [728, 466] width 86 height 33
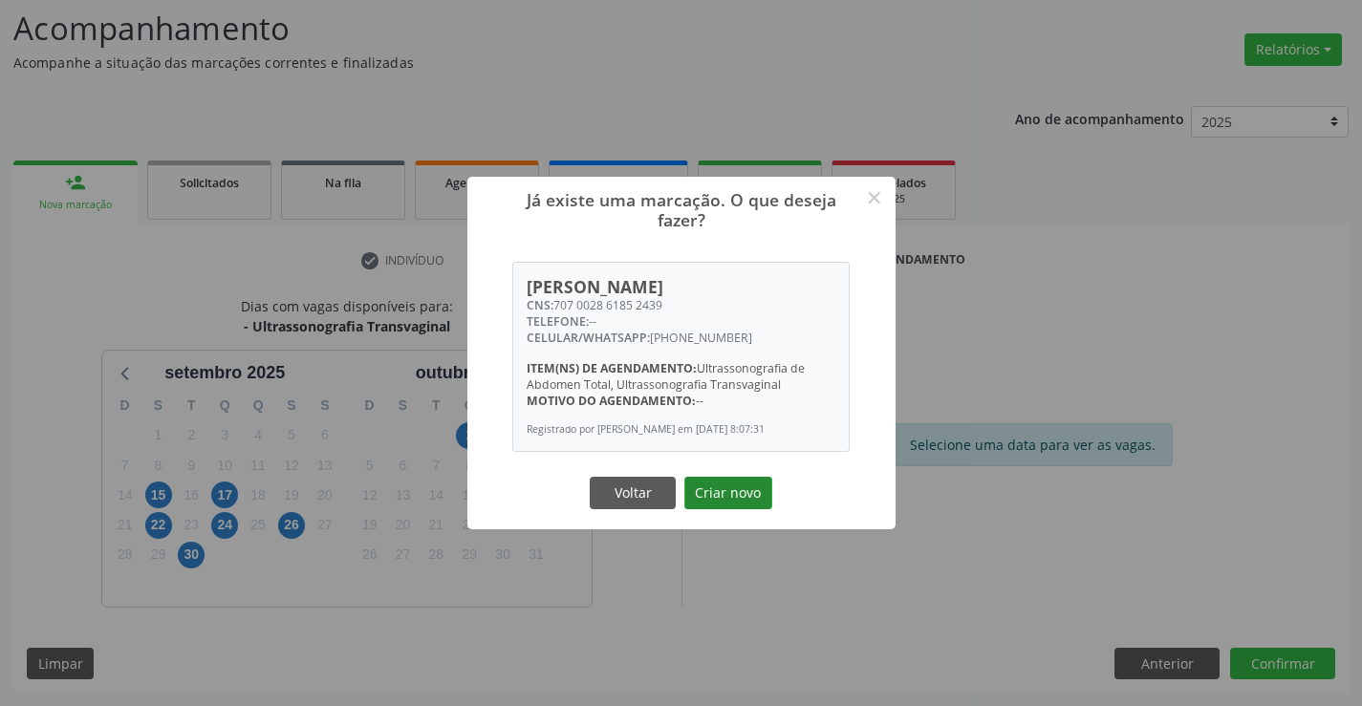
click at [724, 500] on button "Criar novo" at bounding box center [728, 493] width 88 height 33
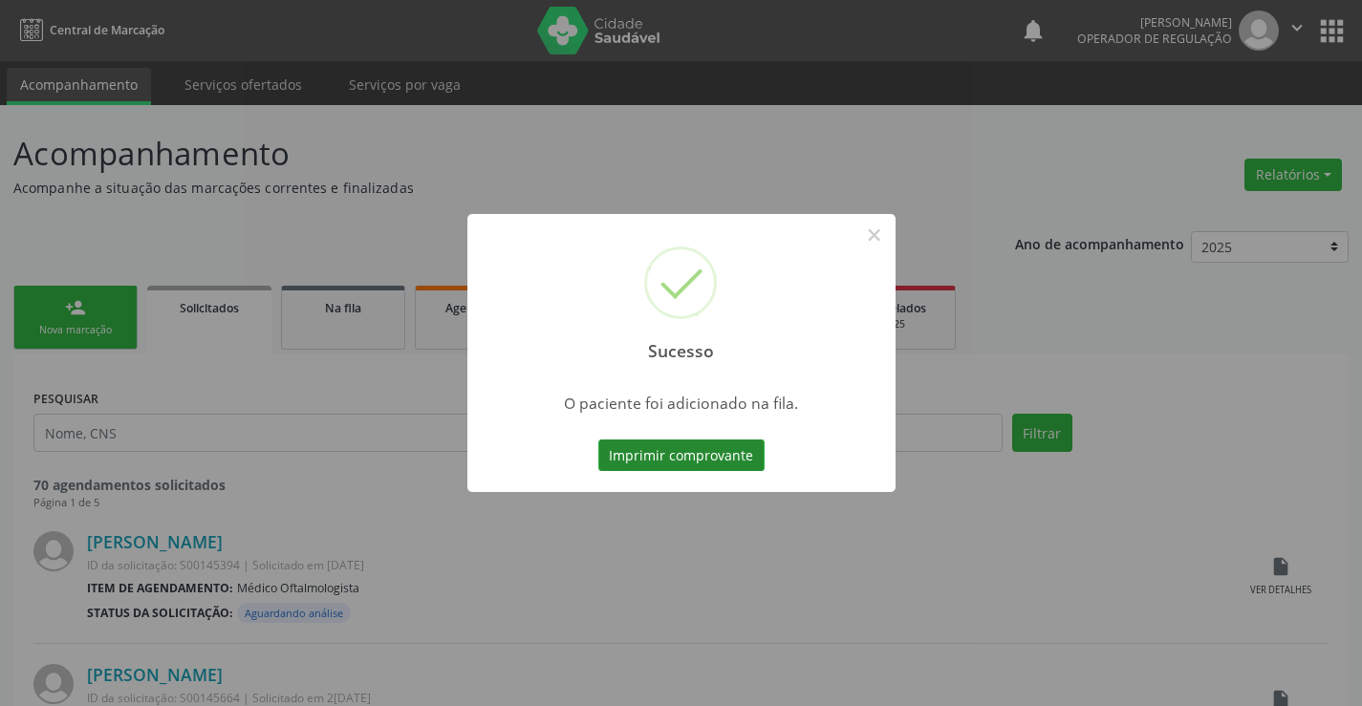
click at [732, 461] on button "Imprimir comprovante" at bounding box center [681, 456] width 166 height 33
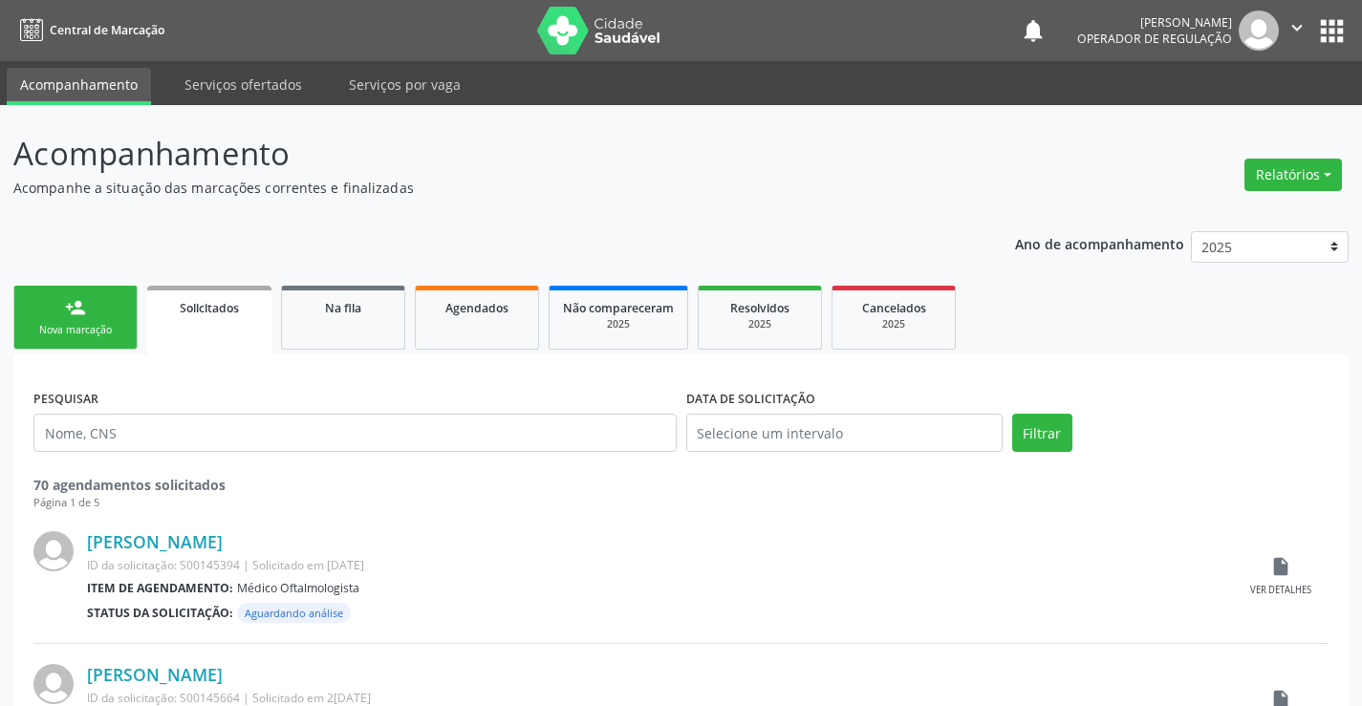
click at [88, 318] on link "person_add Nova marcação" at bounding box center [75, 318] width 124 height 64
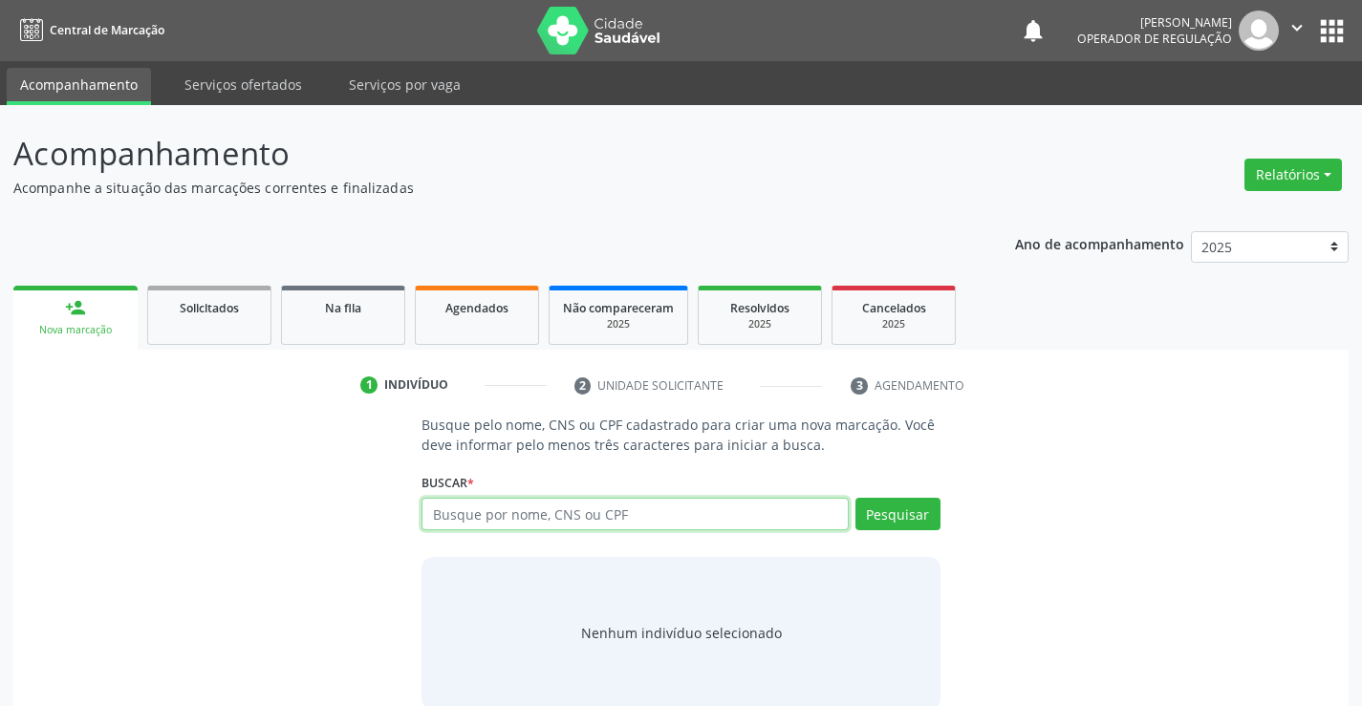
click at [580, 507] on input "text" at bounding box center [635, 514] width 426 height 33
click at [559, 515] on input "text" at bounding box center [635, 514] width 426 height 33
type input "708700155528991"
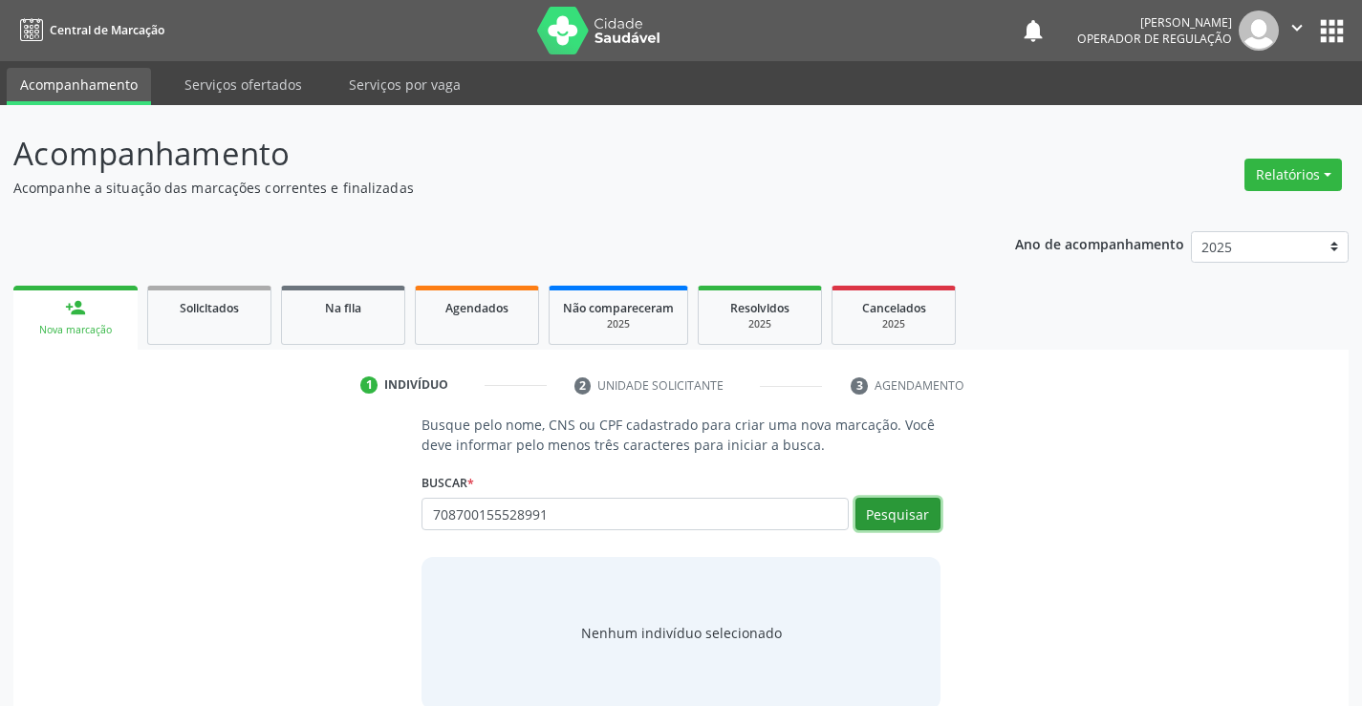
click at [909, 522] on button "Pesquisar" at bounding box center [898, 514] width 85 height 33
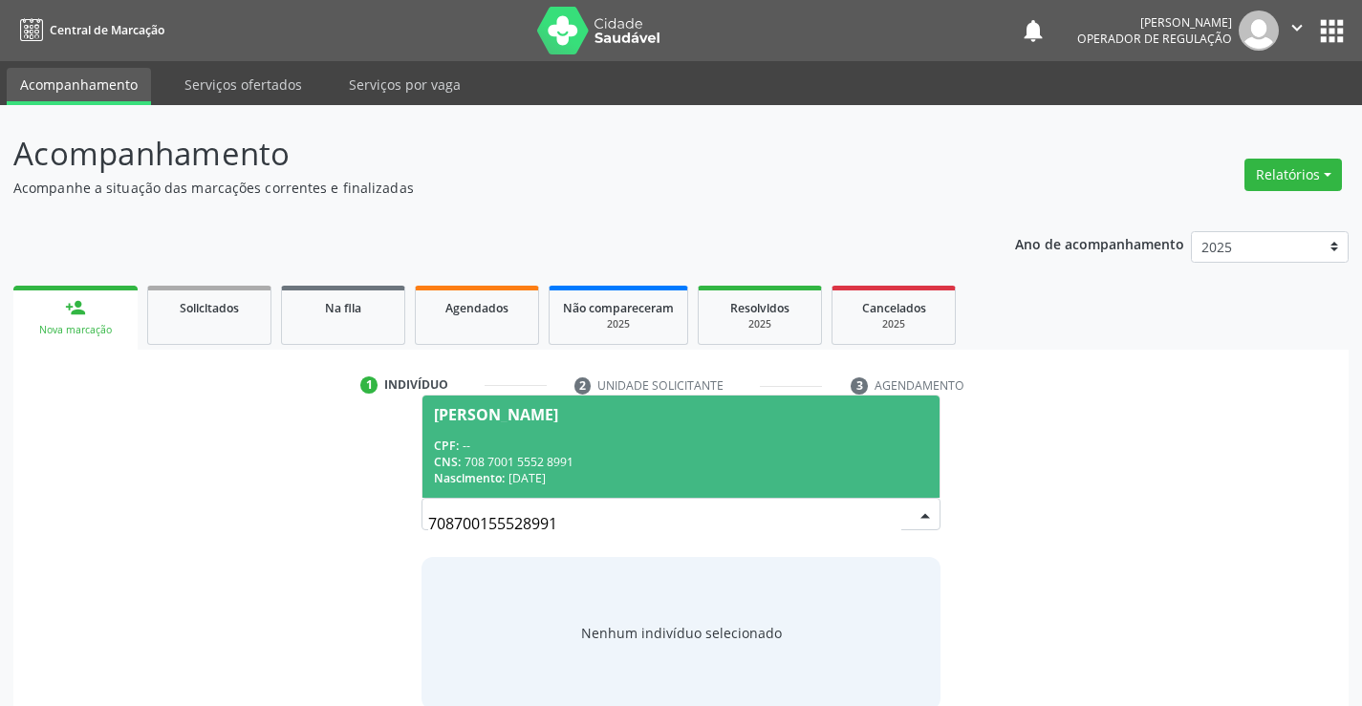
click at [759, 423] on span "[PERSON_NAME] CPF: -- CNS: 708 7001 5552 8991 Nascimento: [DATE]" at bounding box center [681, 447] width 516 height 102
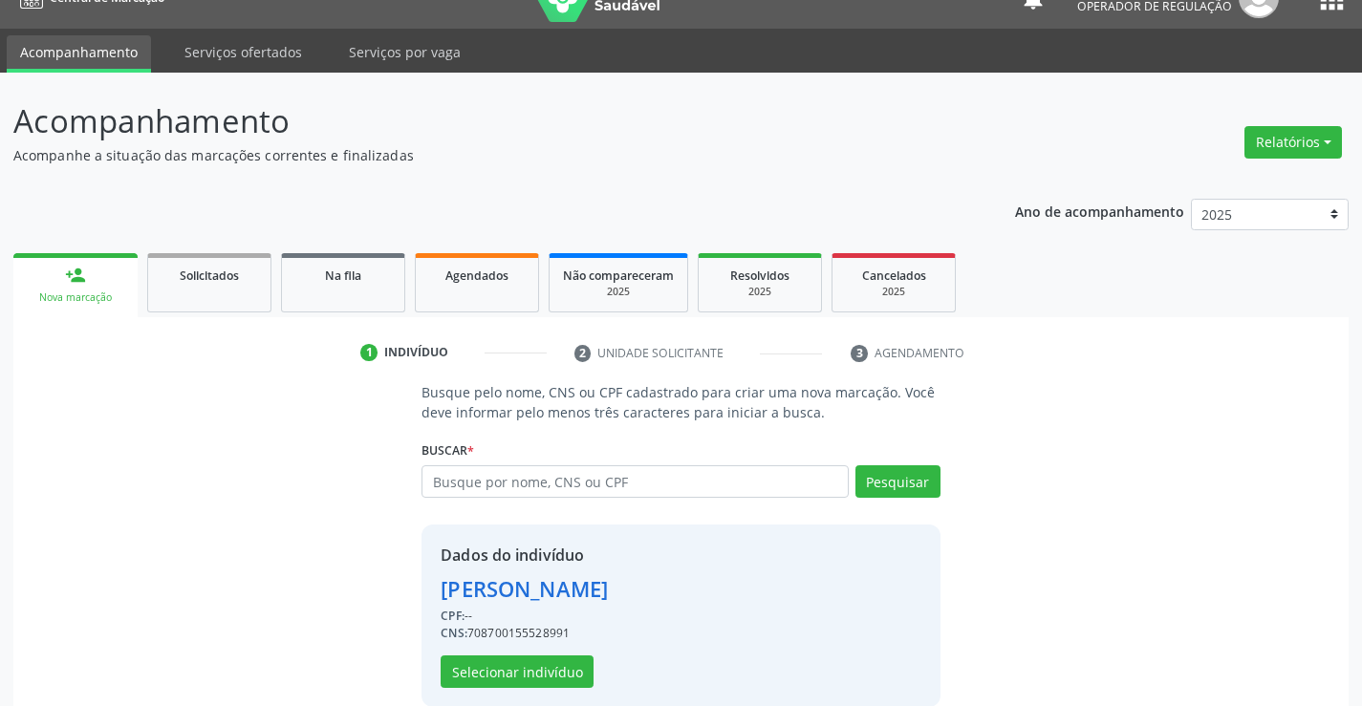
scroll to position [60, 0]
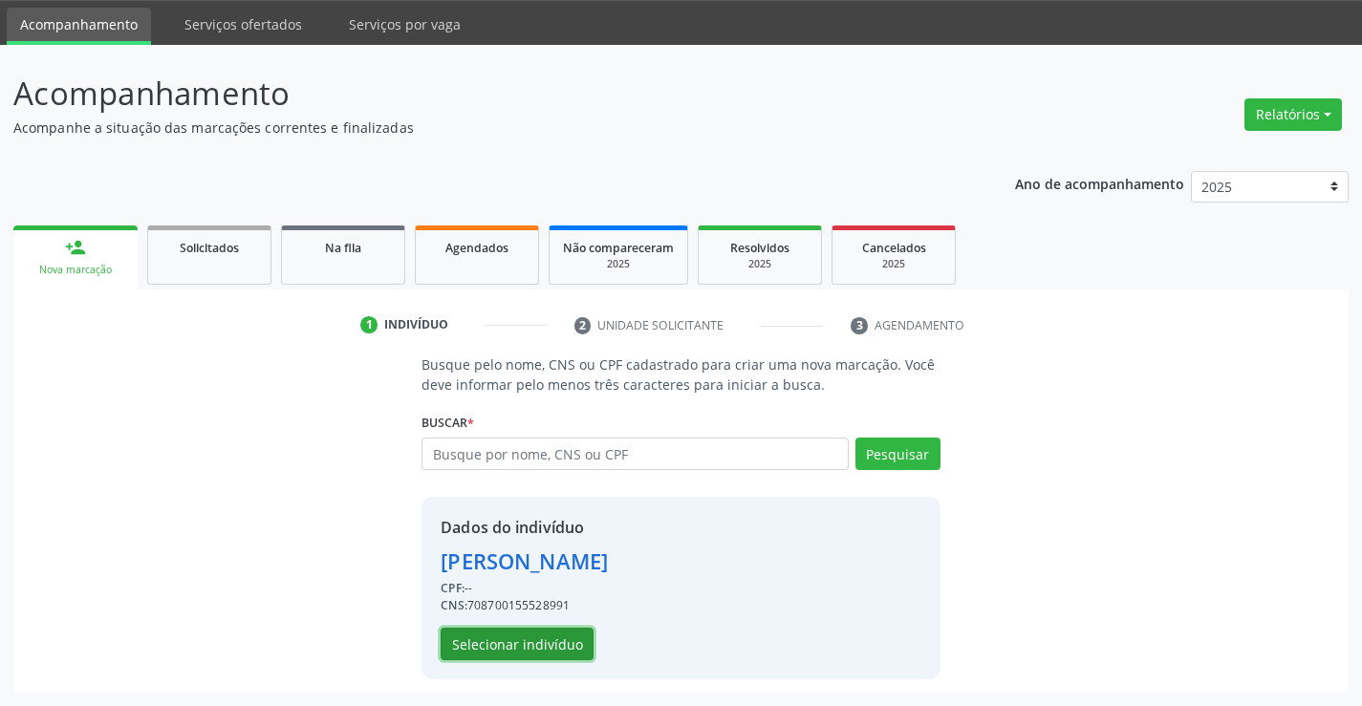
click at [534, 639] on button "Selecionar indivíduo" at bounding box center [517, 644] width 153 height 33
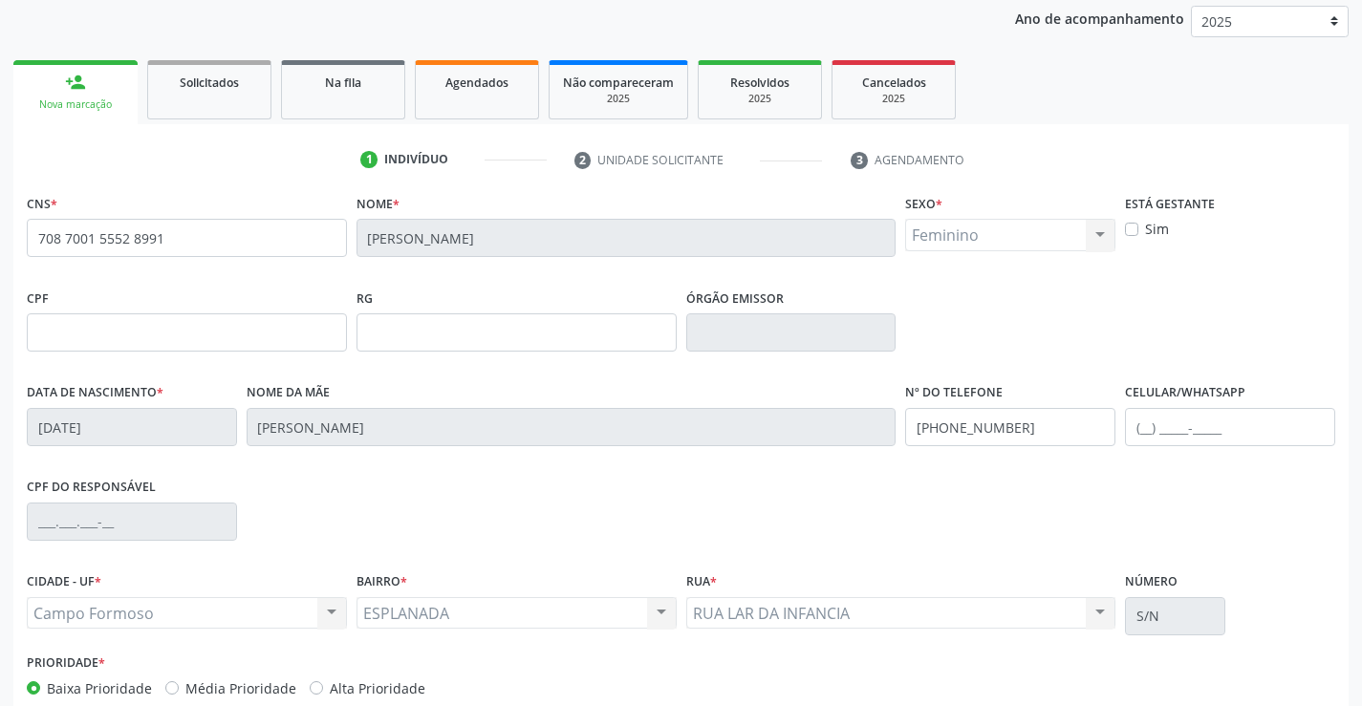
scroll to position [330, 0]
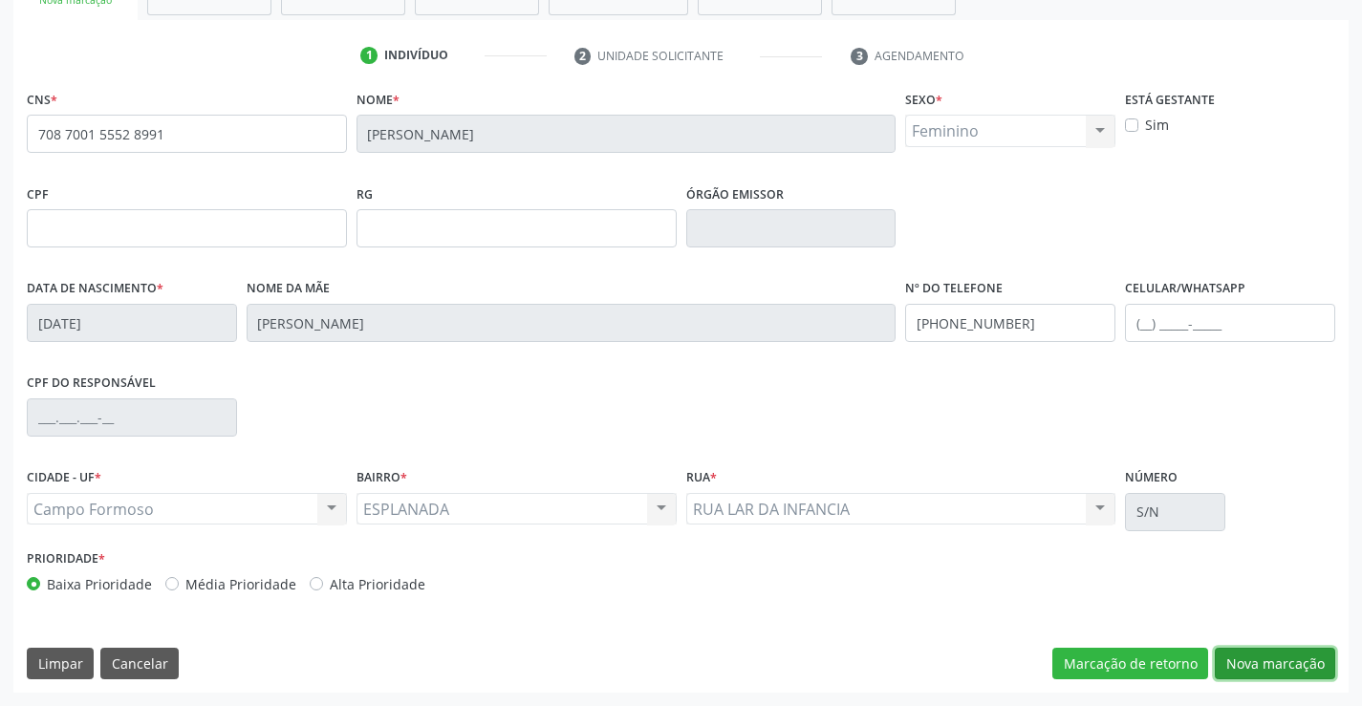
click at [1277, 658] on button "Nova marcação" at bounding box center [1275, 664] width 120 height 33
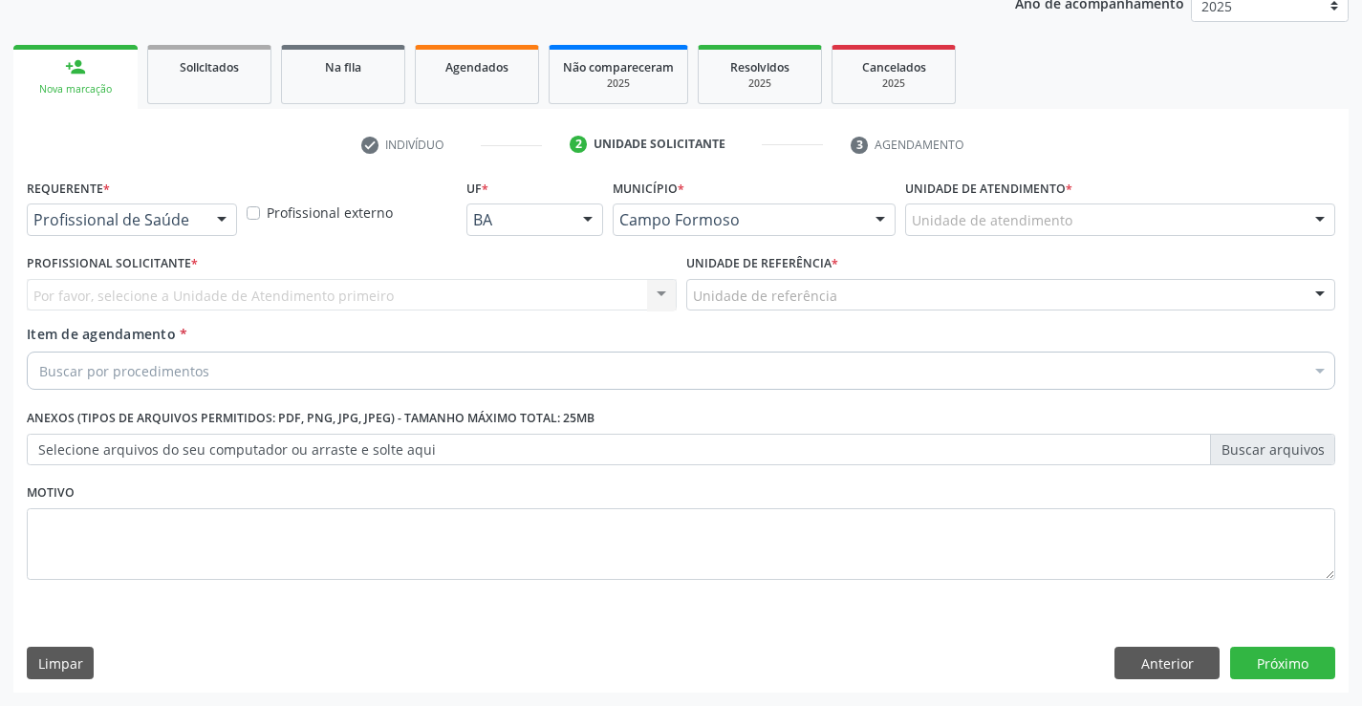
scroll to position [241, 0]
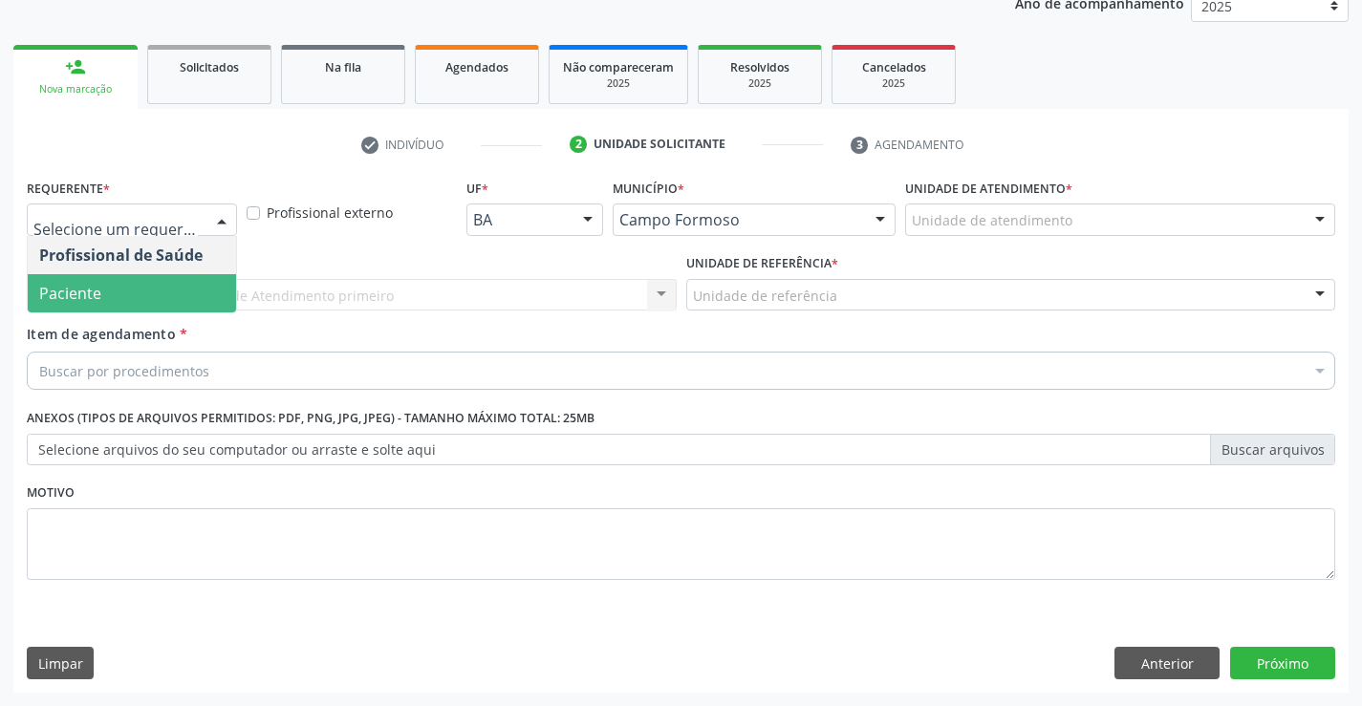
click at [134, 294] on span "Paciente" at bounding box center [132, 293] width 208 height 38
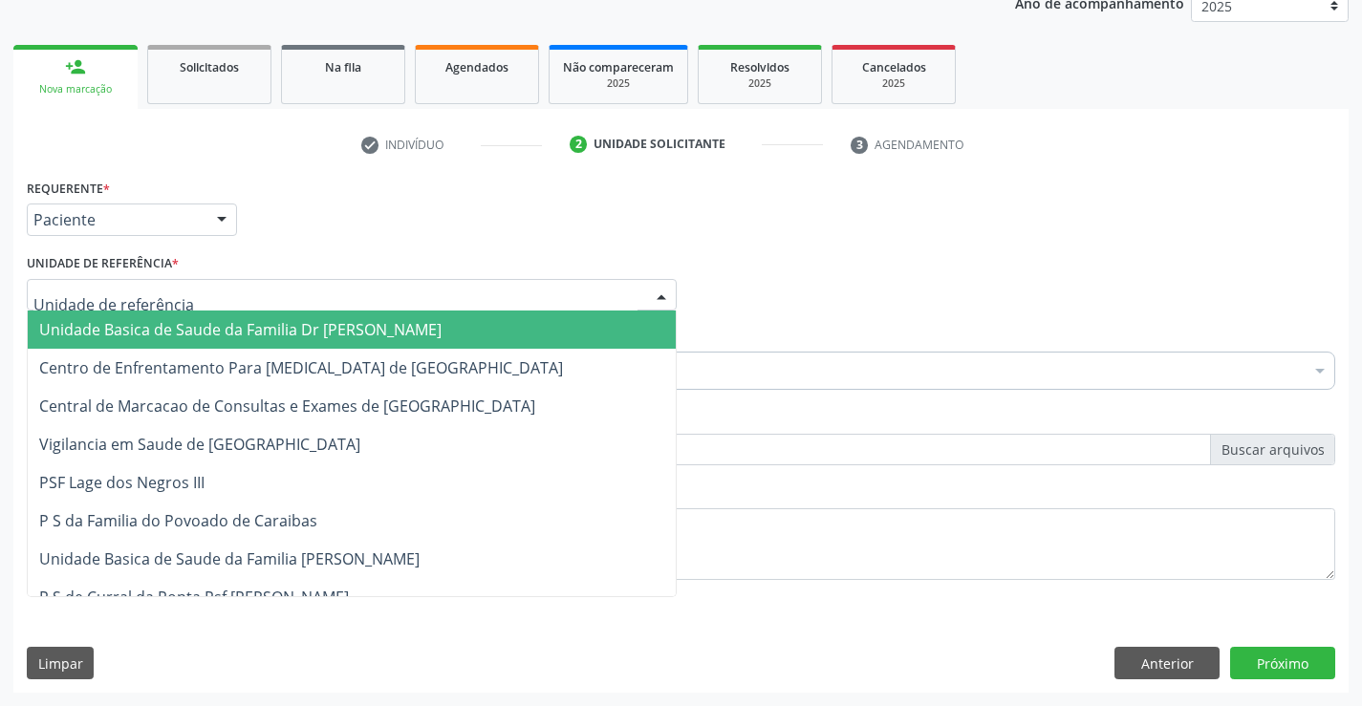
click at [151, 326] on span "Unidade Basica de Saude da Familia Dr [PERSON_NAME]" at bounding box center [240, 329] width 402 height 21
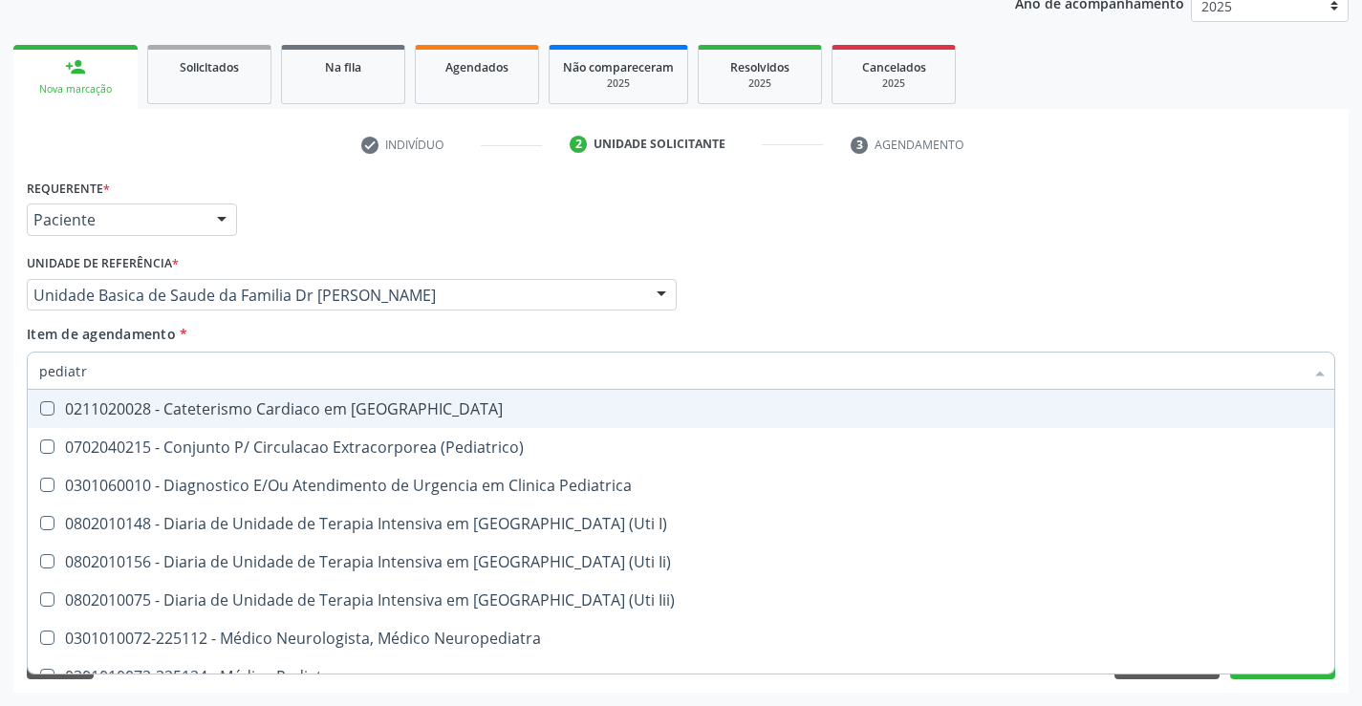
type input "pediatra"
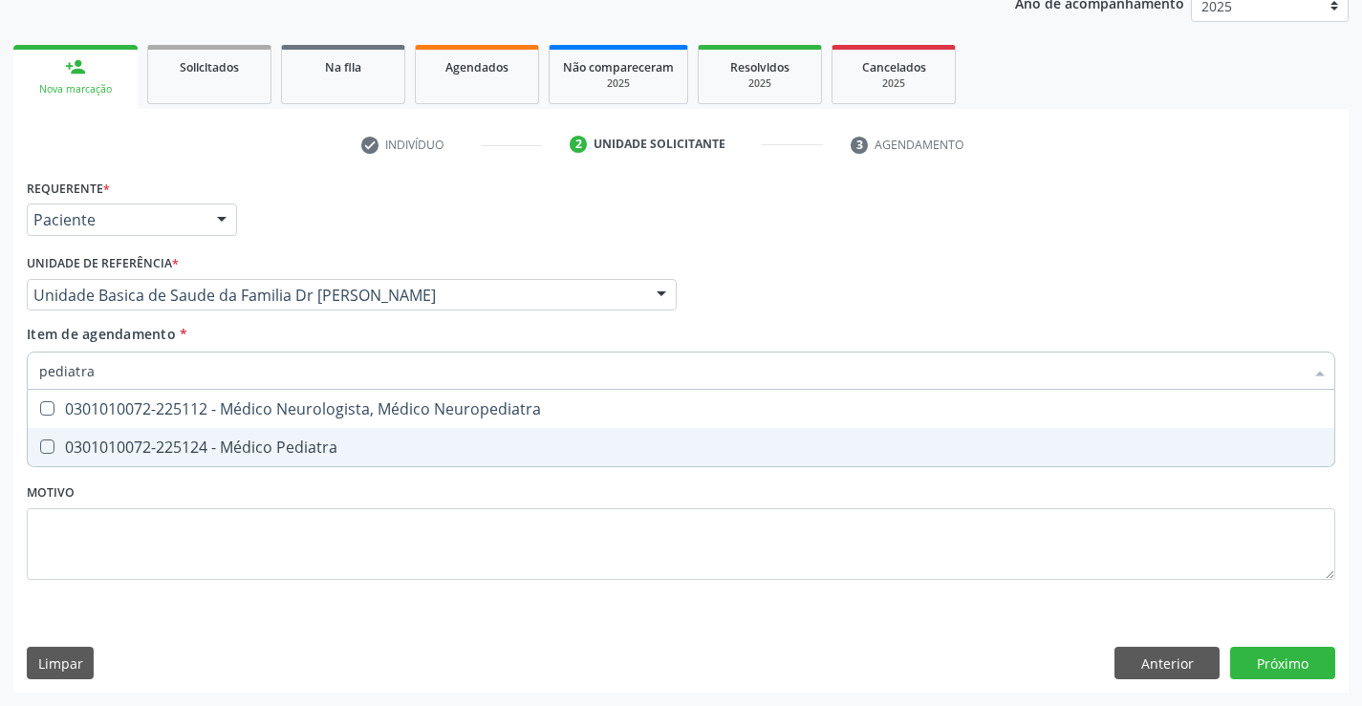
click at [311, 444] on div "0301010072-225124 - Médico Pediatra" at bounding box center [681, 447] width 1284 height 15
checkbox Pediatra "true"
click at [1261, 666] on div "Requerente * Paciente Profissional de Saúde Paciente Nenhum resultado encontrad…" at bounding box center [680, 433] width 1335 height 519
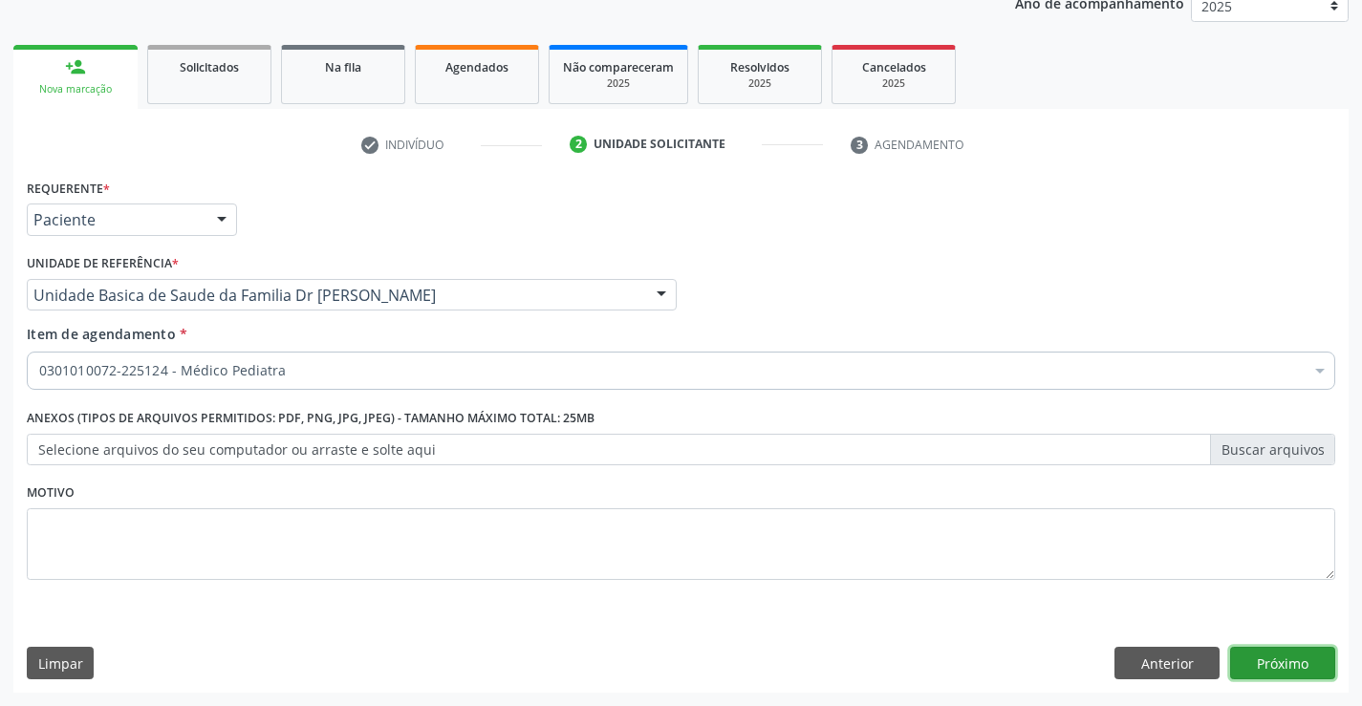
click at [1288, 662] on button "Próximo" at bounding box center [1282, 663] width 105 height 33
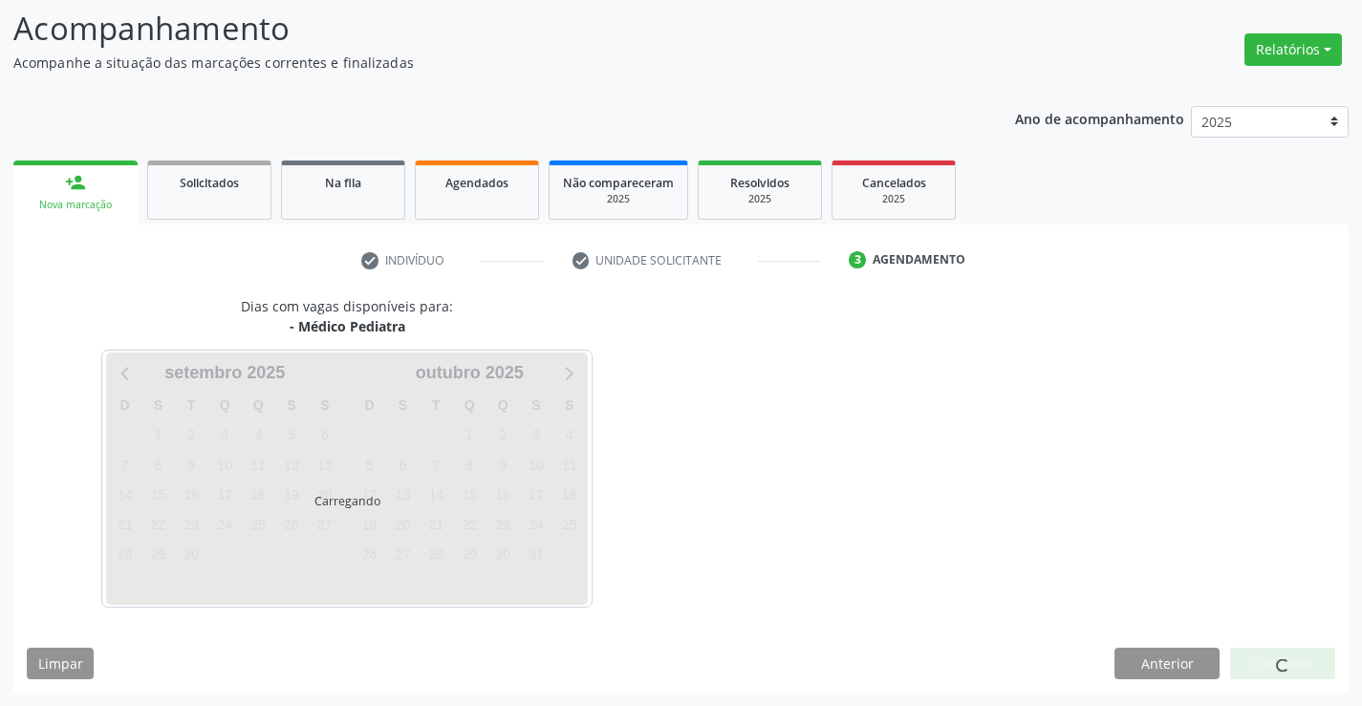
scroll to position [125, 0]
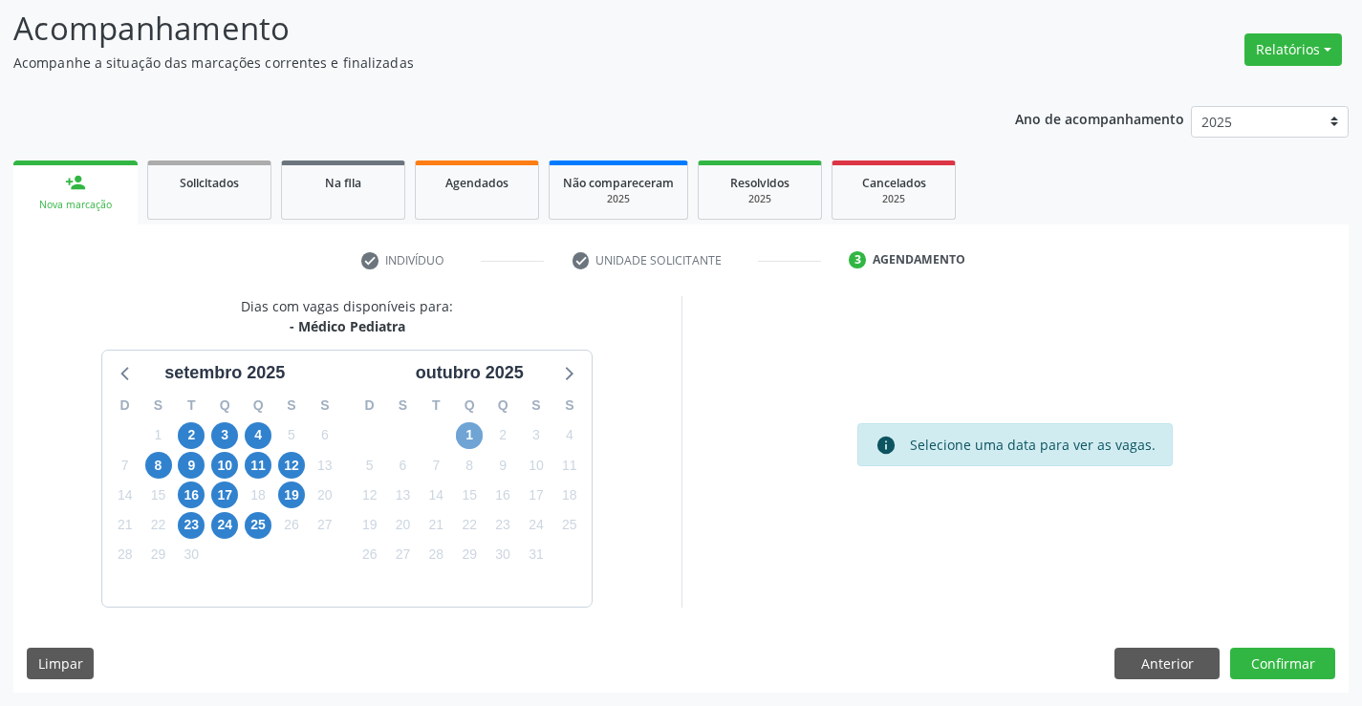
click at [473, 432] on span "1" at bounding box center [469, 436] width 27 height 27
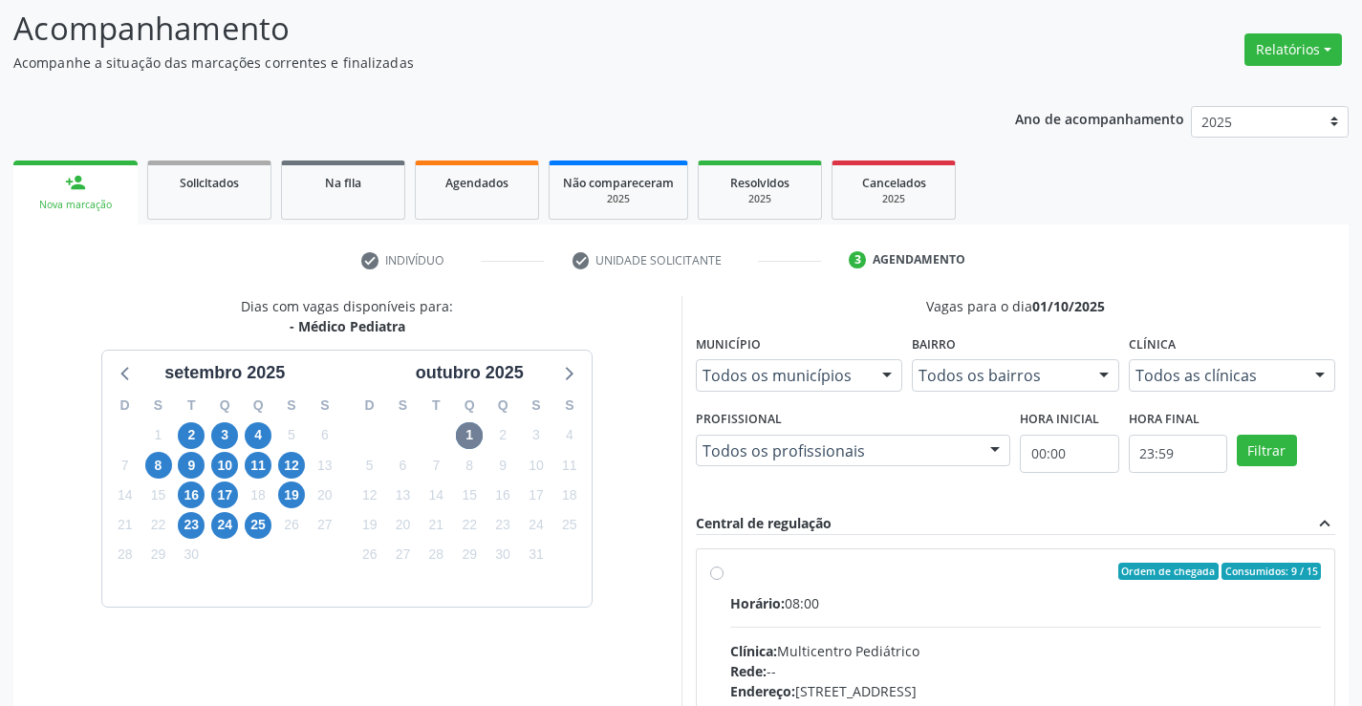
click at [730, 569] on label "Ordem de chegada Consumidos: 9 / 15 Horário: 08:00 Clínica: Multicentro Pediátr…" at bounding box center [1026, 709] width 592 height 293
click at [711, 569] on input "Ordem de chegada Consumidos: 9 / 15 Horário: 08:00 Clínica: Multicentro Pediátr…" at bounding box center [716, 571] width 13 height 17
radio input "true"
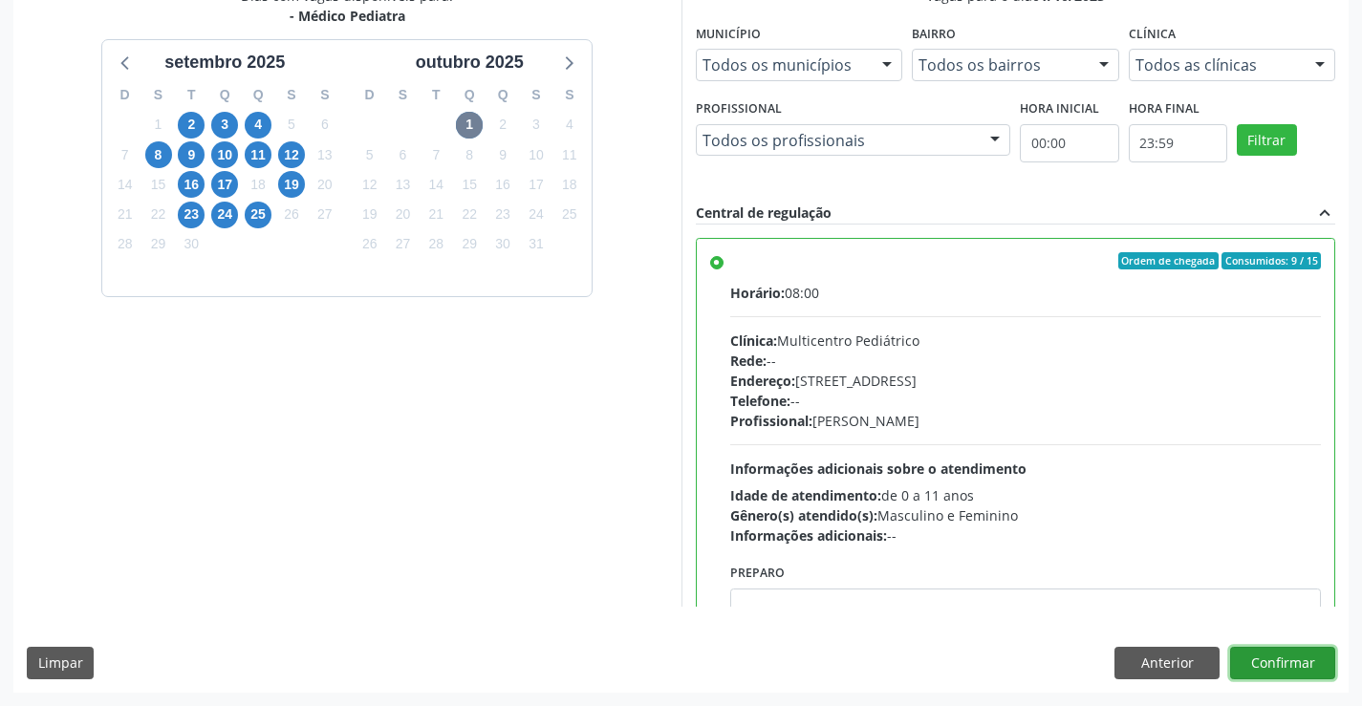
click at [1288, 658] on button "Confirmar" at bounding box center [1282, 663] width 105 height 33
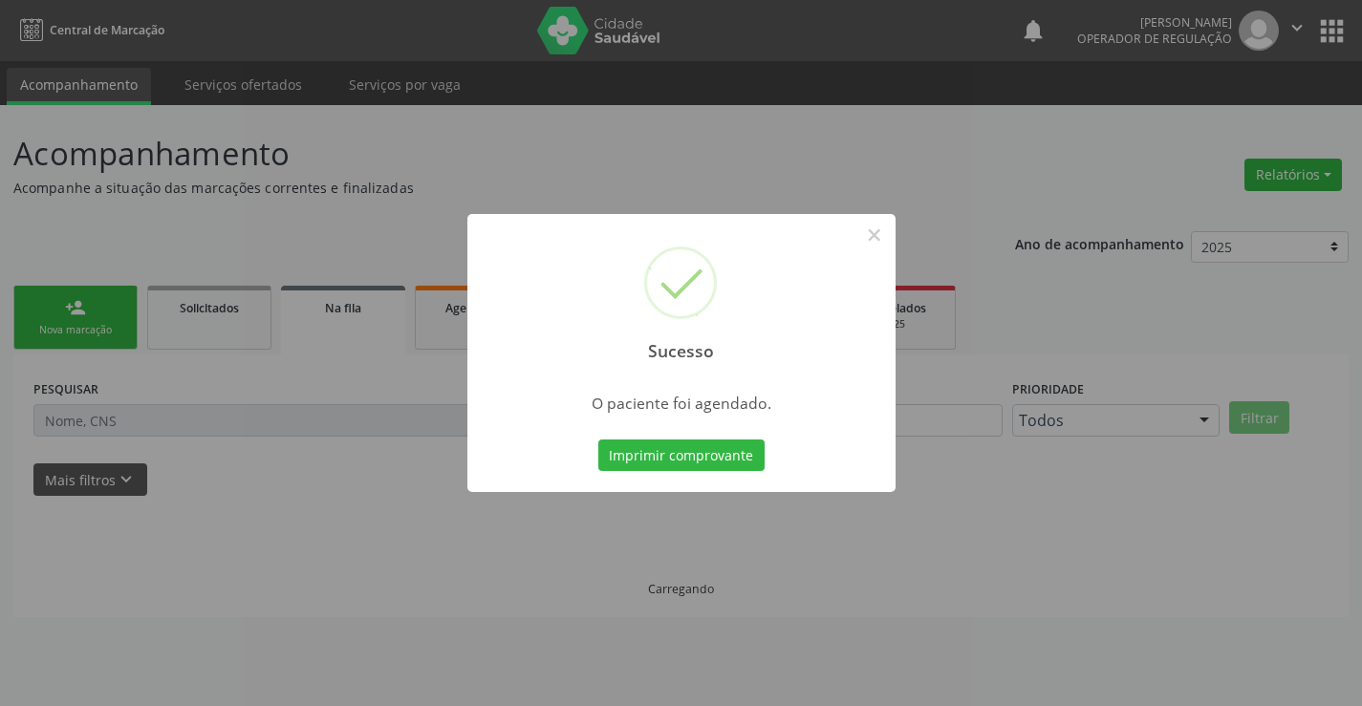
scroll to position [0, 0]
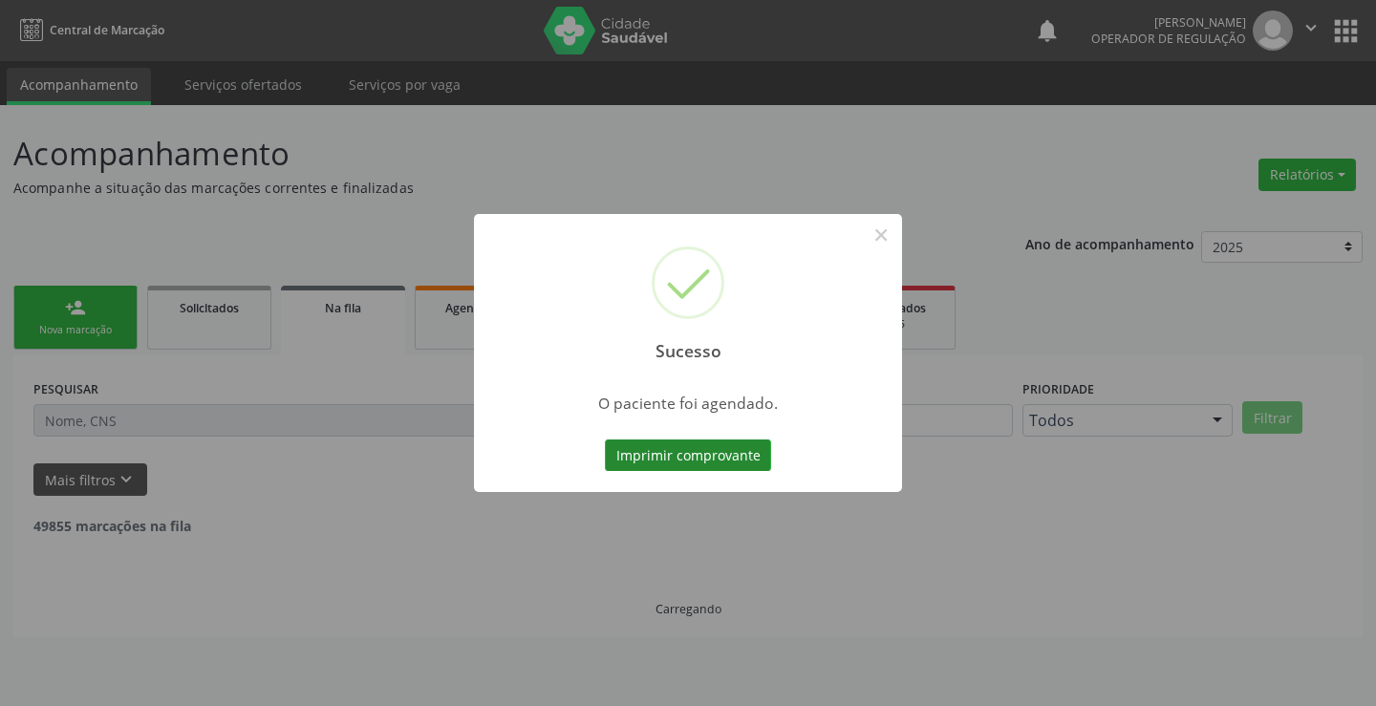
click at [684, 452] on button "Imprimir comprovante" at bounding box center [688, 456] width 166 height 33
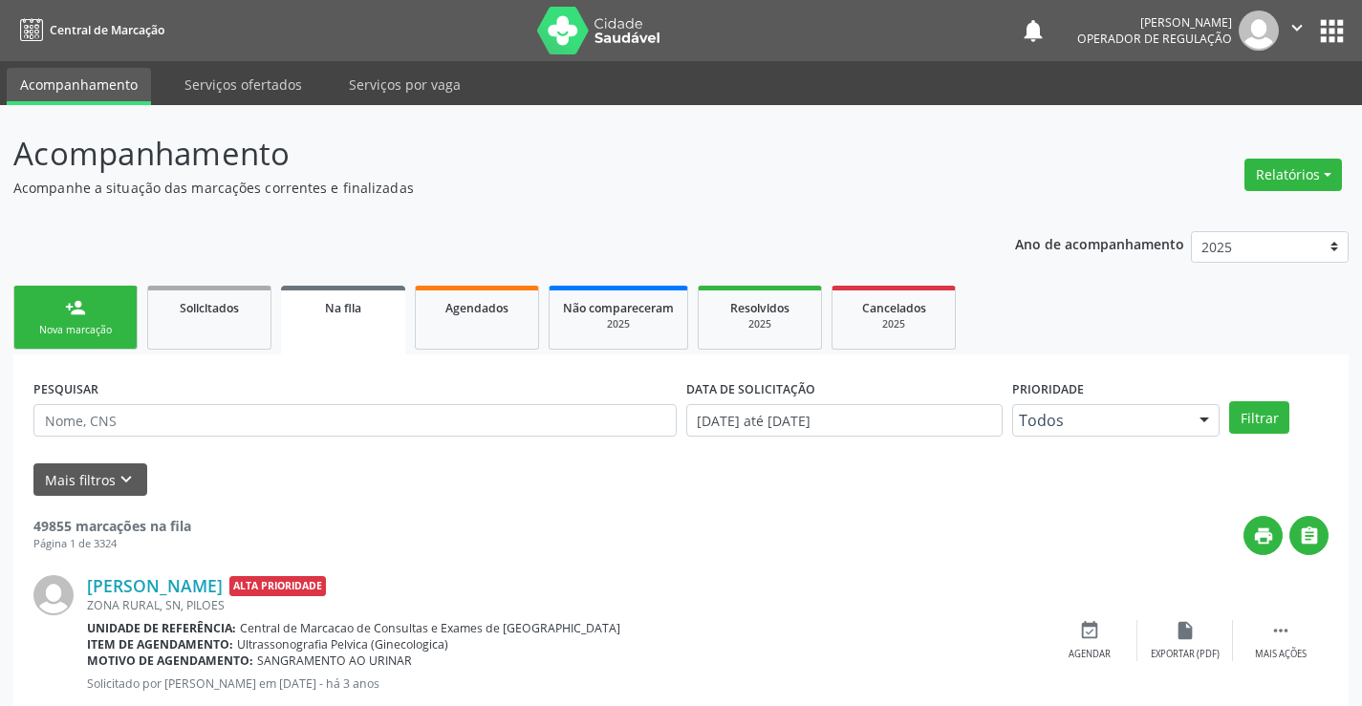
click at [1319, 28] on button "apps" at bounding box center [1331, 30] width 33 height 33
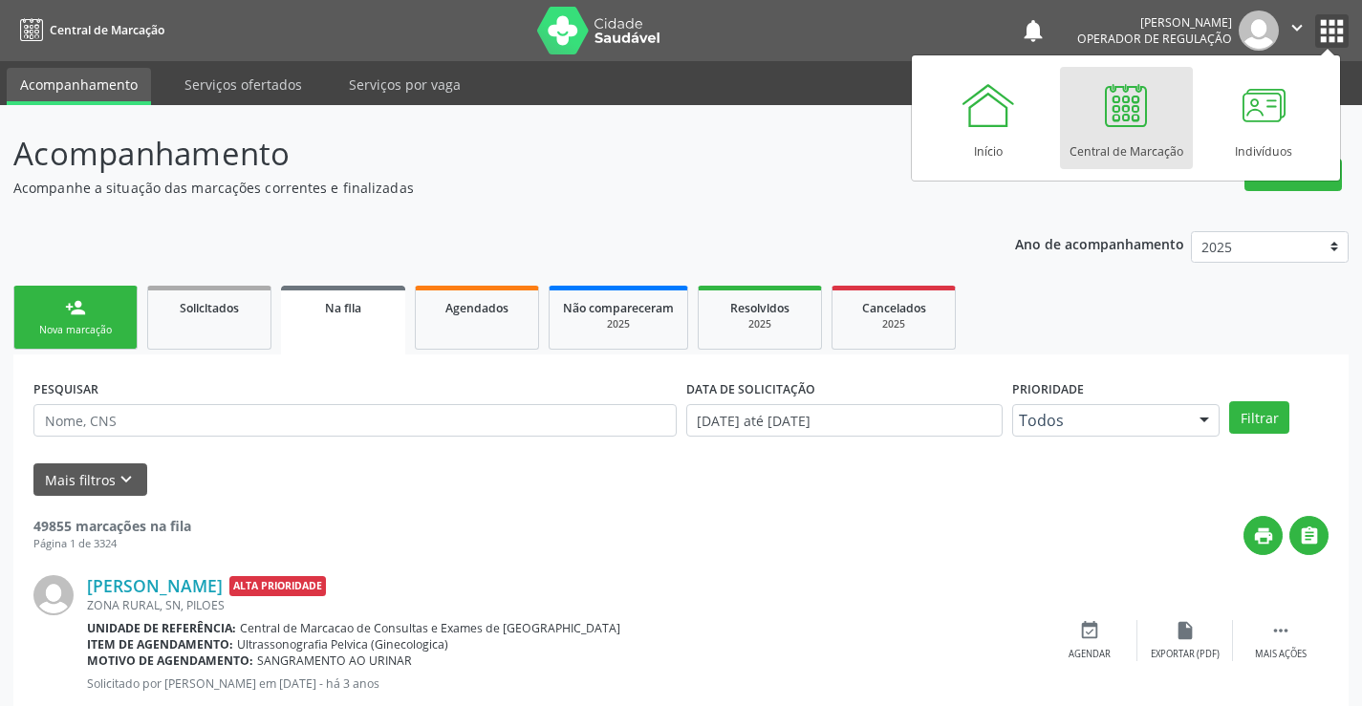
click at [1301, 33] on icon "" at bounding box center [1297, 27] width 21 height 21
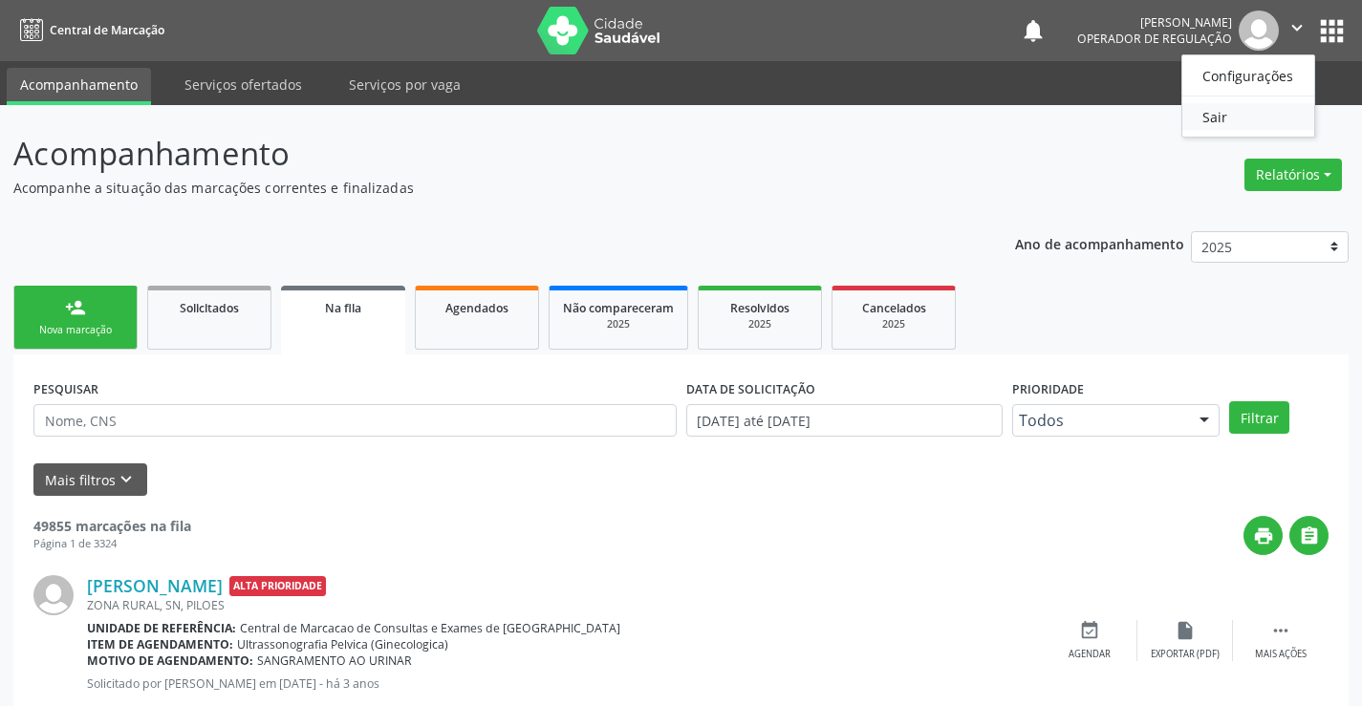
click at [1245, 111] on link "Sair" at bounding box center [1248, 116] width 132 height 27
